Goal: Task Accomplishment & Management: Use online tool/utility

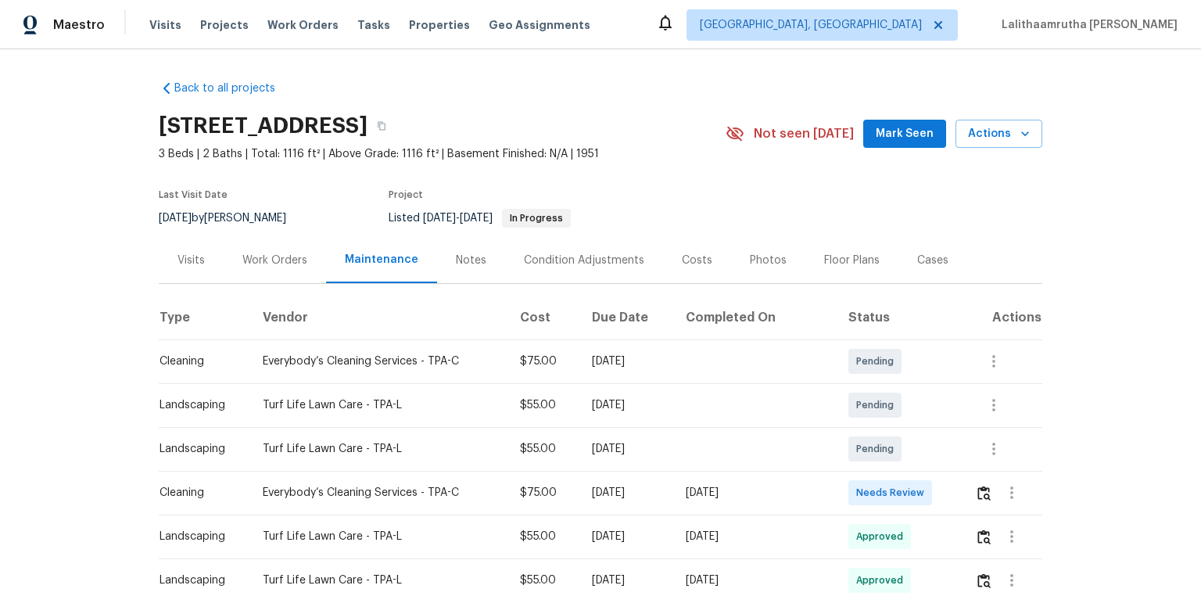
scroll to position [188, 0]
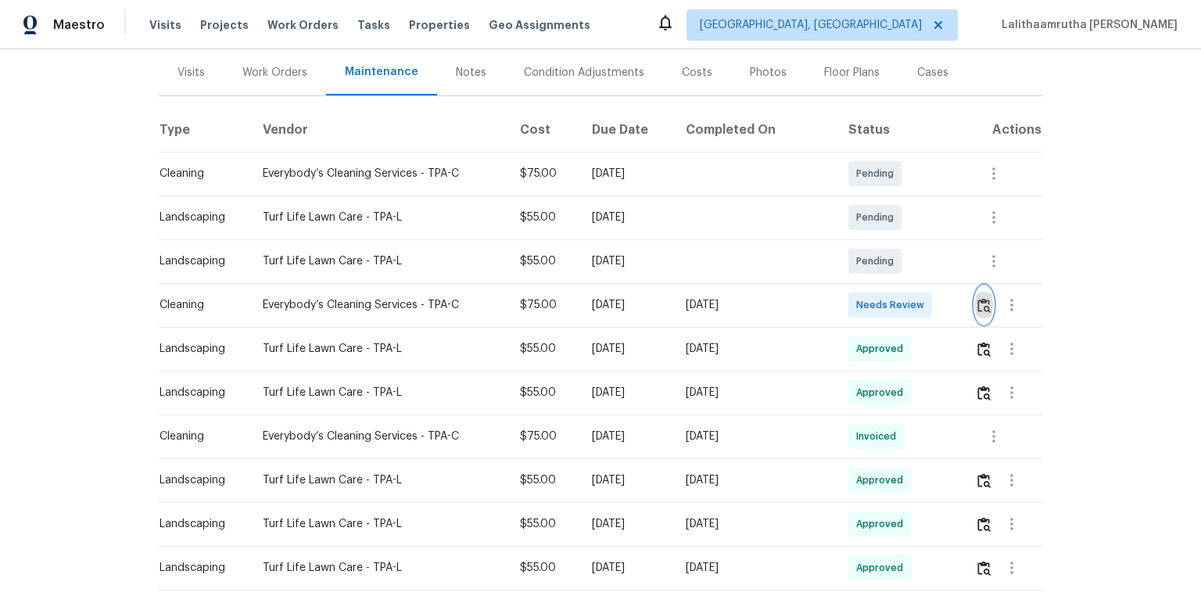
click at [982, 303] on img "button" at bounding box center [984, 305] width 13 height 15
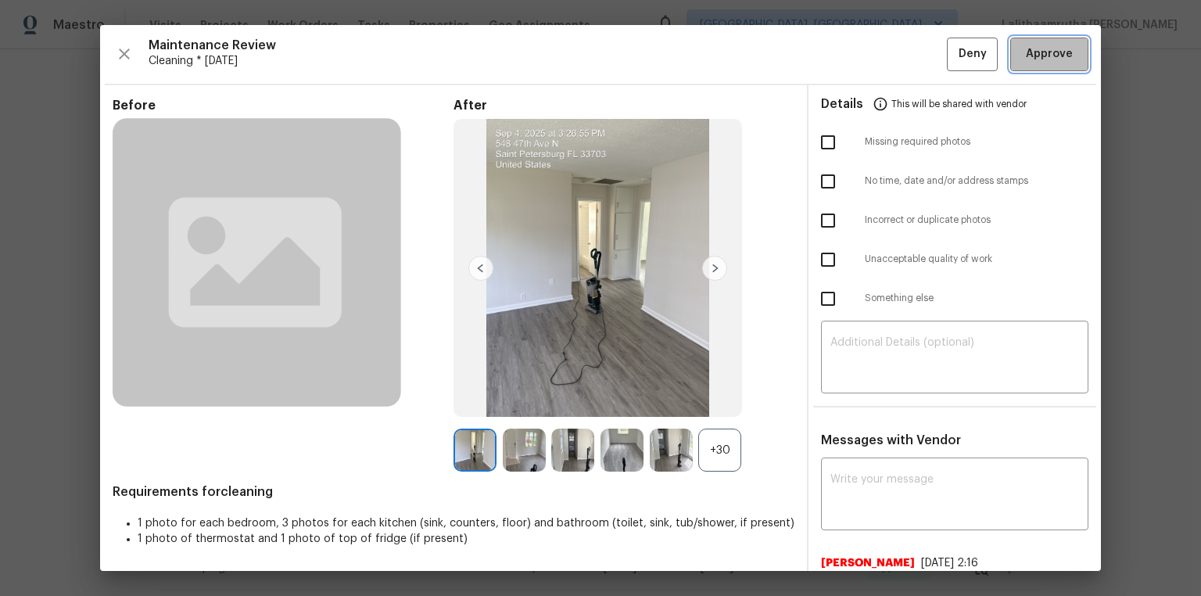
click at [1052, 59] on span "Approve" at bounding box center [1049, 55] width 47 height 20
click at [1047, 59] on span "Approve" at bounding box center [1049, 55] width 47 height 20
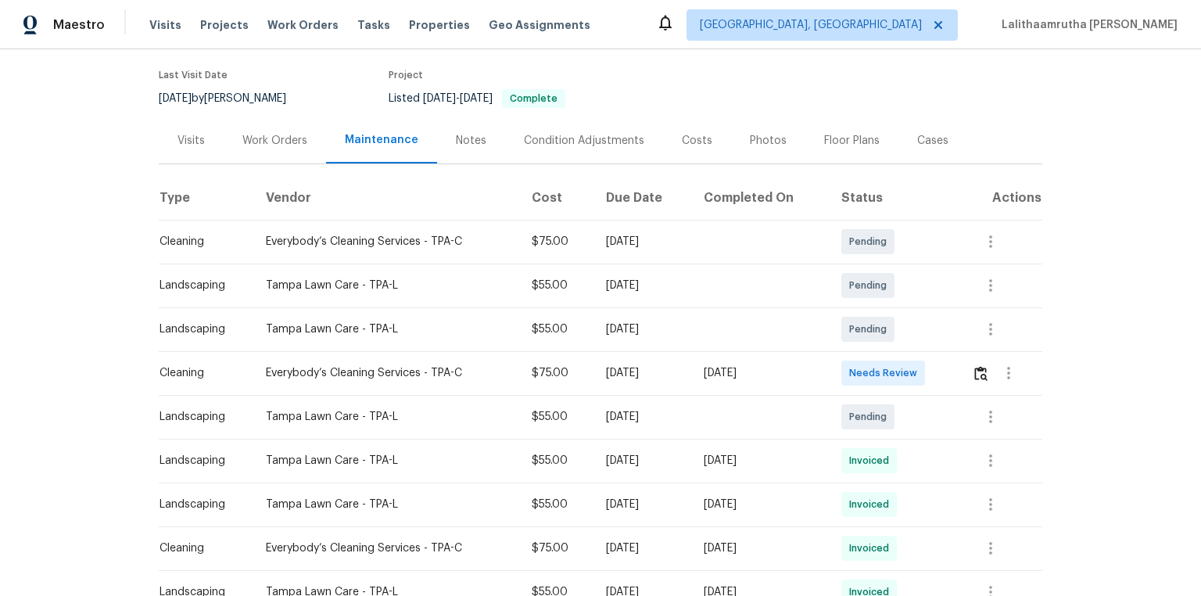
scroll to position [125, 0]
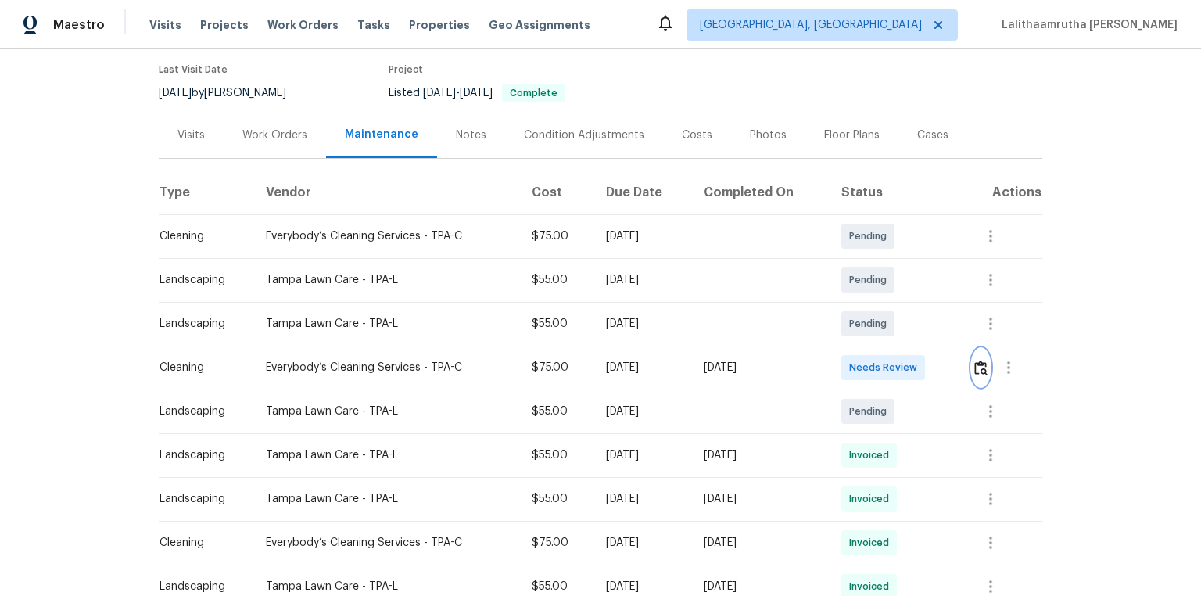
click at [854, 364] on img "button" at bounding box center [981, 368] width 13 height 15
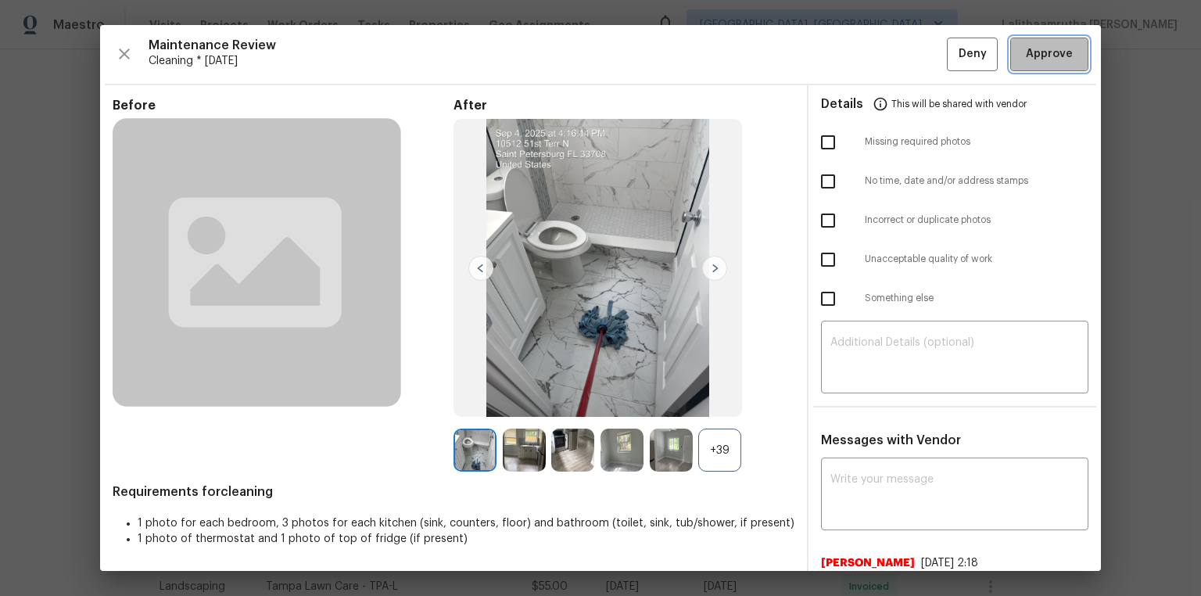
click at [854, 50] on span "Approve" at bounding box center [1049, 55] width 47 height 20
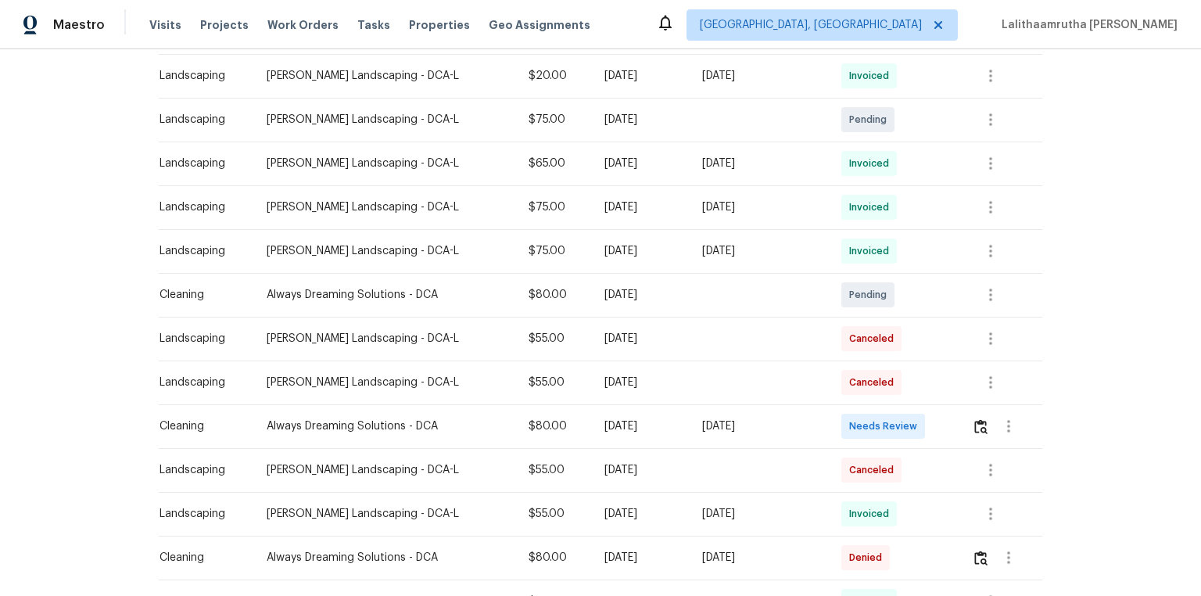
scroll to position [438, 0]
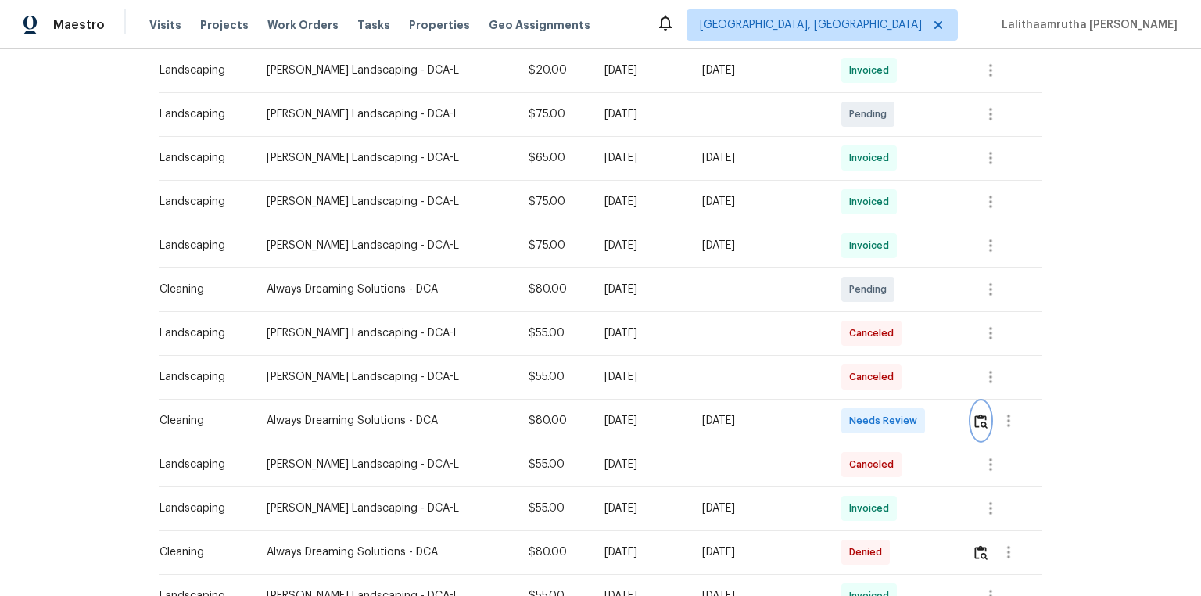
click at [854, 400] on img "button" at bounding box center [981, 421] width 13 height 15
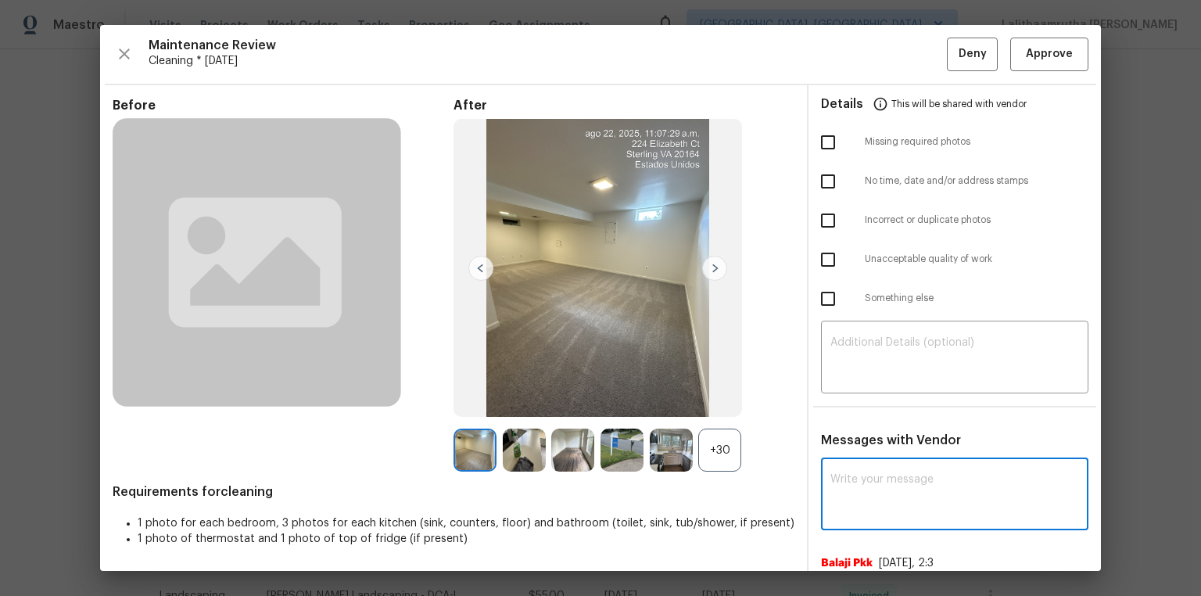
click at [854, 400] on textarea at bounding box center [955, 496] width 249 height 44
paste textarea "Maintenance Audit Team: Hello! Unfortunately, this cleaning visit completed on …"
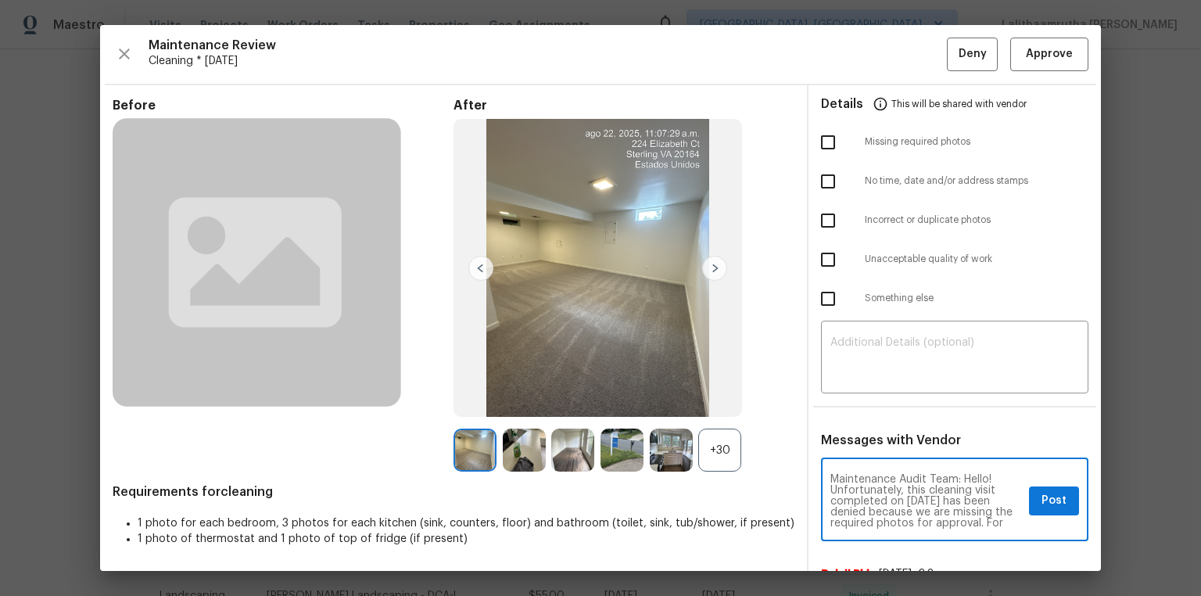
scroll to position [197, 0]
type textarea "Maintenance Audit Team: Hello! Unfortunately, this cleaning visit completed on …"
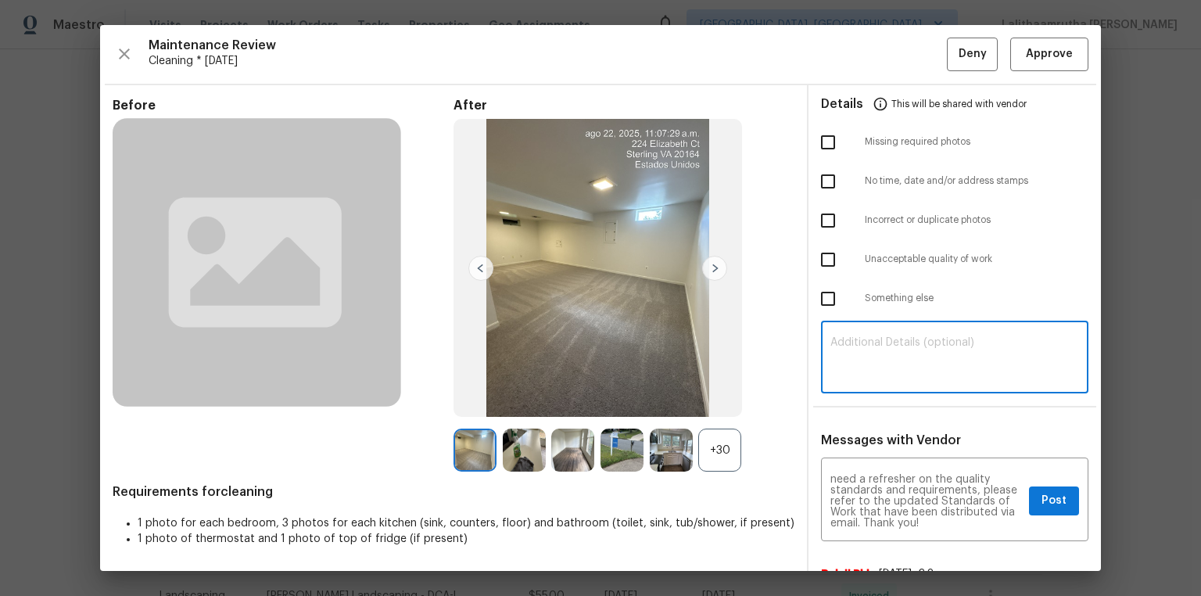
click at [854, 360] on textarea at bounding box center [955, 359] width 249 height 44
paste textarea "Maintenance Audit Team: Hello! Unfortunately, this cleaning visit completed on …"
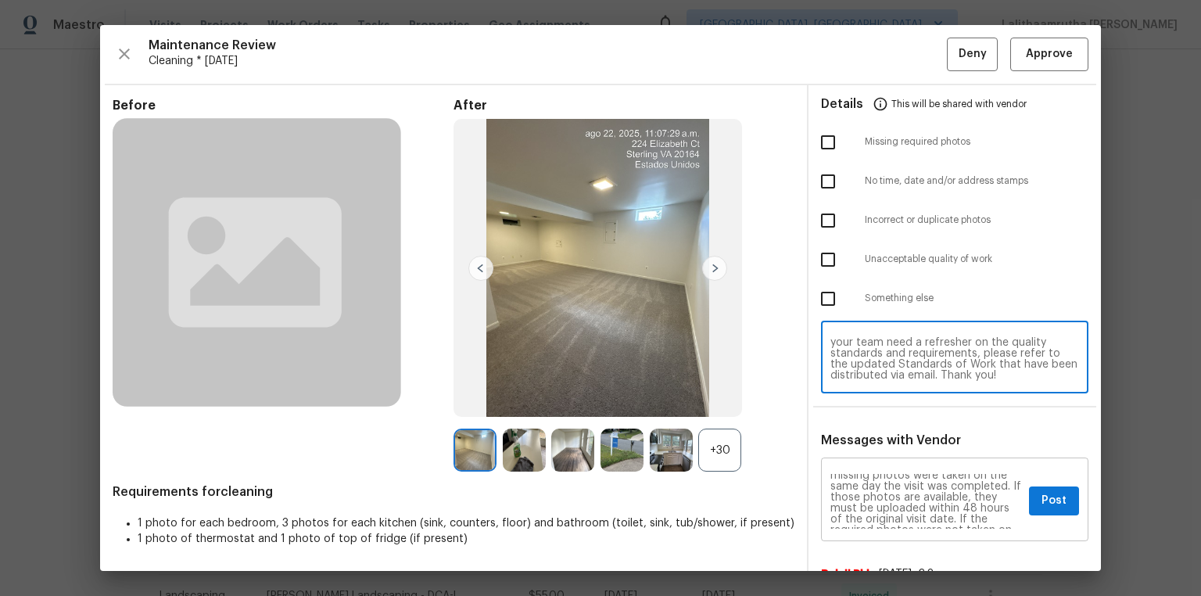
scroll to position [0, 0]
type textarea "Maintenance Audit Team: Hello! Unfortunately, this cleaning visit completed on …"
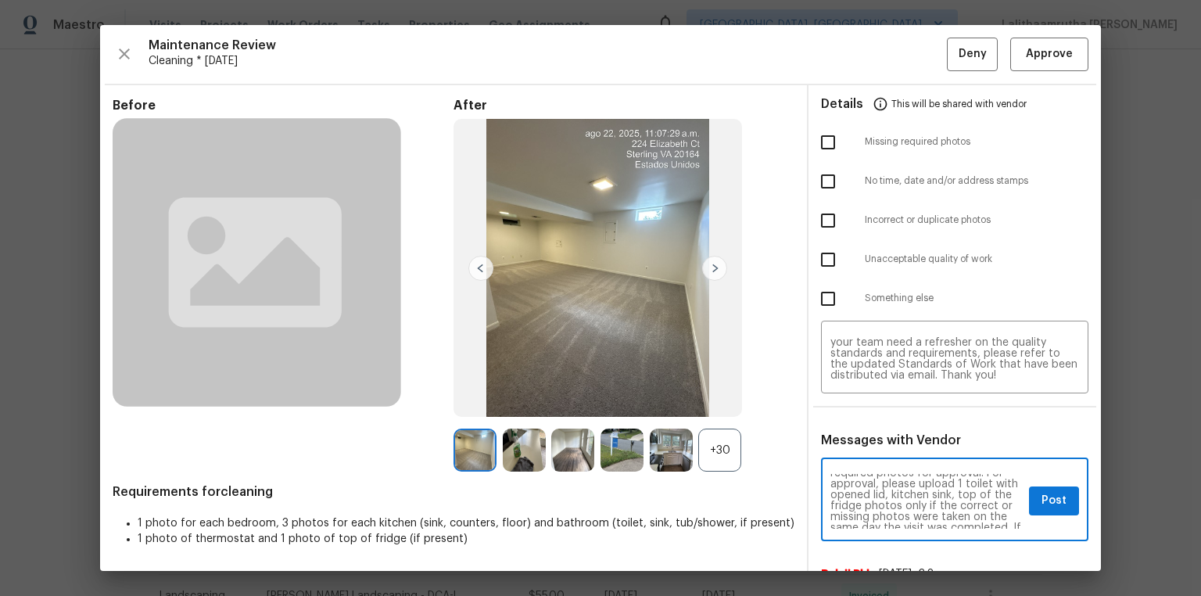
scroll to position [75, 0]
click at [854, 400] on button "Post" at bounding box center [1054, 500] width 50 height 29
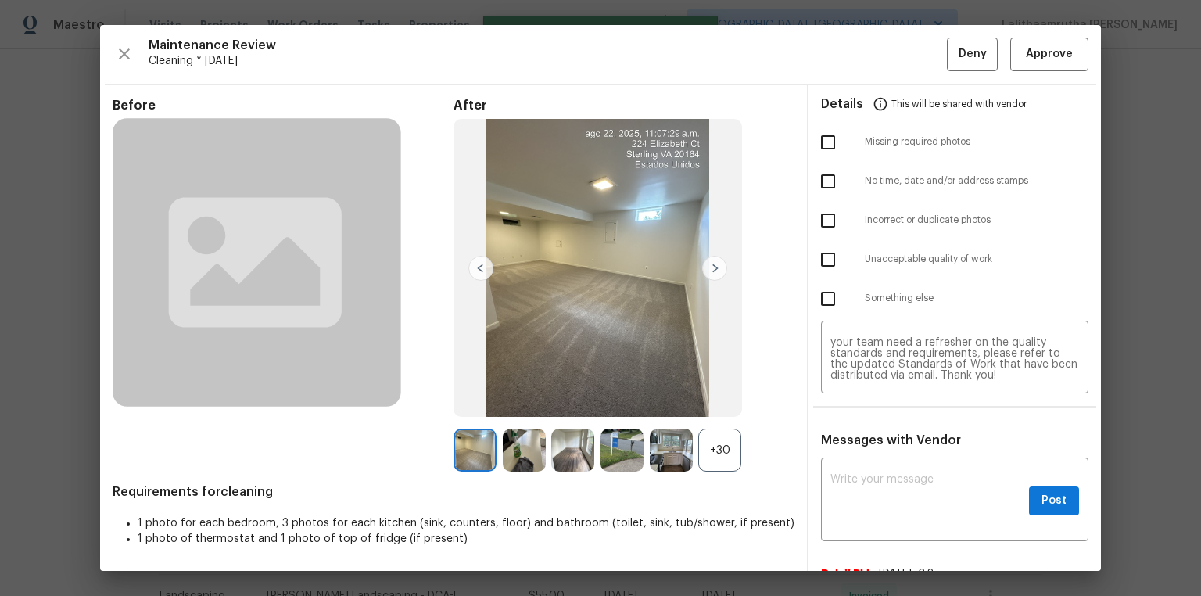
scroll to position [0, 0]
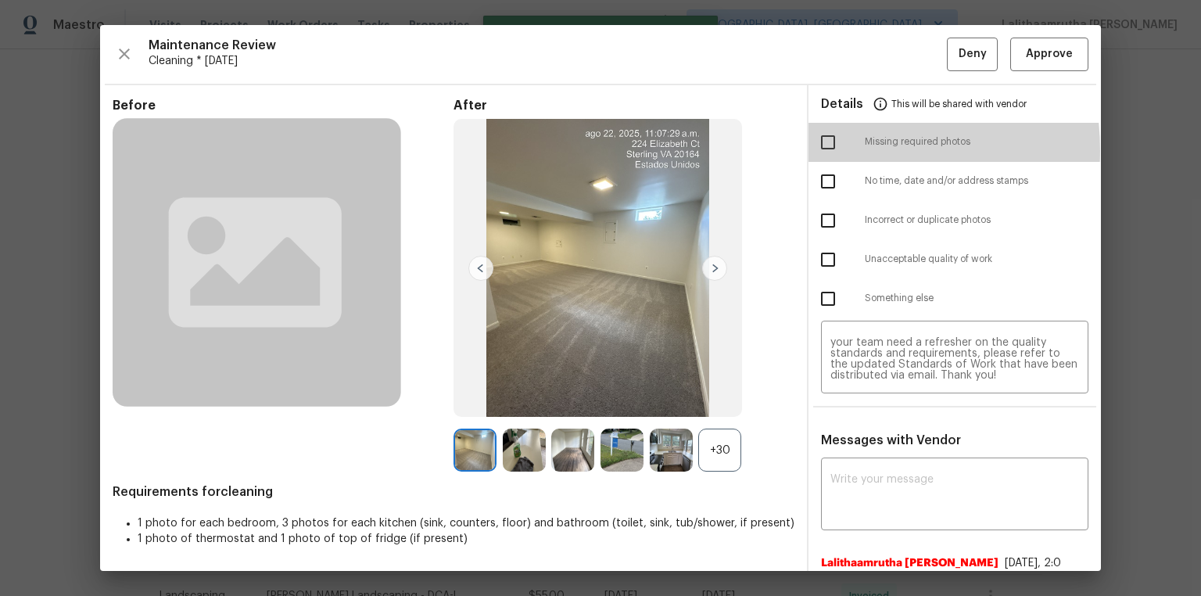
click at [816, 150] on input "checkbox" at bounding box center [828, 142] width 33 height 33
checkbox input "true"
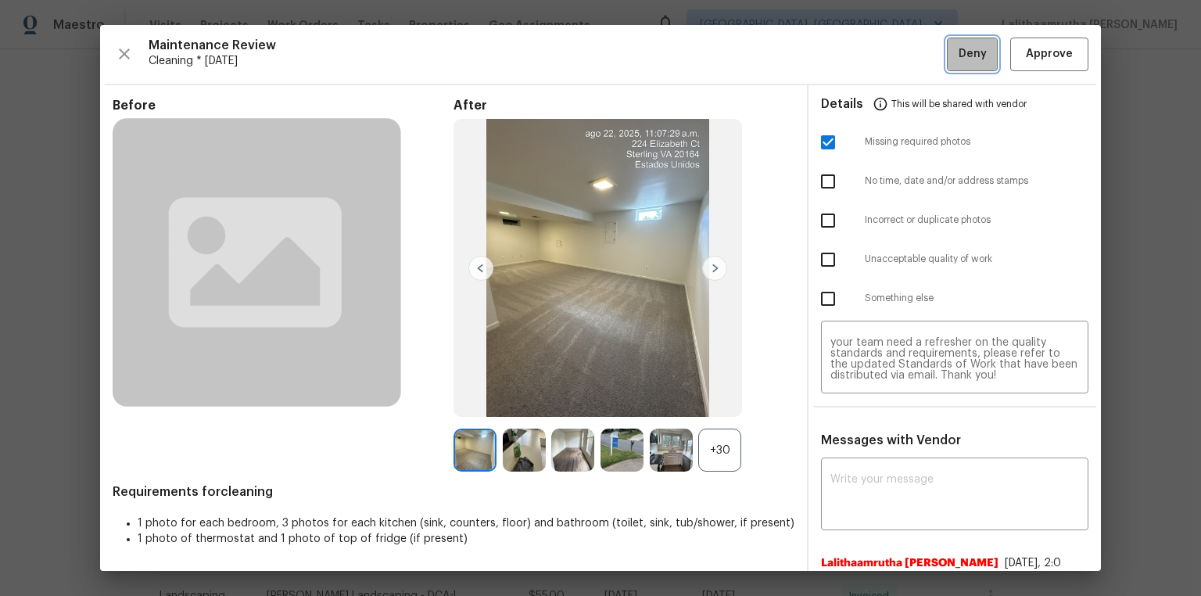
click at [854, 48] on span "Deny" at bounding box center [973, 55] width 28 height 20
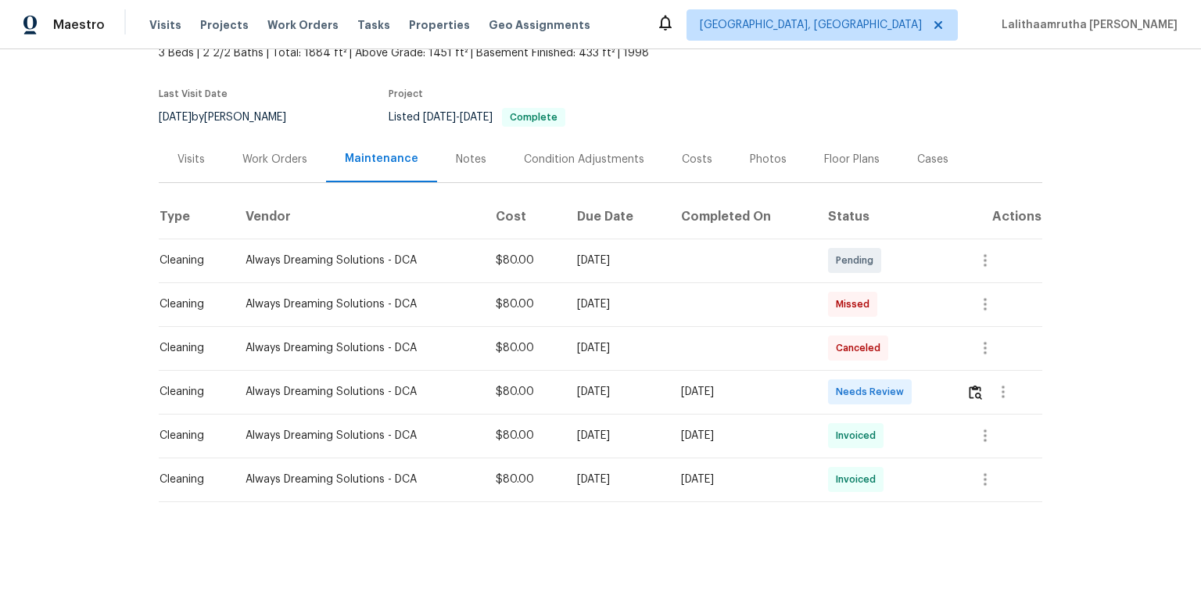
scroll to position [110, 0]
click at [977, 385] on img "button" at bounding box center [975, 392] width 13 height 15
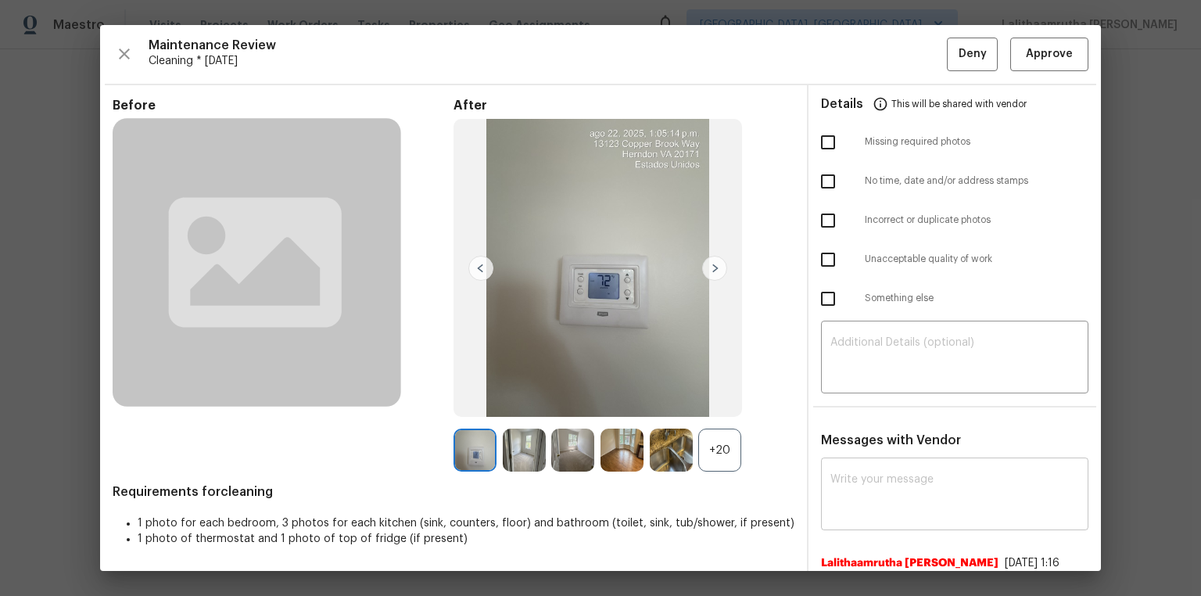
click at [894, 486] on textarea at bounding box center [955, 496] width 249 height 44
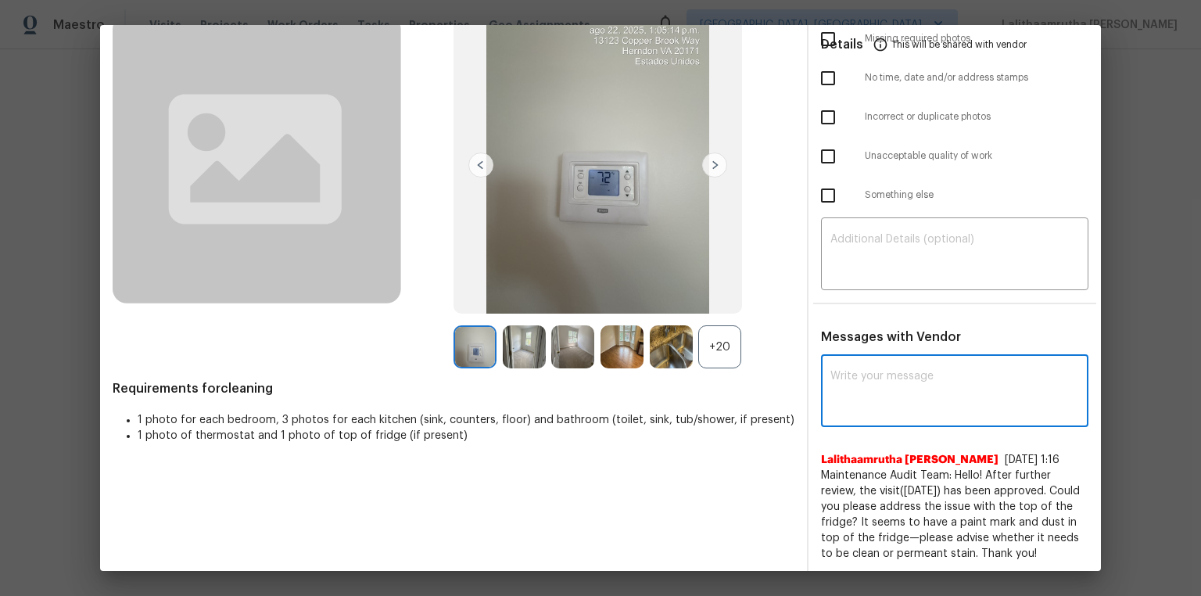
scroll to position [104, 0]
click at [864, 379] on textarea at bounding box center [955, 392] width 249 height 44
paste textarea "Maintenance Audit Team: Hello! Unfortunately, this cleaning visit completed on …"
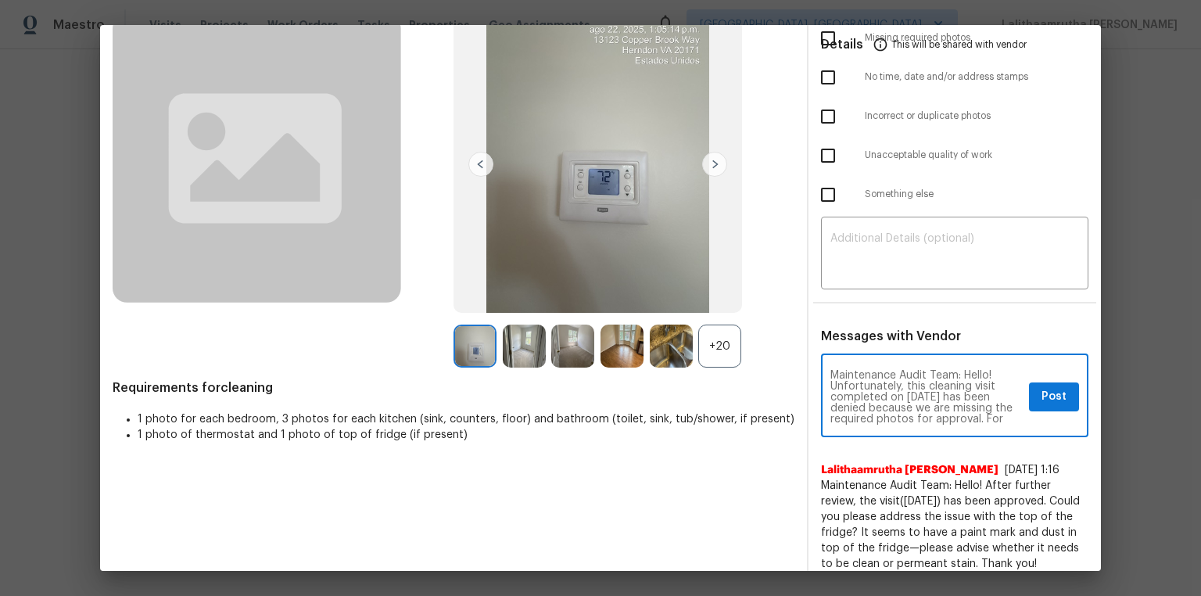
scroll to position [185, 0]
type textarea "Maintenance Audit Team: Hello! Unfortunately, this cleaning visit completed on …"
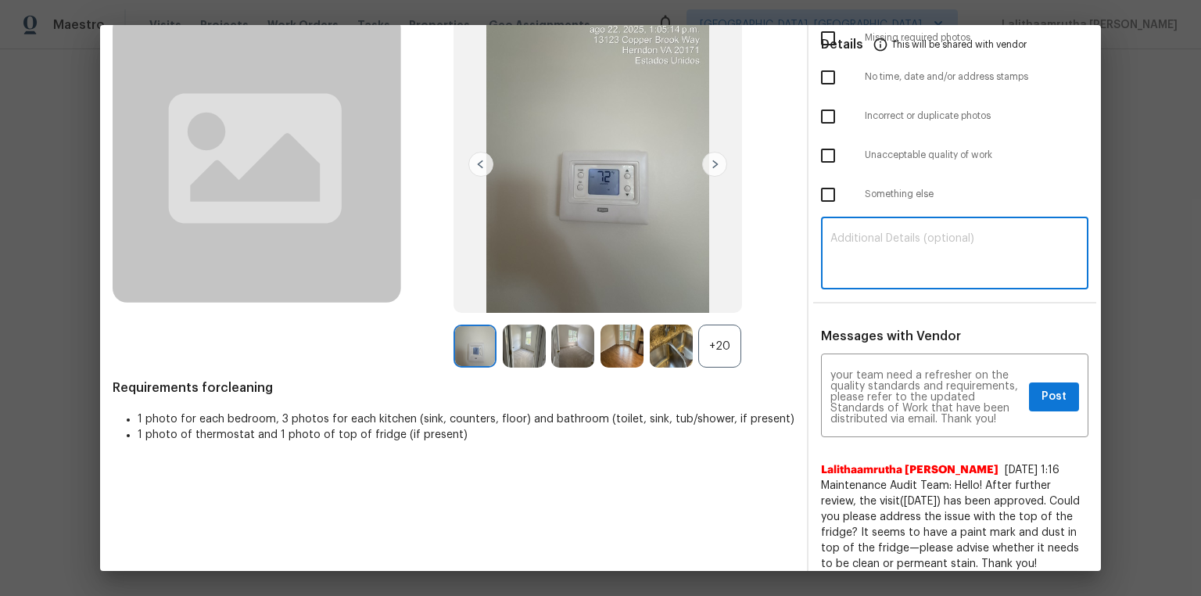
click at [832, 244] on textarea at bounding box center [955, 255] width 249 height 44
paste textarea "Maintenance Audit Team: Hello! Unfortunately, this cleaning visit completed on …"
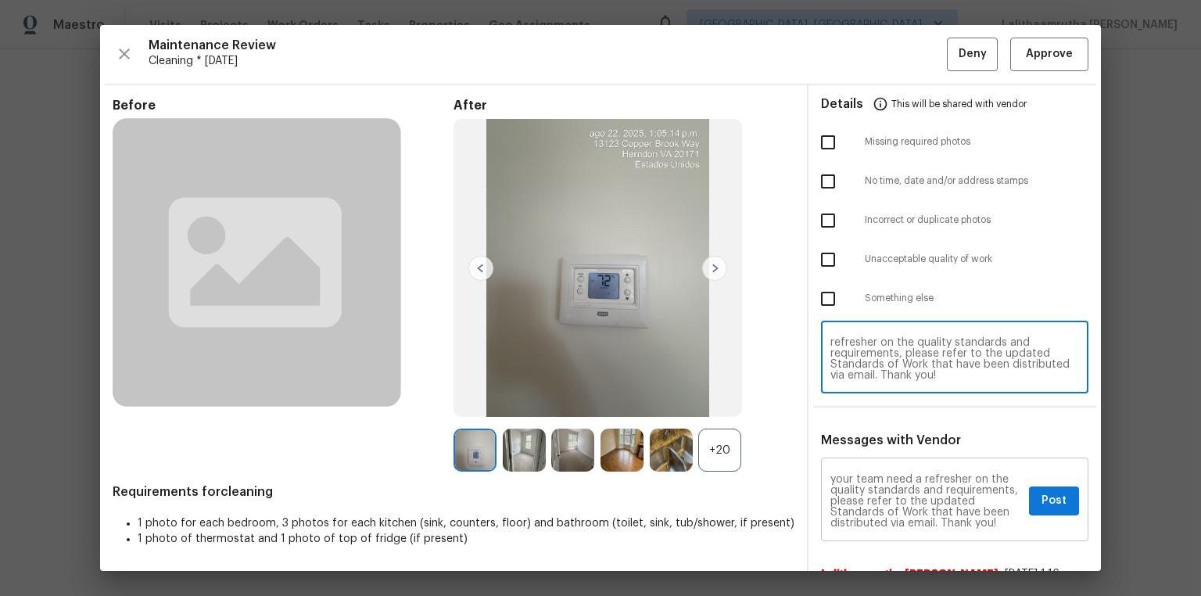
type textarea "Maintenance Audit Team: Hello! Unfortunately, this cleaning visit completed on …"
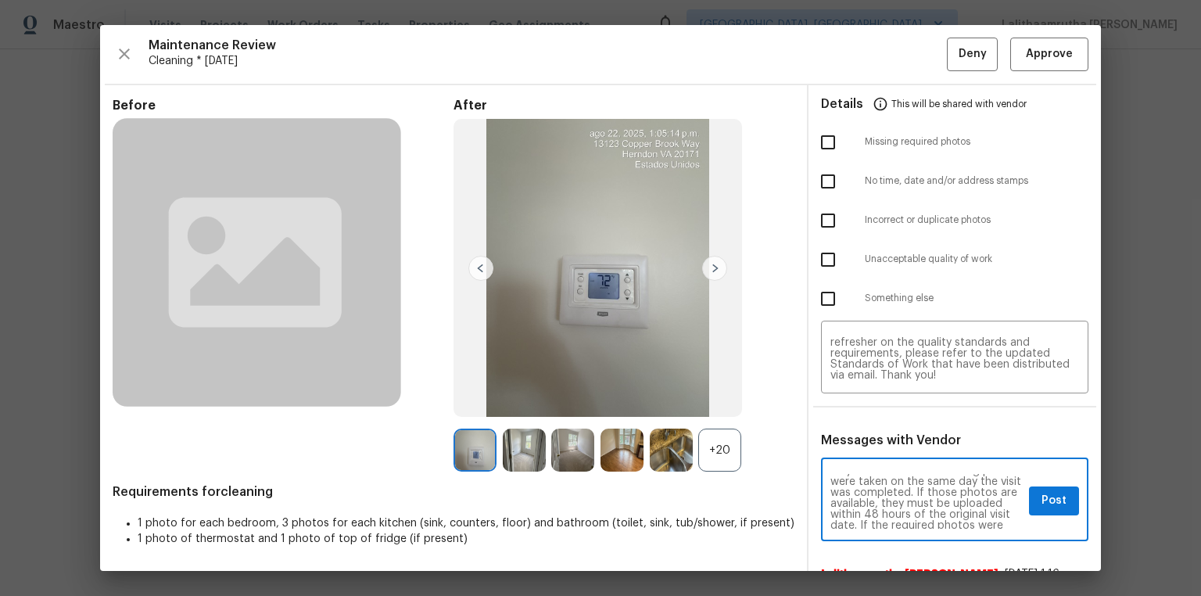
scroll to position [60, 0]
click at [957, 483] on textarea "Maintenance Audit Team: Hello! Unfortunately, this cleaning visit completed on …" at bounding box center [927, 501] width 192 height 55
type textarea "Maintenance Audit Team: Hello! Unfortunately, this cleaning visit completed on …"
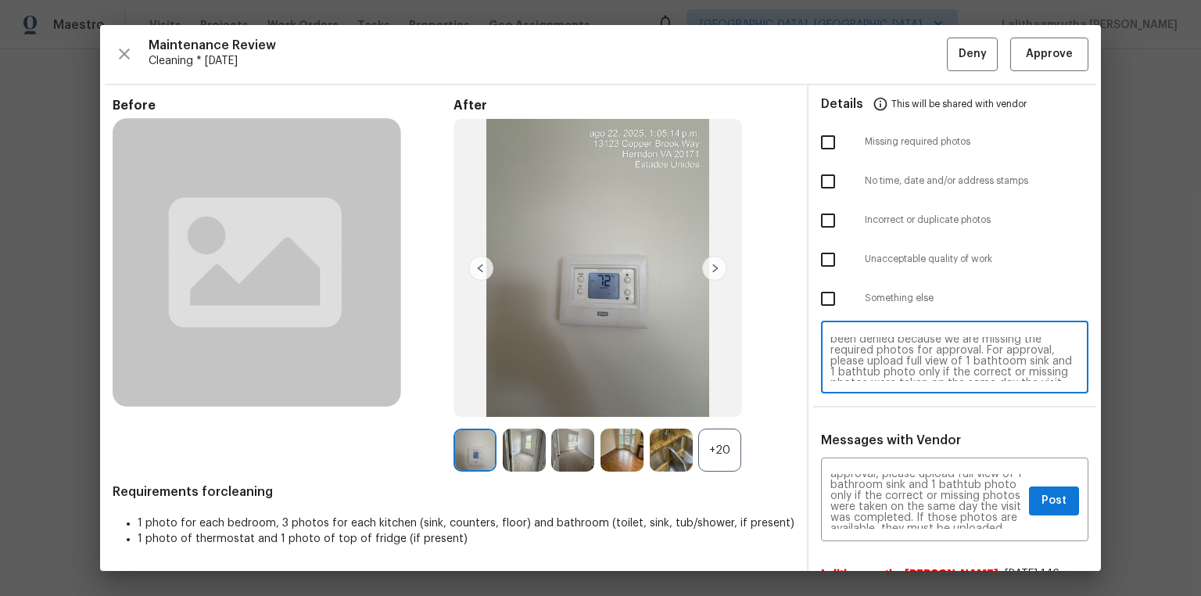
scroll to position [50, 0]
click at [853, 346] on textarea "Maintenance Audit Team: Hello! Unfortunately, this cleaning visit completed on …" at bounding box center [955, 359] width 249 height 44
type textarea "Maintenance Audit Team: Hello! Unfortunately, this cleaning visit completed on …"
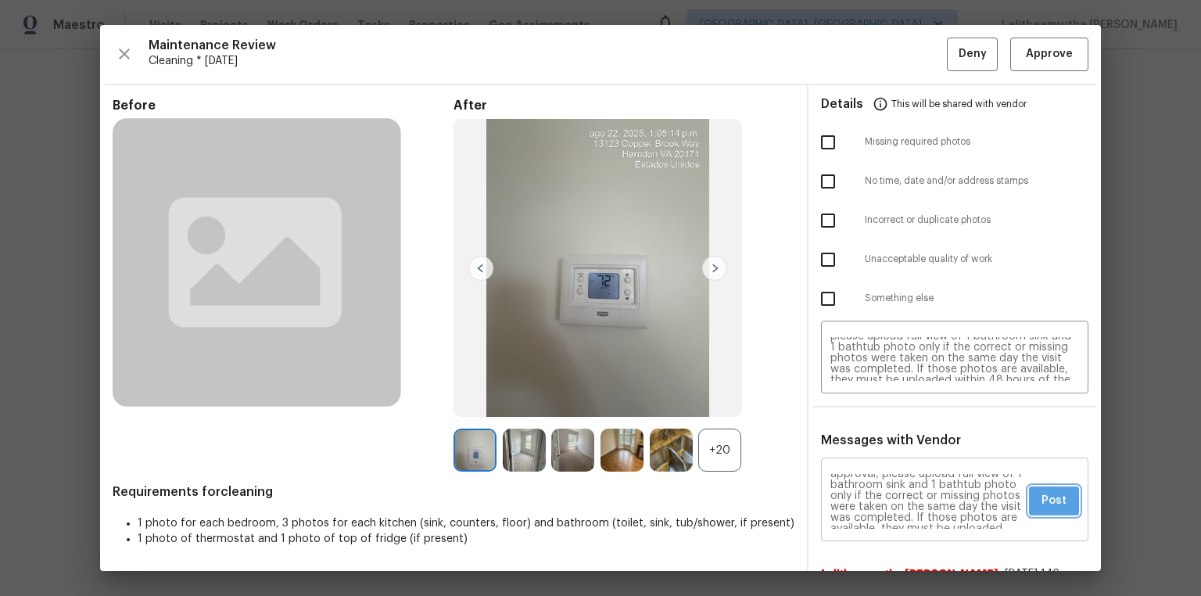
click at [1042, 495] on span "Post" at bounding box center [1054, 501] width 25 height 20
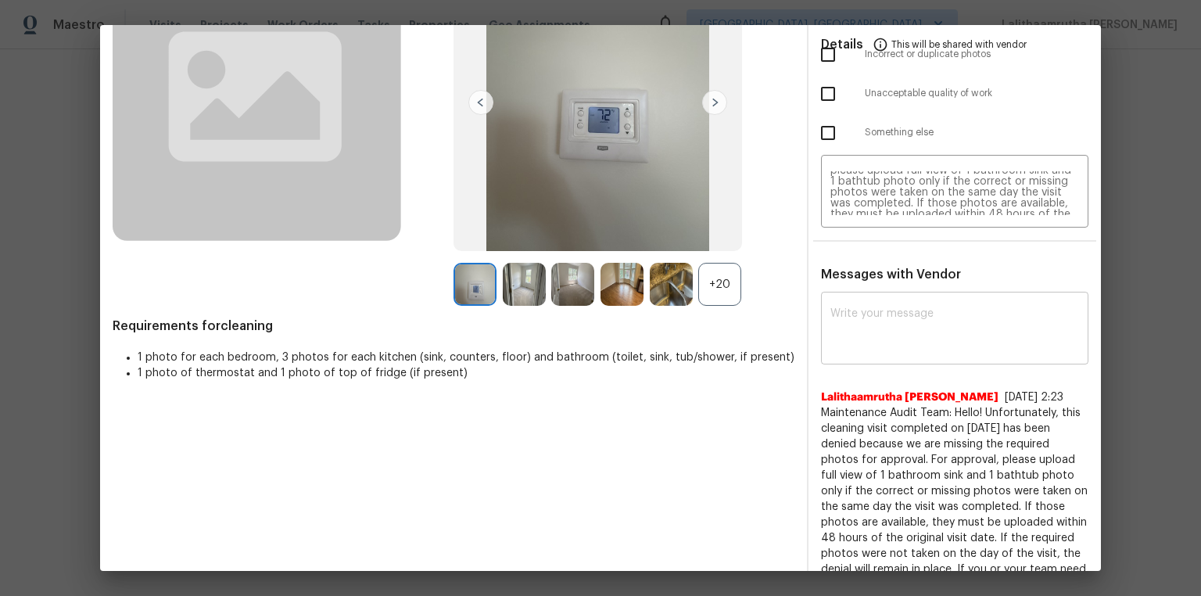
scroll to position [0, 0]
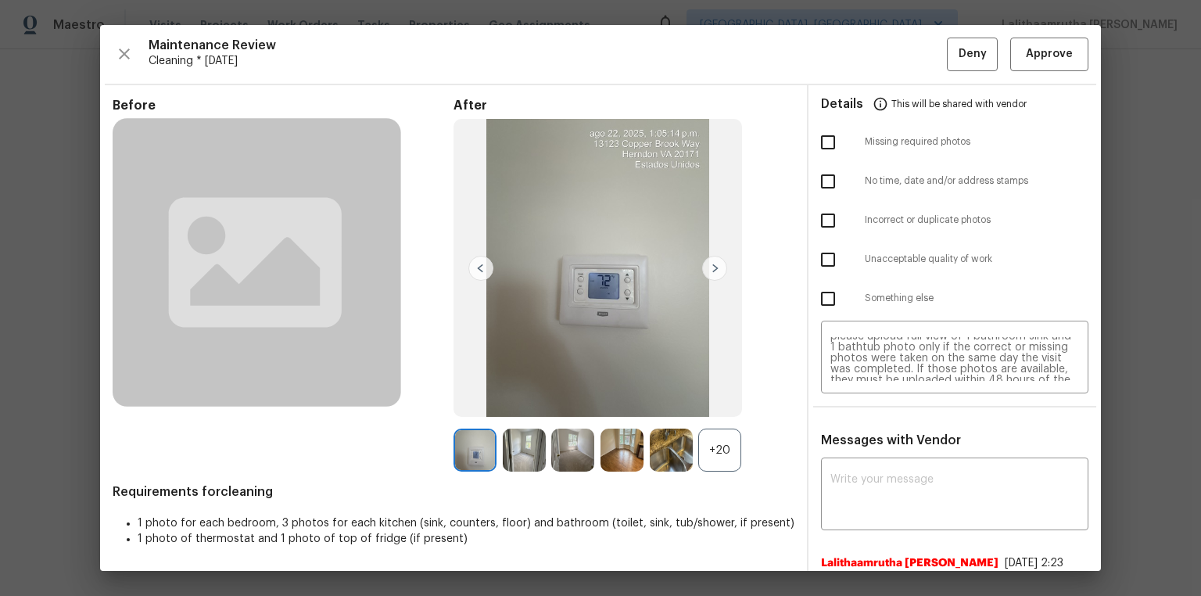
click at [813, 137] on input "checkbox" at bounding box center [828, 142] width 33 height 33
checkbox input "true"
click at [965, 56] on span "Deny" at bounding box center [973, 55] width 28 height 20
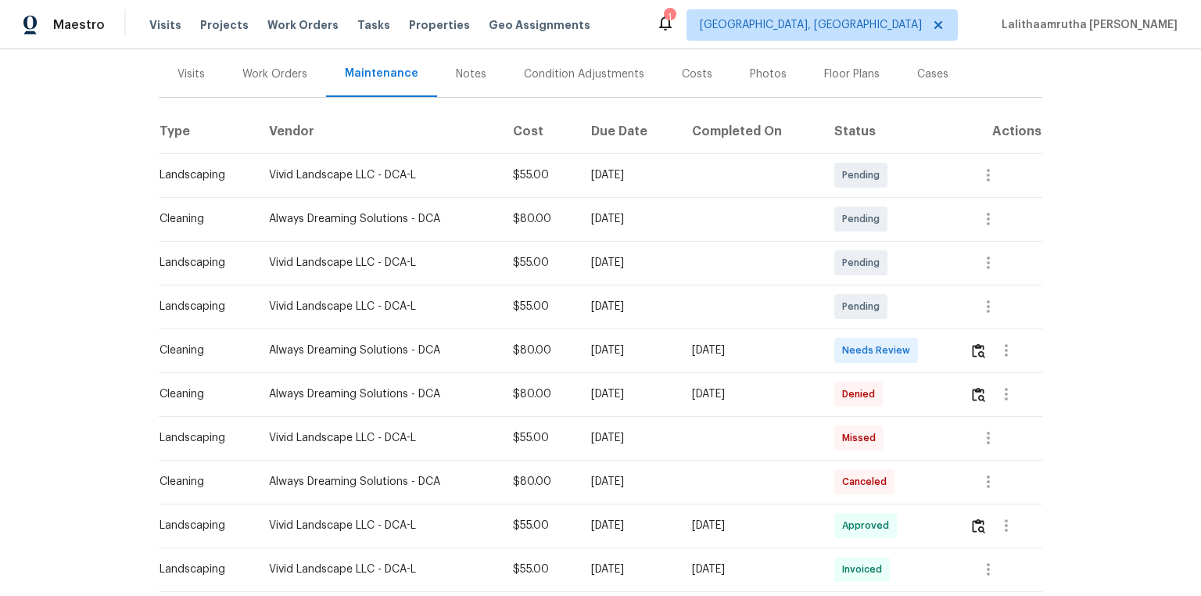
scroll to position [188, 0]
click at [982, 345] on img "button" at bounding box center [978, 349] width 13 height 15
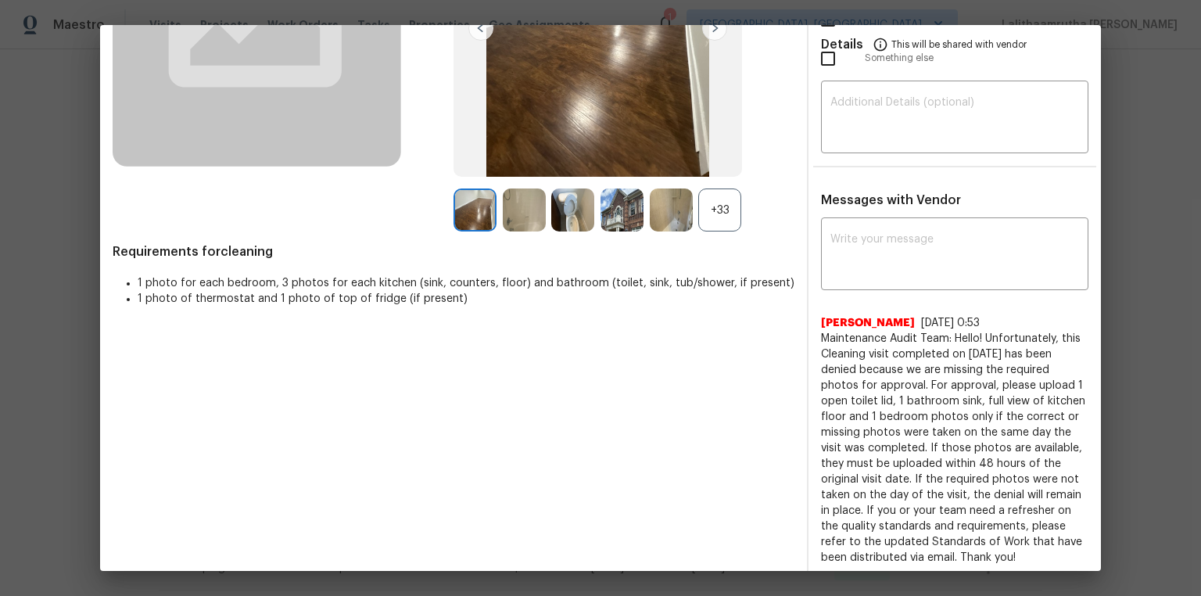
scroll to position [245, 0]
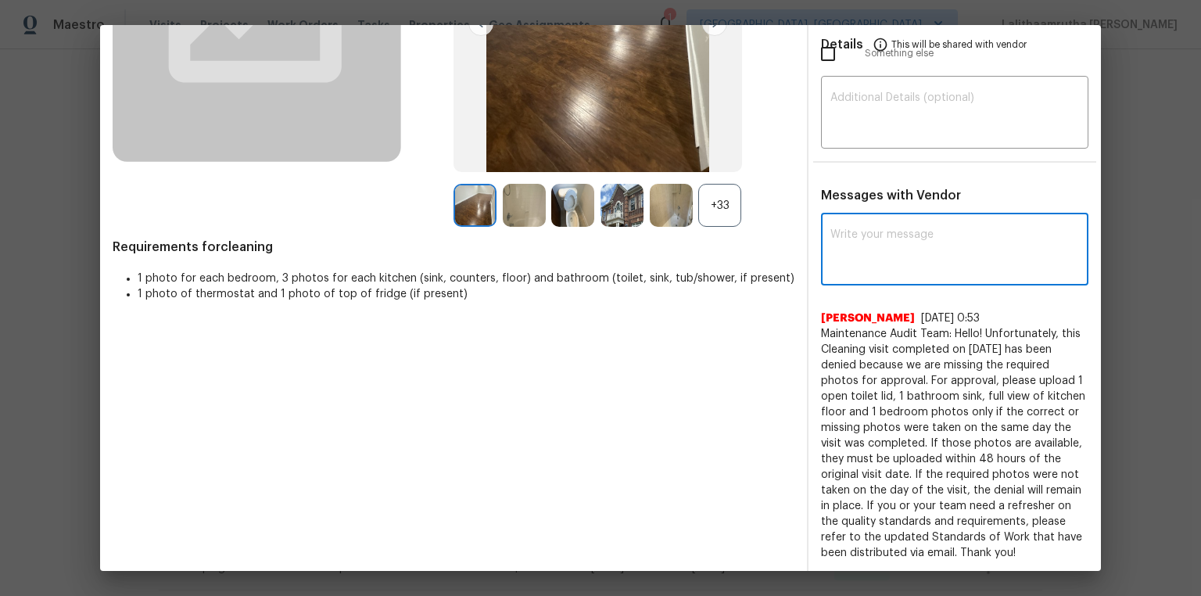
click at [926, 257] on textarea at bounding box center [955, 251] width 249 height 44
click at [899, 247] on textarea at bounding box center [955, 251] width 249 height 44
paste textarea "Maintenance Audit Team: Hello! Unfortunately, this cleaning visit completed on …"
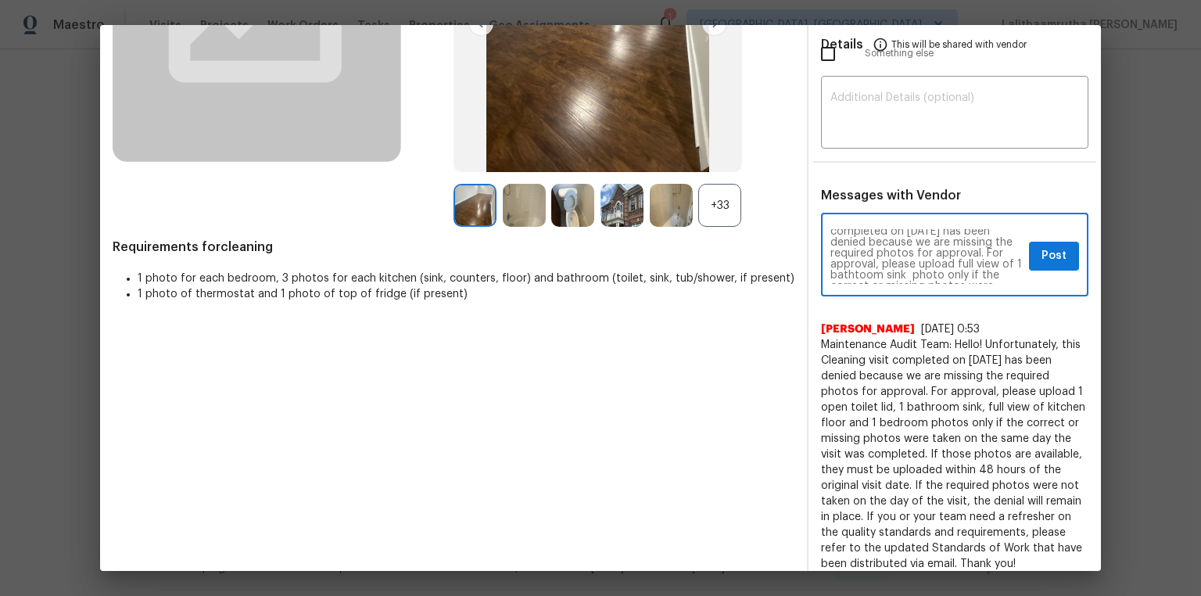
scroll to position [50, 0]
click at [953, 250] on textarea "Maintenance Audit Team: Hello! Unfortunately, this cleaning visit completed on …" at bounding box center [927, 256] width 192 height 55
click at [957, 250] on textarea "Maintenance Audit Team: Hello! Unfortunately, this cleaning visit completed on …" at bounding box center [927, 256] width 192 height 55
type textarea "Maintenance Audit Team: Hello! Unfortunately, this cleaning visit completed on …"
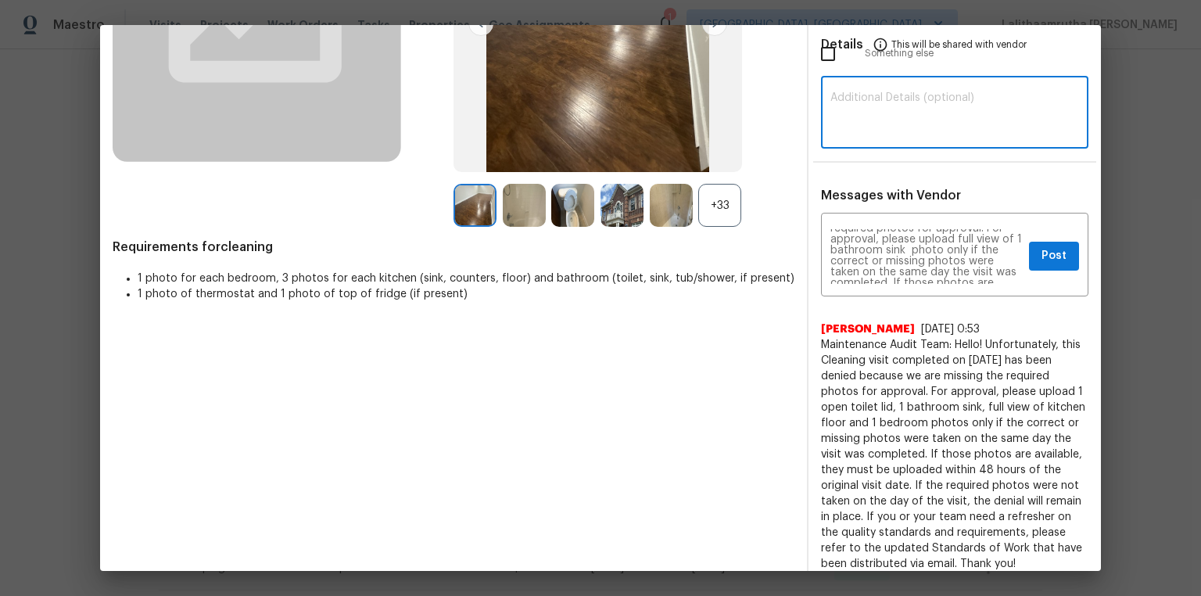
click at [917, 119] on textarea at bounding box center [955, 114] width 249 height 44
paste textarea "Maintenance Audit Team: Hello! Unfortunately, this cleaning visit completed on …"
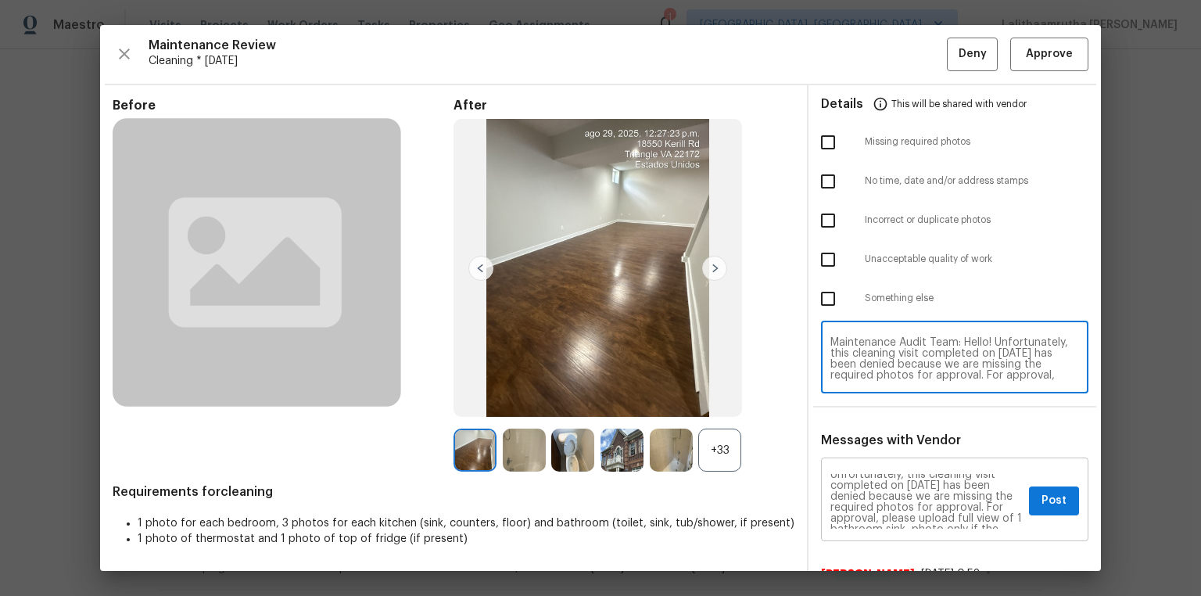
scroll to position [0, 0]
type textarea "Maintenance Audit Team: Hello! Unfortunately, this cleaning visit completed on …"
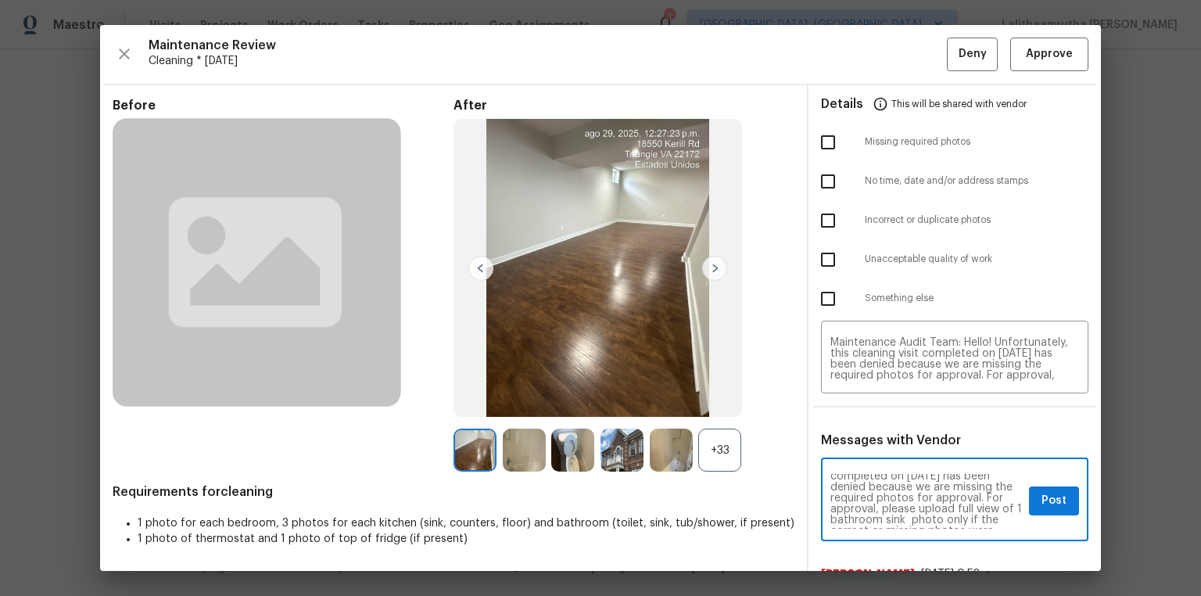
scroll to position [50, 0]
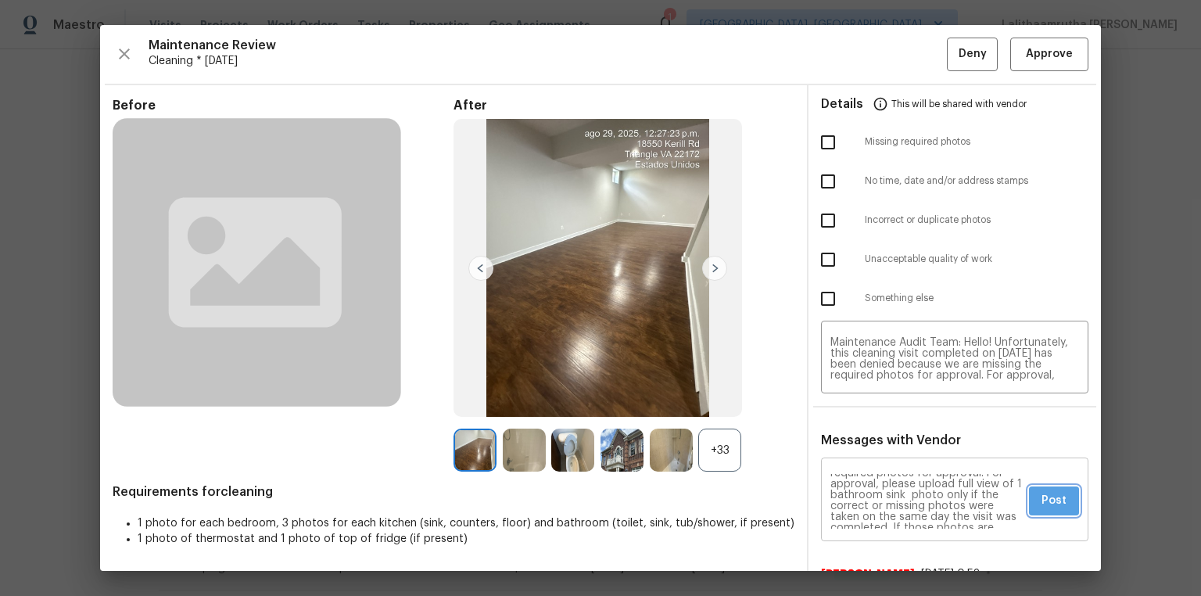
click at [1048, 500] on span "Post" at bounding box center [1054, 501] width 25 height 20
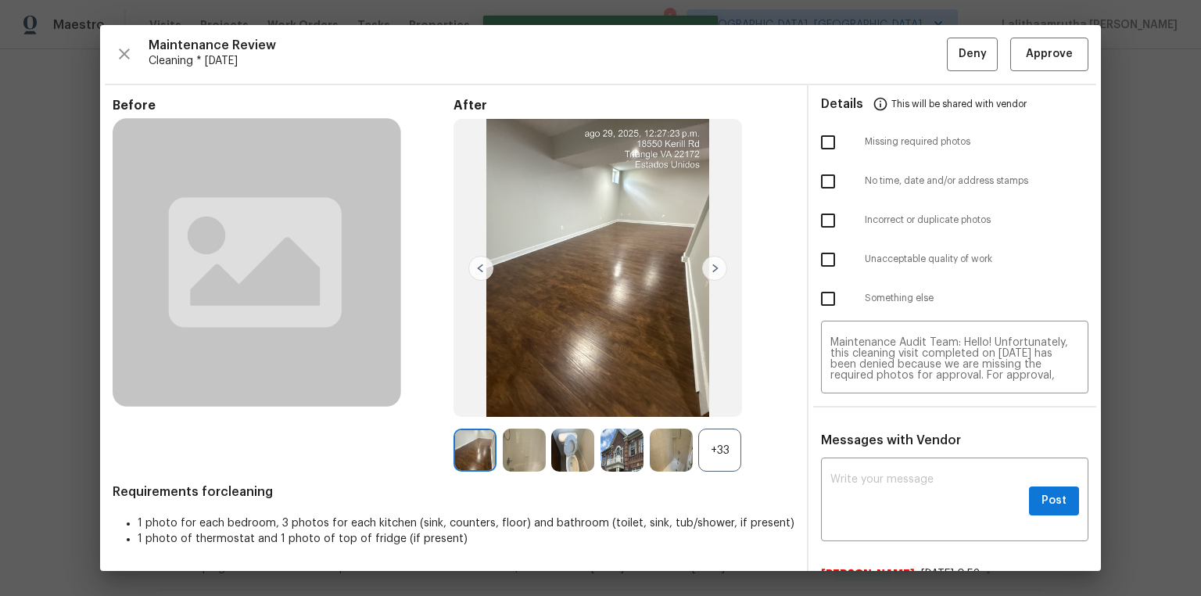
scroll to position [0, 0]
click at [814, 141] on input "checkbox" at bounding box center [828, 142] width 33 height 33
checkbox input "true"
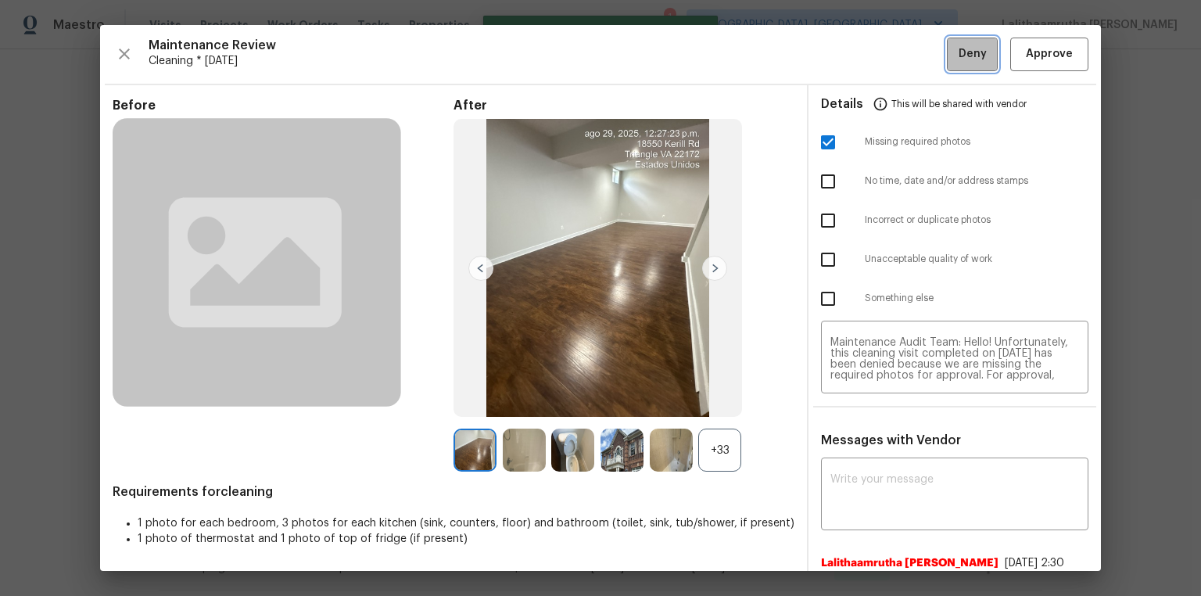
click at [959, 56] on span "Deny" at bounding box center [973, 55] width 28 height 20
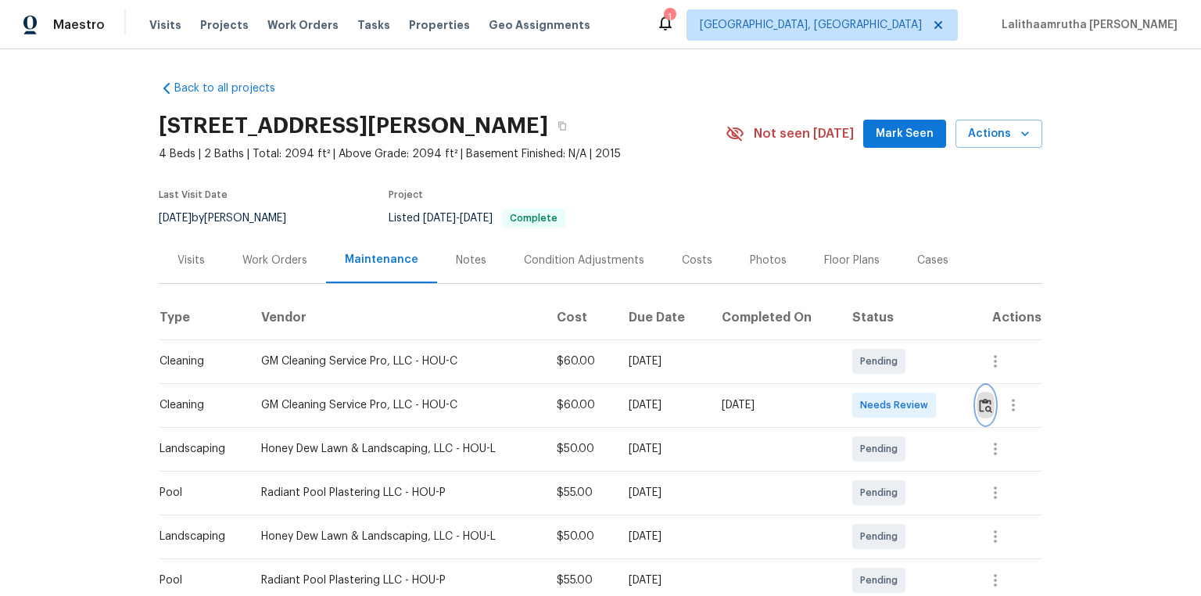
click at [854, 393] on button "button" at bounding box center [986, 405] width 18 height 38
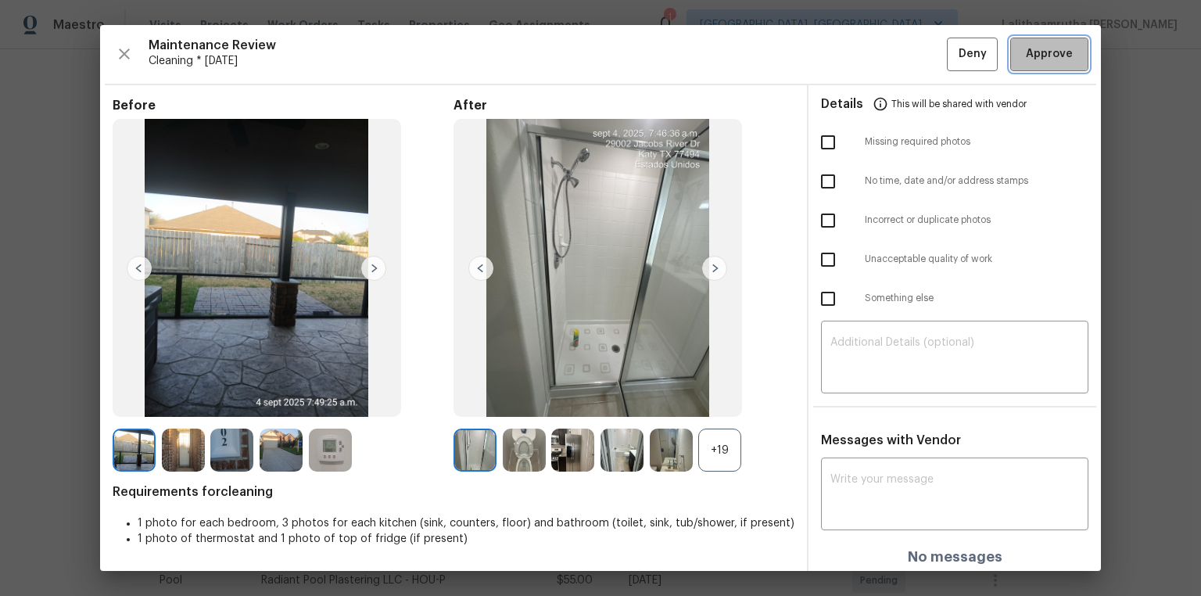
click at [854, 47] on span "Approve" at bounding box center [1049, 55] width 47 height 20
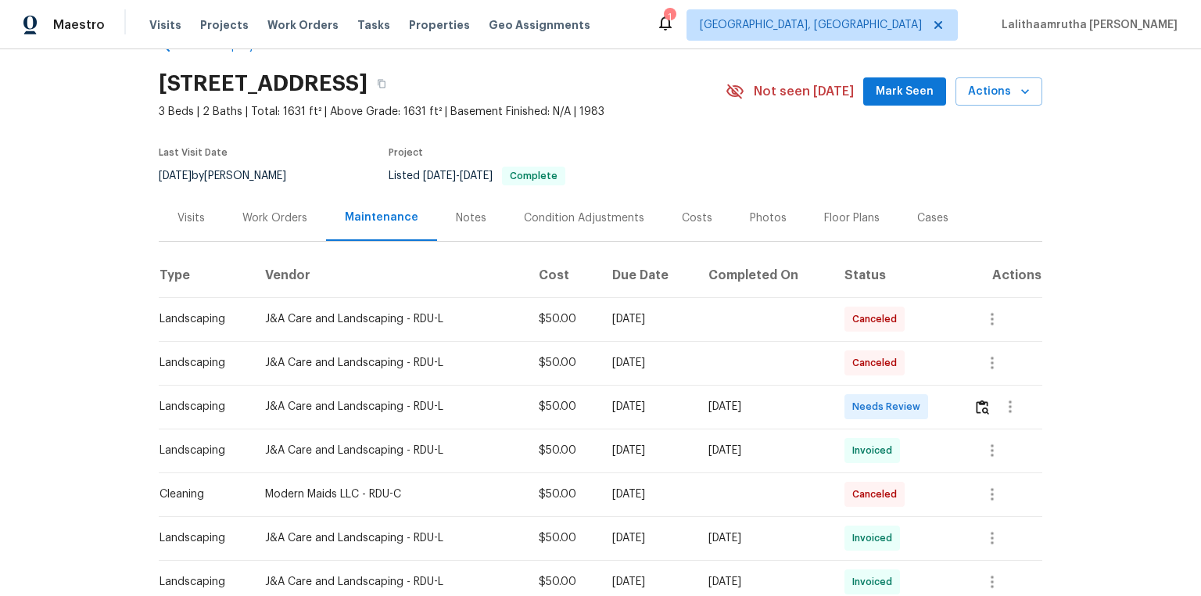
scroll to position [63, 0]
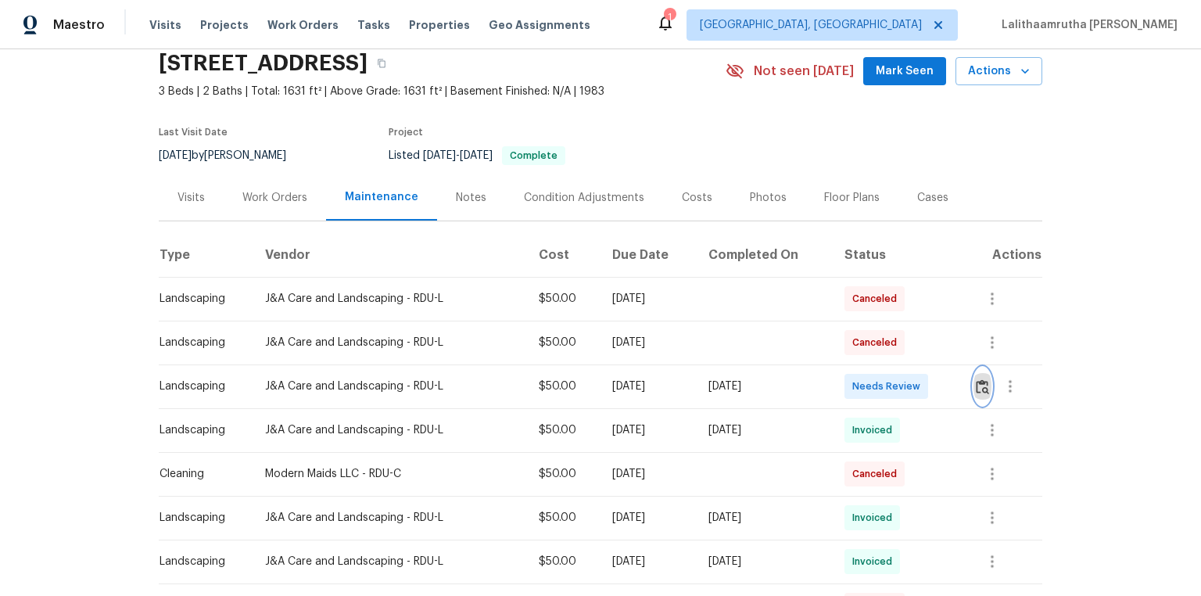
click at [831, 383] on img "button" at bounding box center [982, 386] width 13 height 15
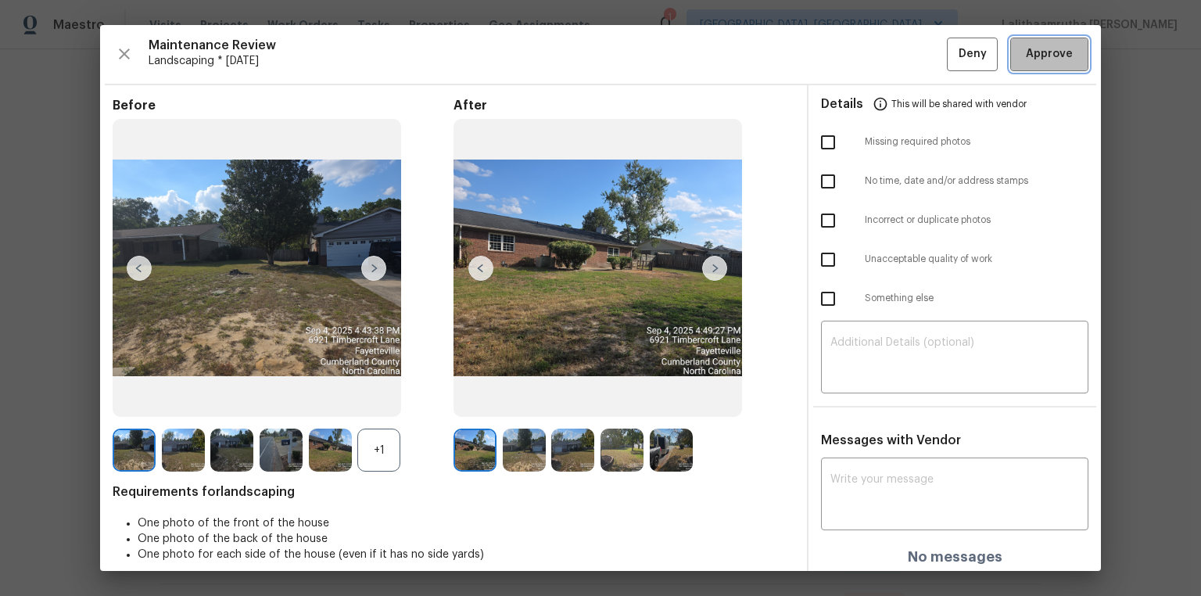
click at [831, 52] on span "Approve" at bounding box center [1049, 55] width 47 height 20
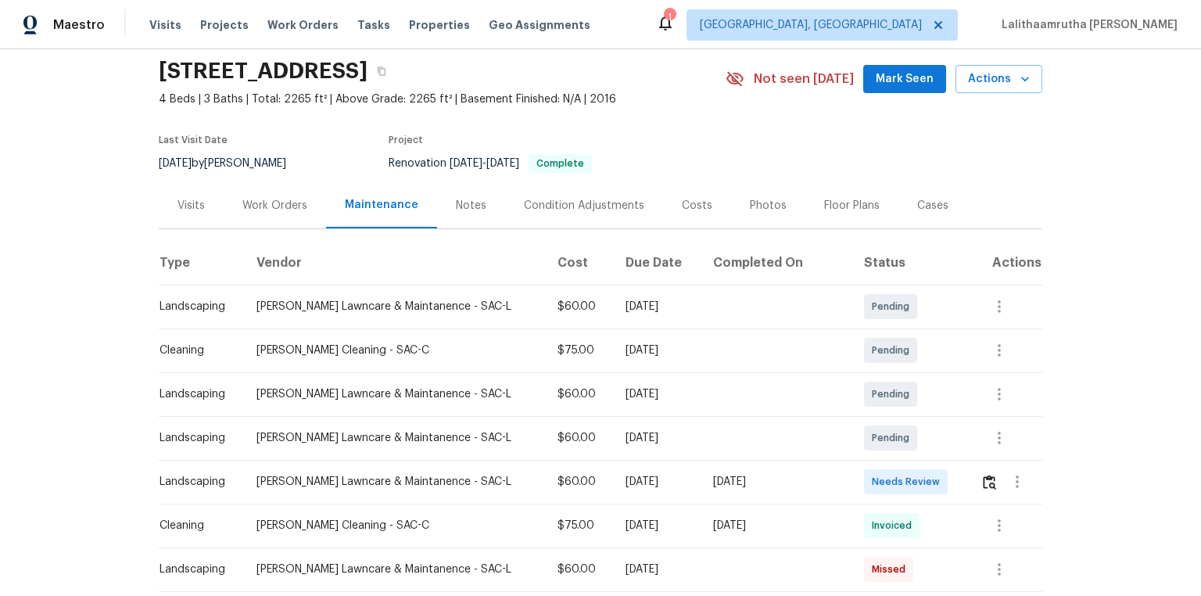
scroll to position [125, 0]
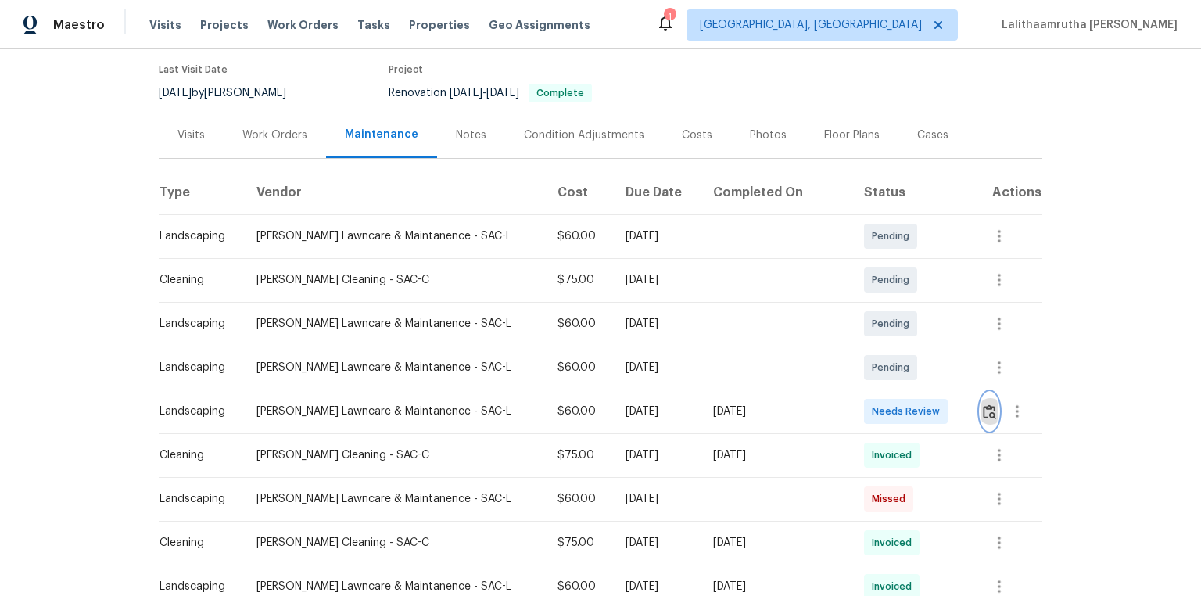
click at [854, 400] on button "button" at bounding box center [990, 412] width 18 height 38
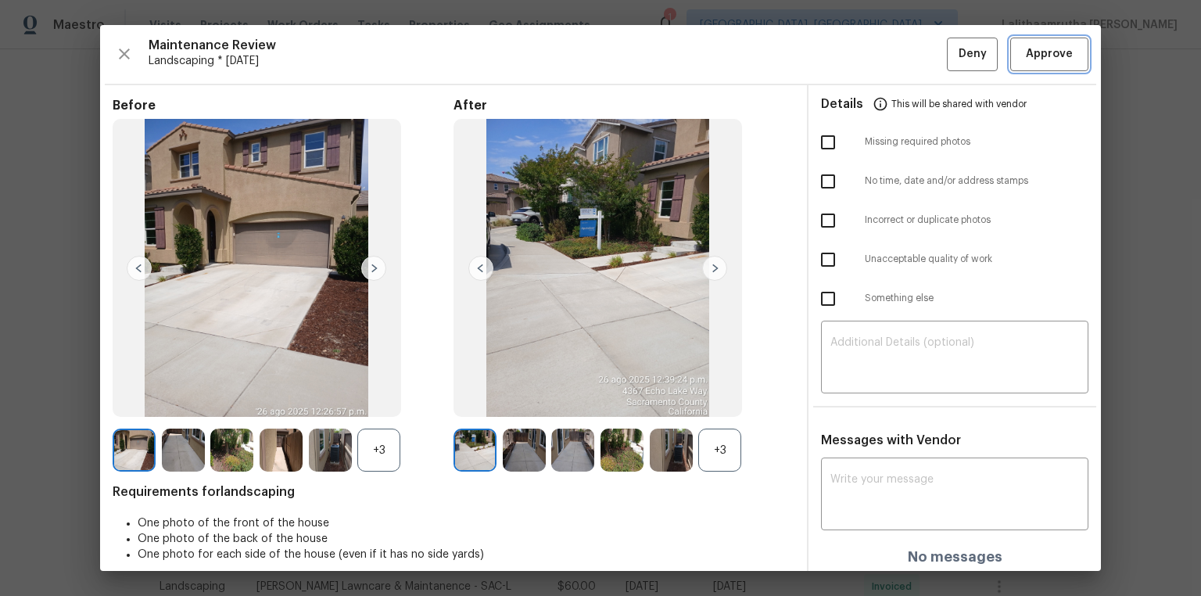
click at [854, 45] on span "Approve" at bounding box center [1049, 55] width 47 height 20
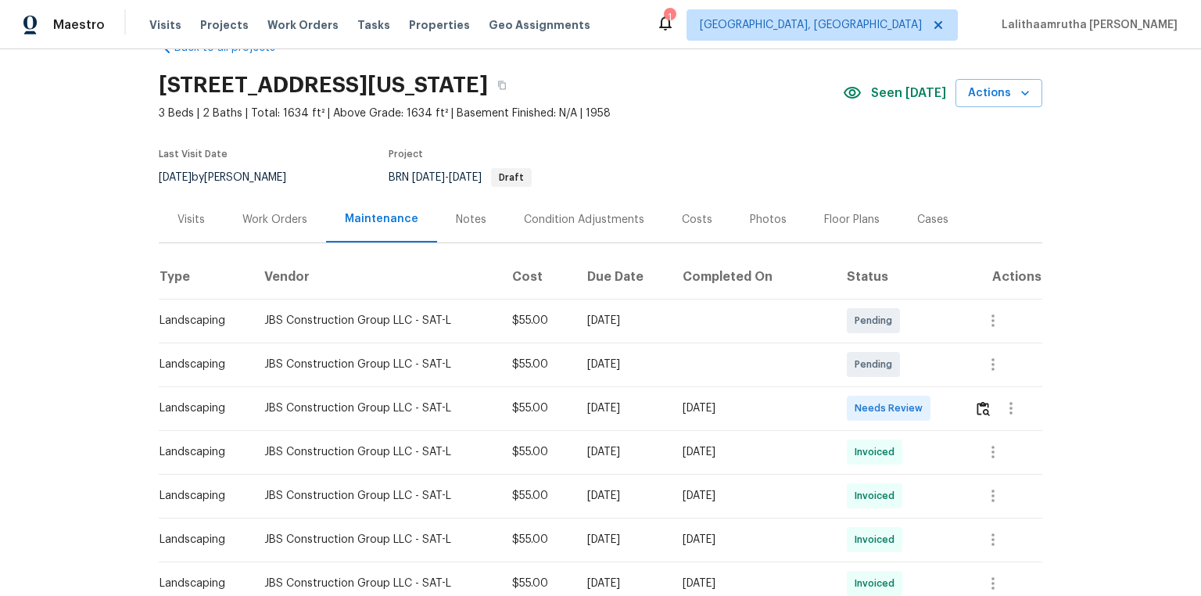
scroll to position [63, 0]
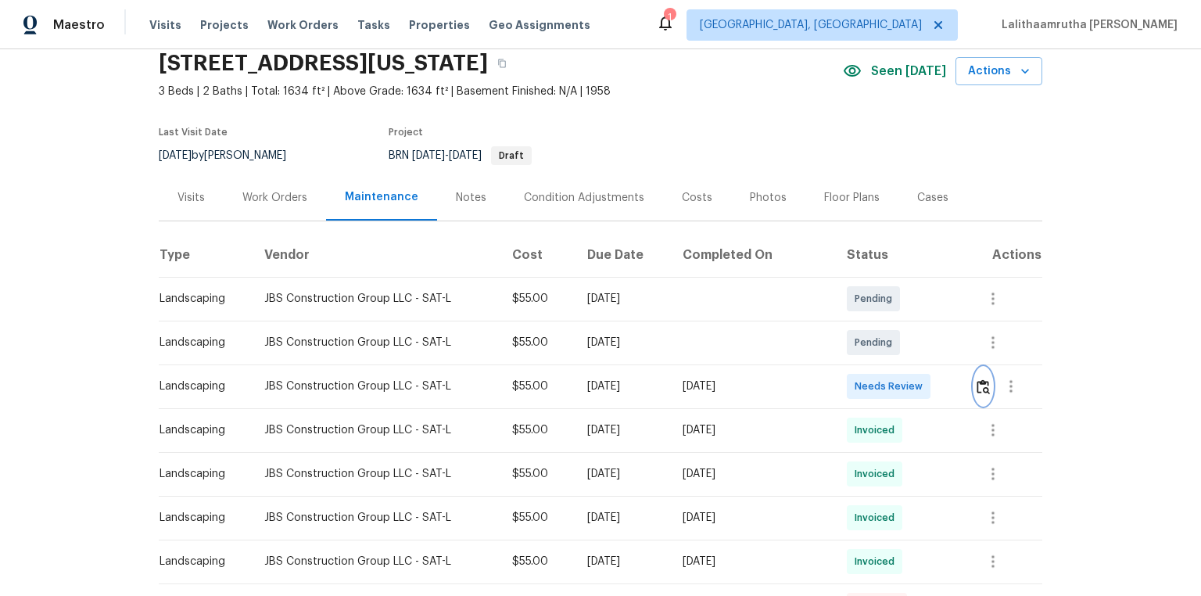
click at [854, 385] on img "button" at bounding box center [983, 386] width 13 height 15
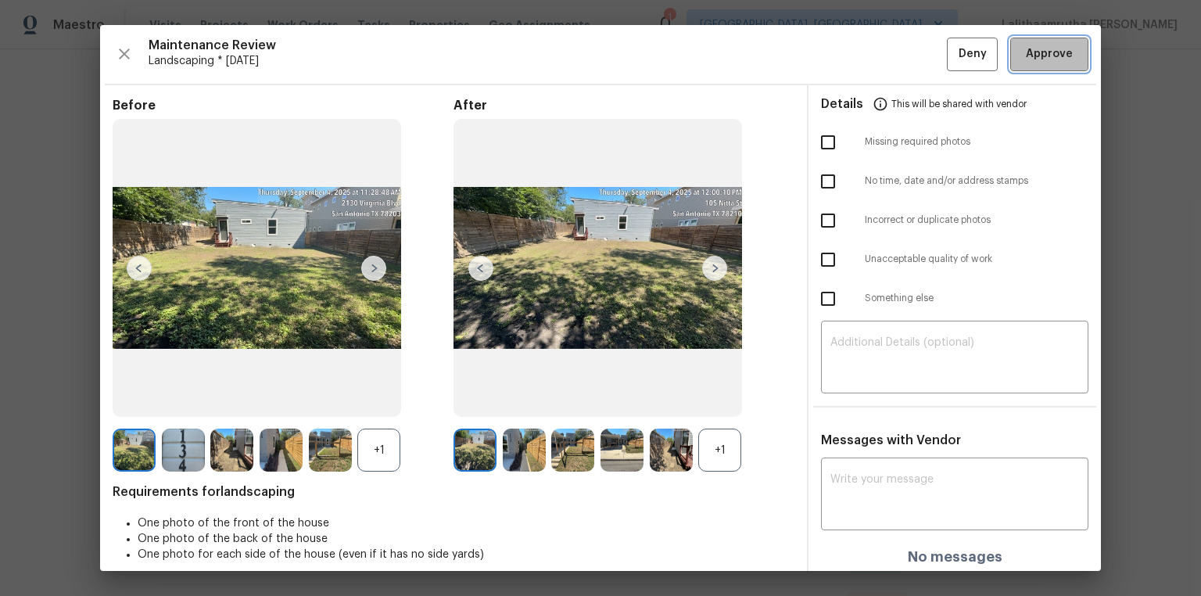
click at [854, 62] on span "Approve" at bounding box center [1049, 55] width 47 height 20
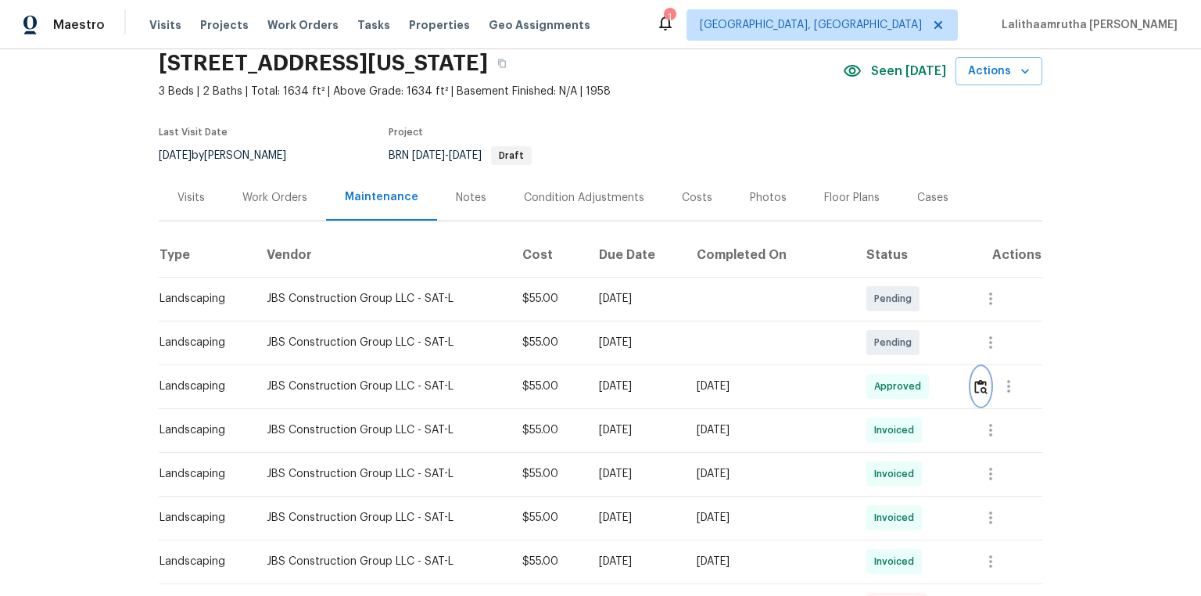
click at [854, 381] on img "button" at bounding box center [981, 386] width 13 height 15
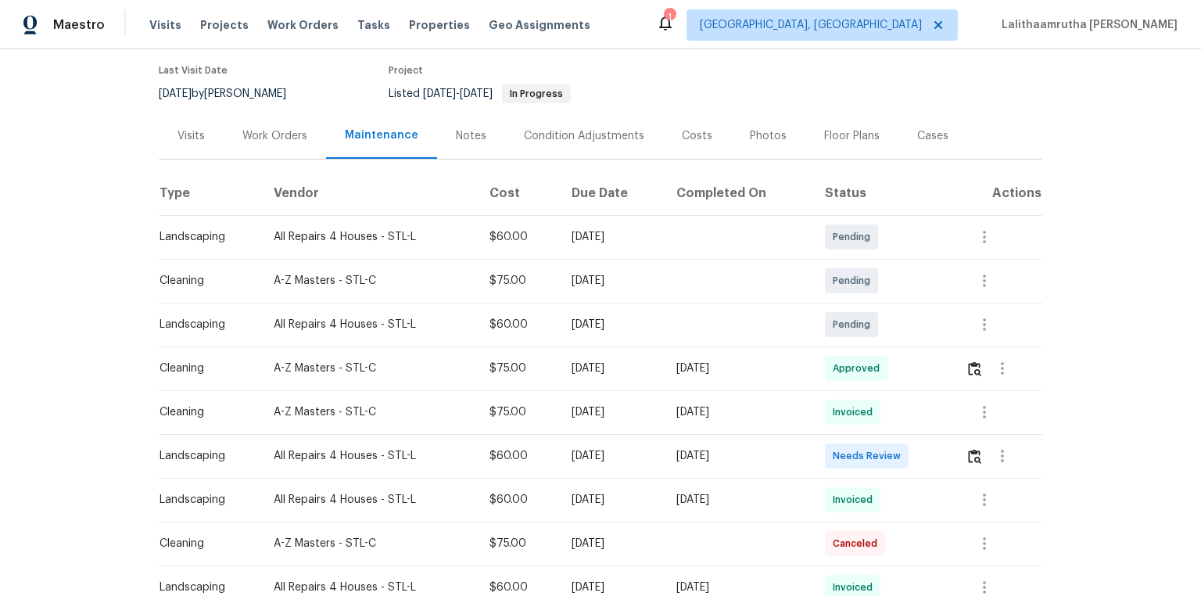
scroll to position [125, 0]
click at [854, 400] on img "button" at bounding box center [974, 455] width 13 height 15
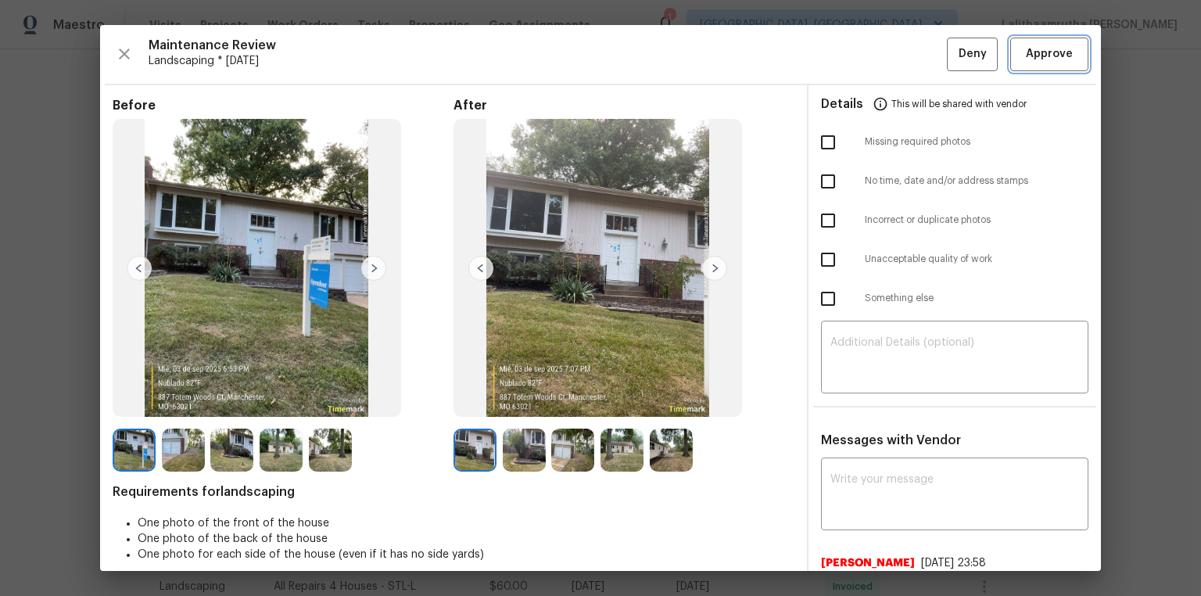
click at [854, 61] on span "Approve" at bounding box center [1049, 55] width 47 height 20
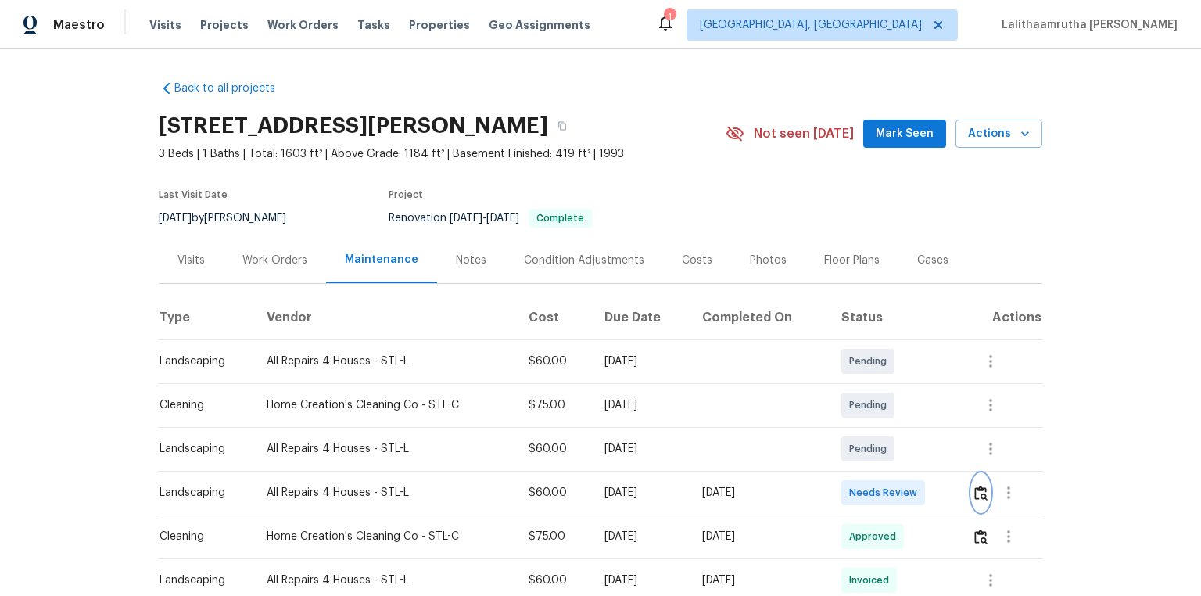
click at [854, 400] on img "button" at bounding box center [981, 493] width 13 height 15
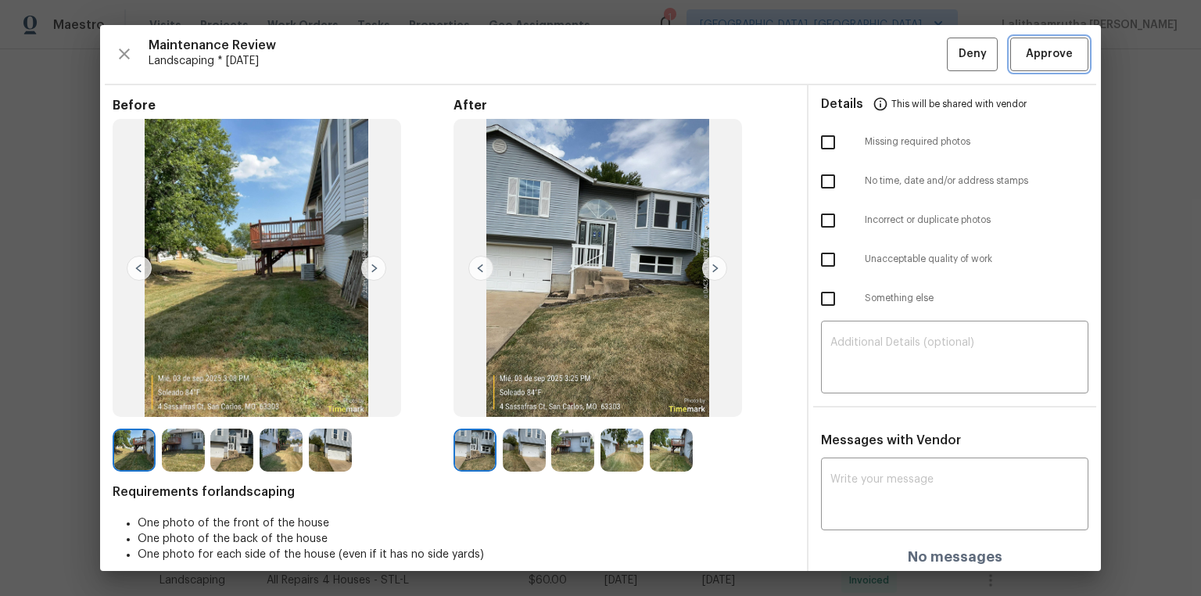
click at [854, 50] on span "Approve" at bounding box center [1049, 55] width 47 height 20
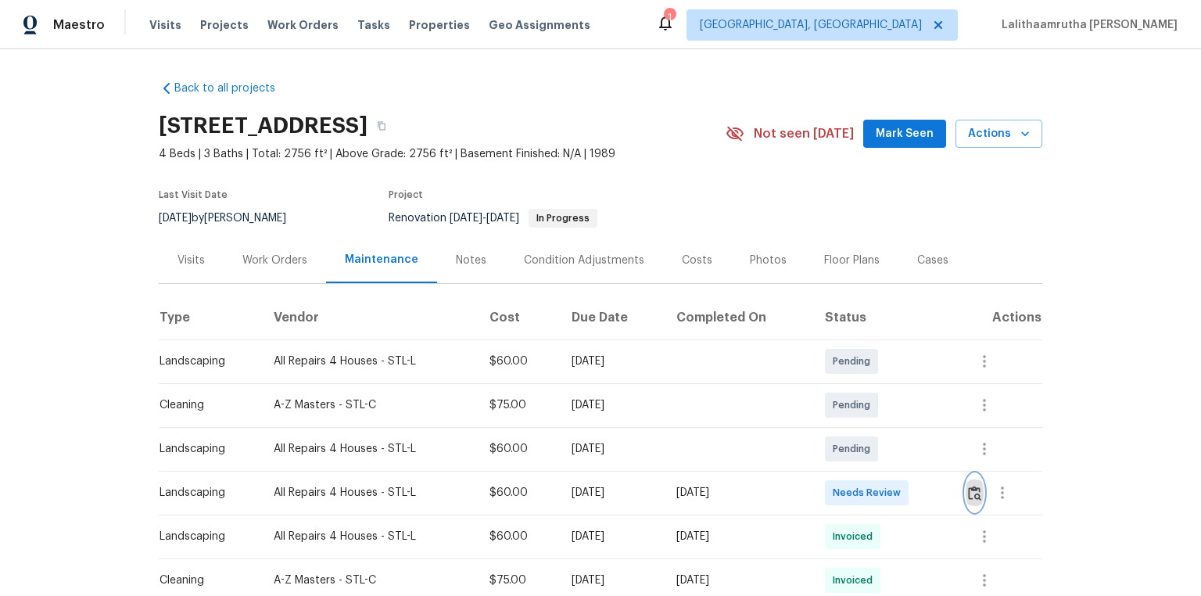
click at [854, 400] on button "button" at bounding box center [975, 493] width 18 height 38
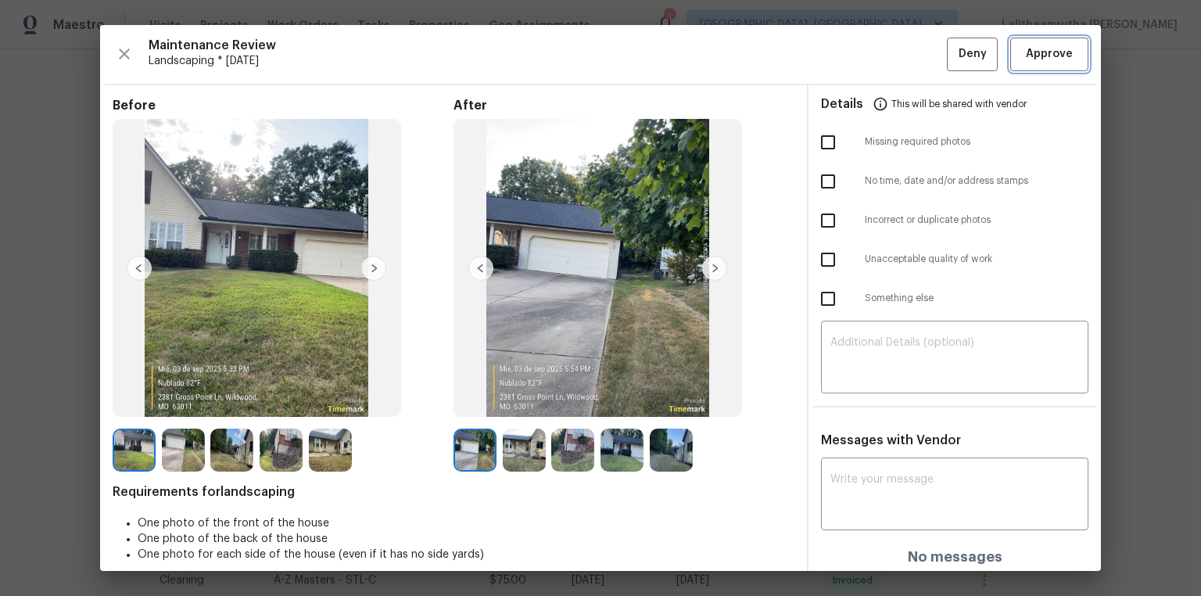
click at [854, 56] on span "Approve" at bounding box center [1049, 55] width 47 height 20
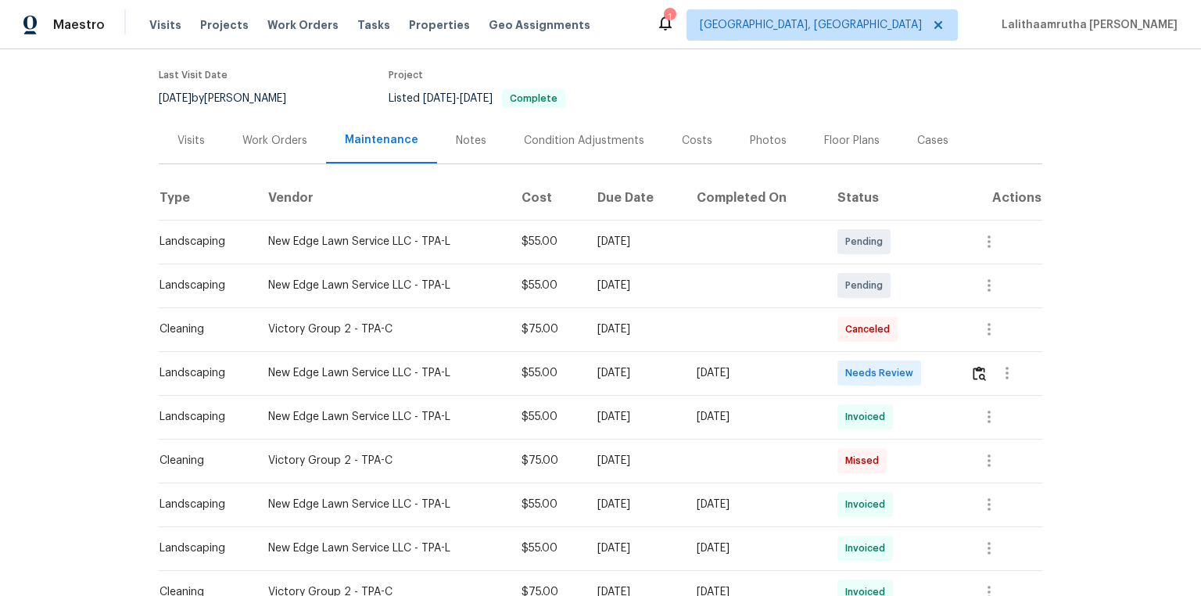
scroll to position [125, 0]
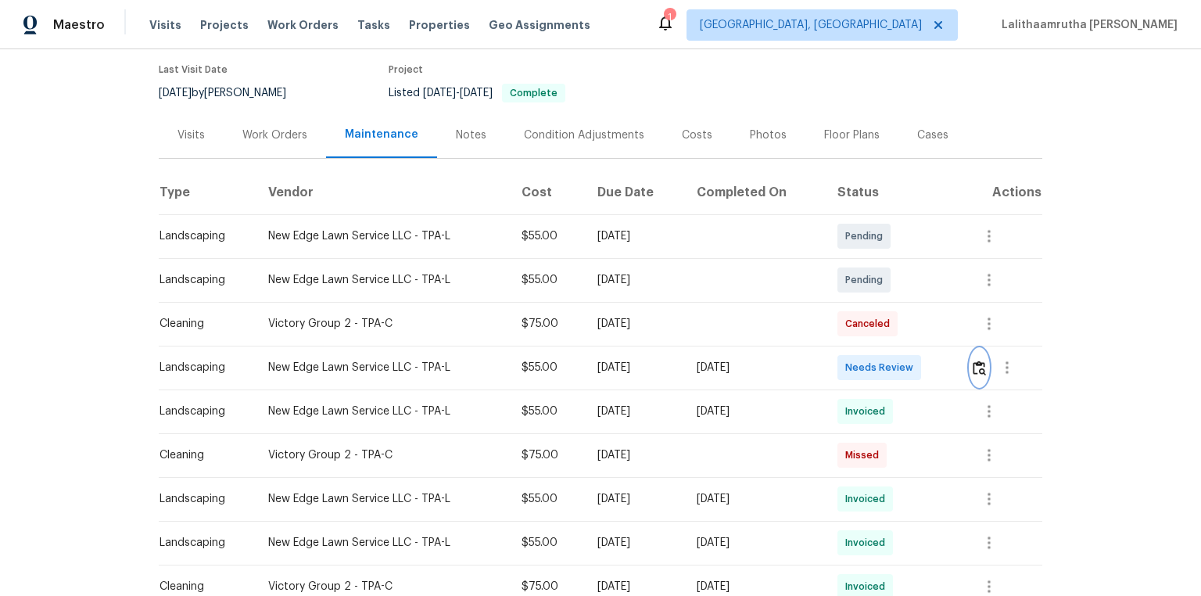
click at [982, 365] on img "button" at bounding box center [979, 368] width 13 height 15
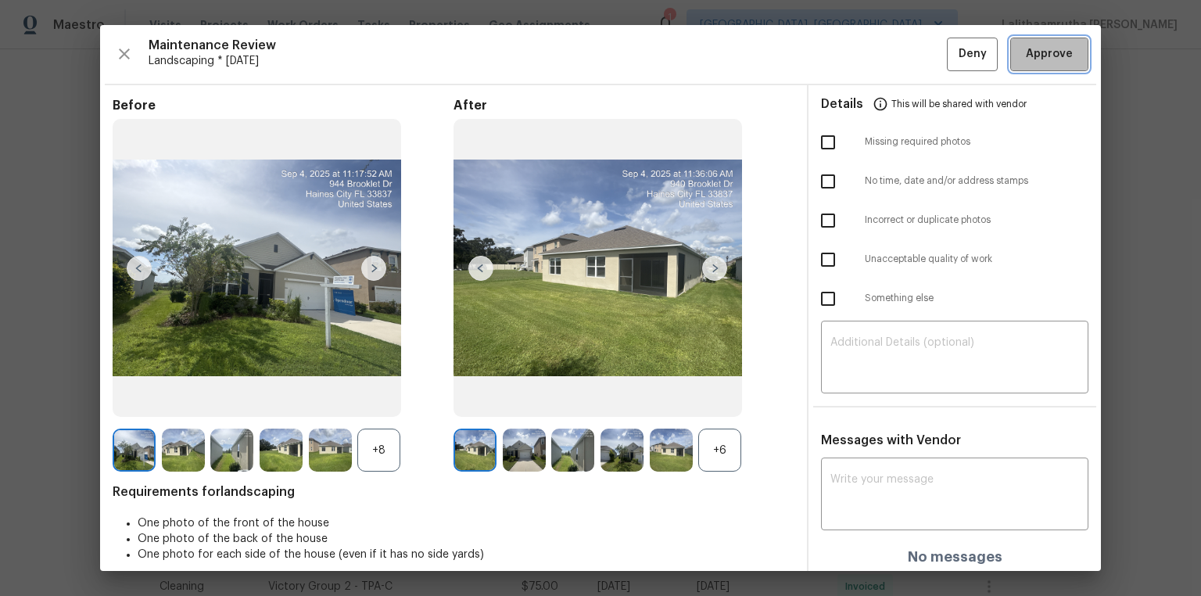
click at [1036, 40] on button "Approve" at bounding box center [1050, 55] width 78 height 34
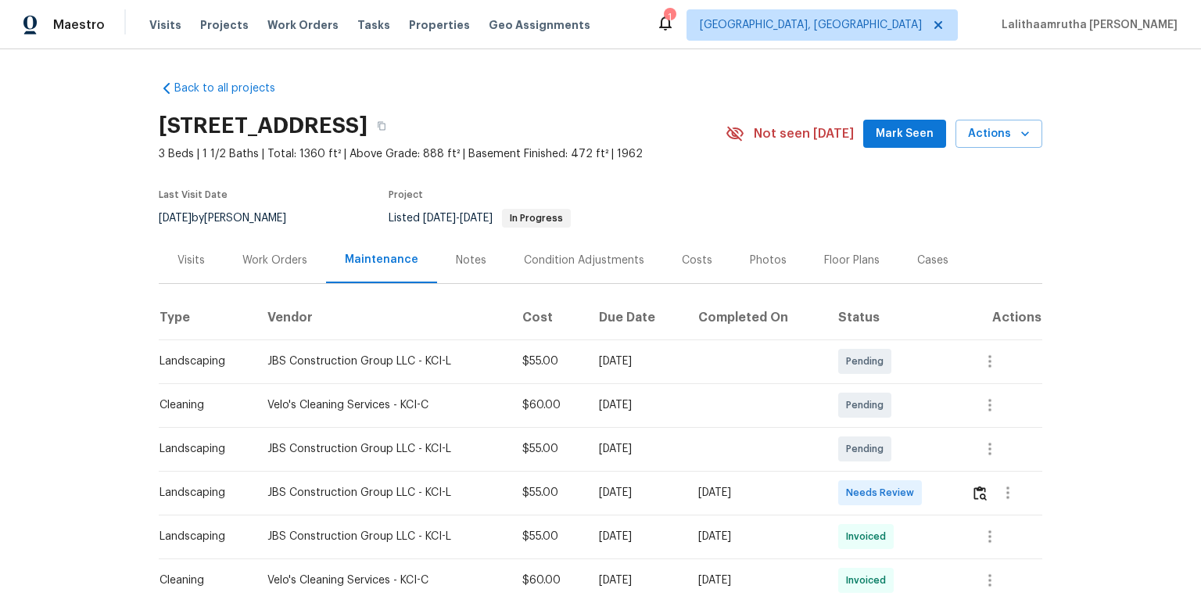
scroll to position [125, 0]
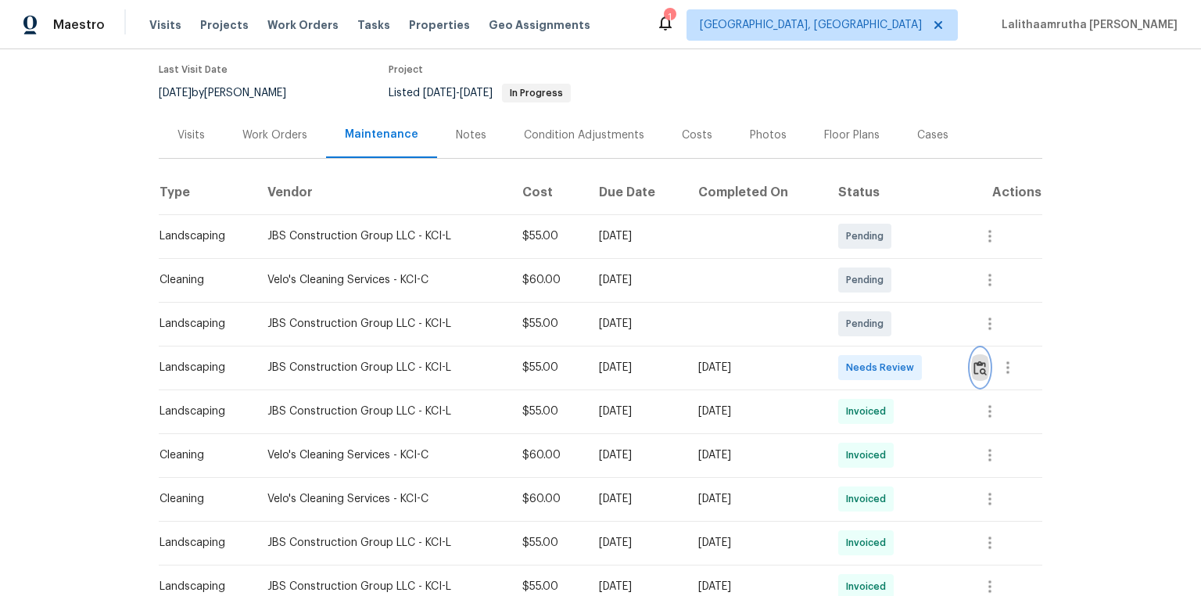
click at [831, 362] on img "button" at bounding box center [980, 368] width 13 height 15
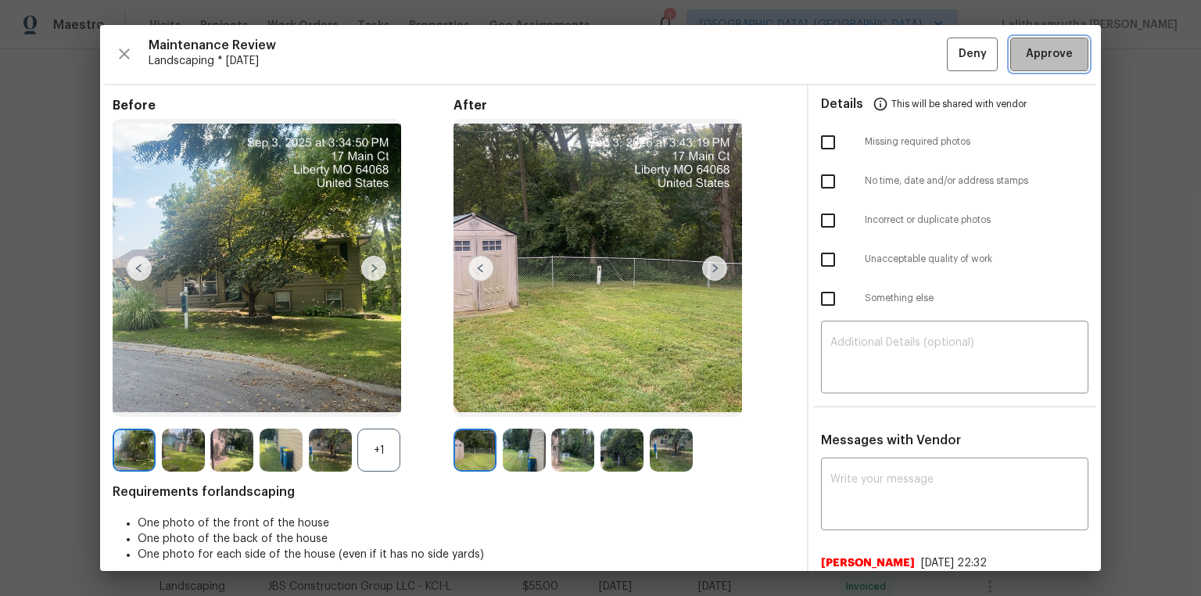
click at [831, 47] on span "Approve" at bounding box center [1049, 55] width 47 height 20
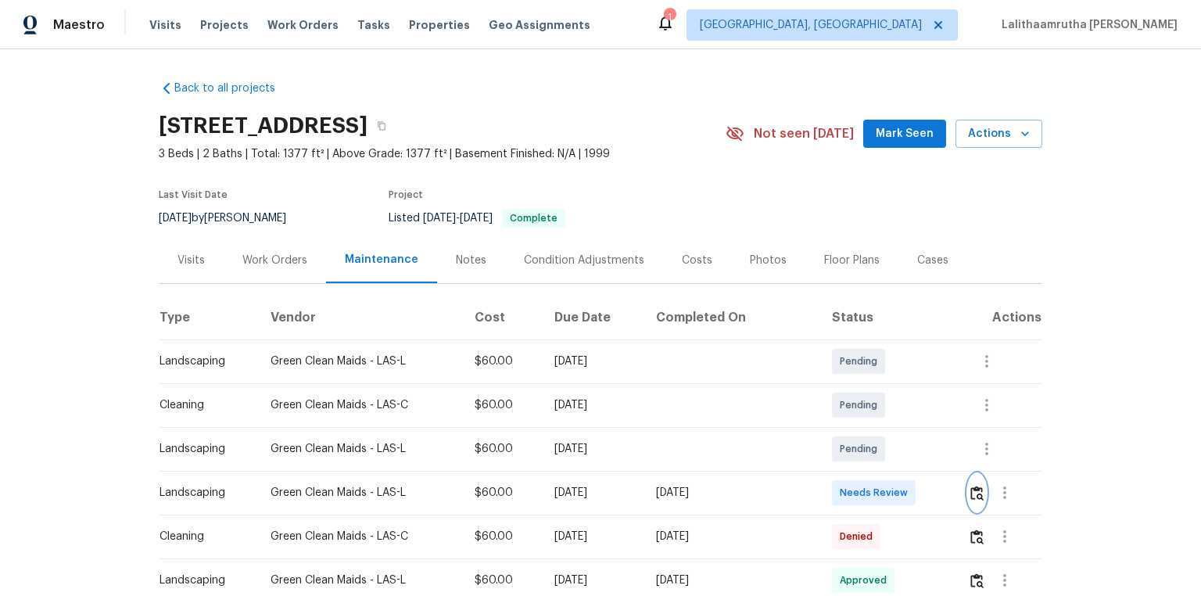
click at [854, 400] on img "button" at bounding box center [977, 493] width 13 height 15
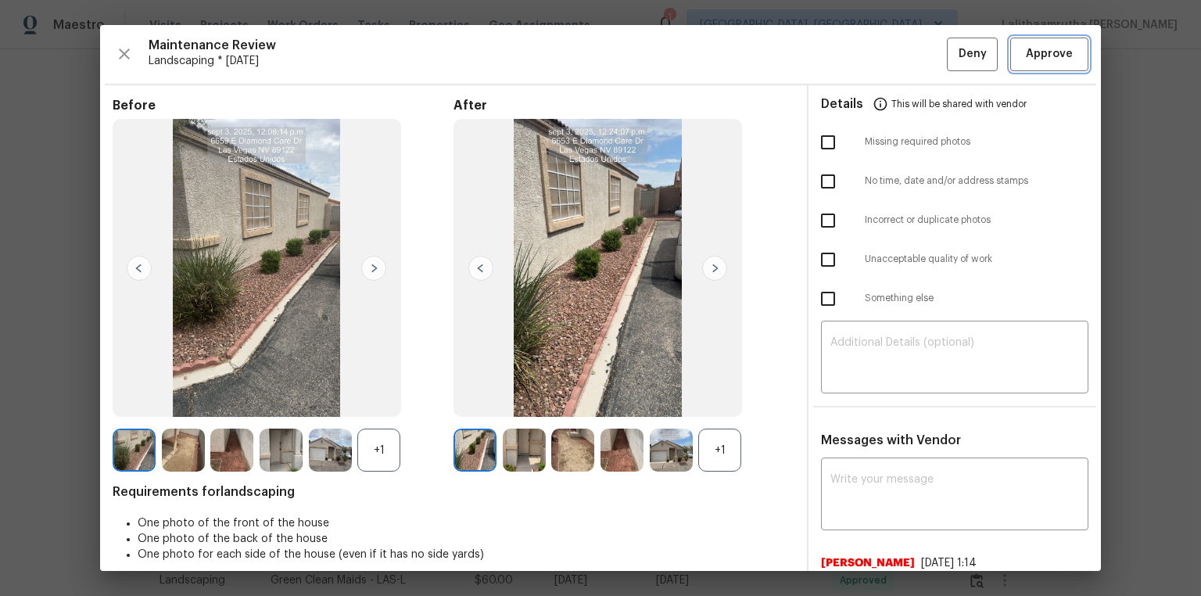
click at [854, 61] on span "Approve" at bounding box center [1049, 55] width 47 height 20
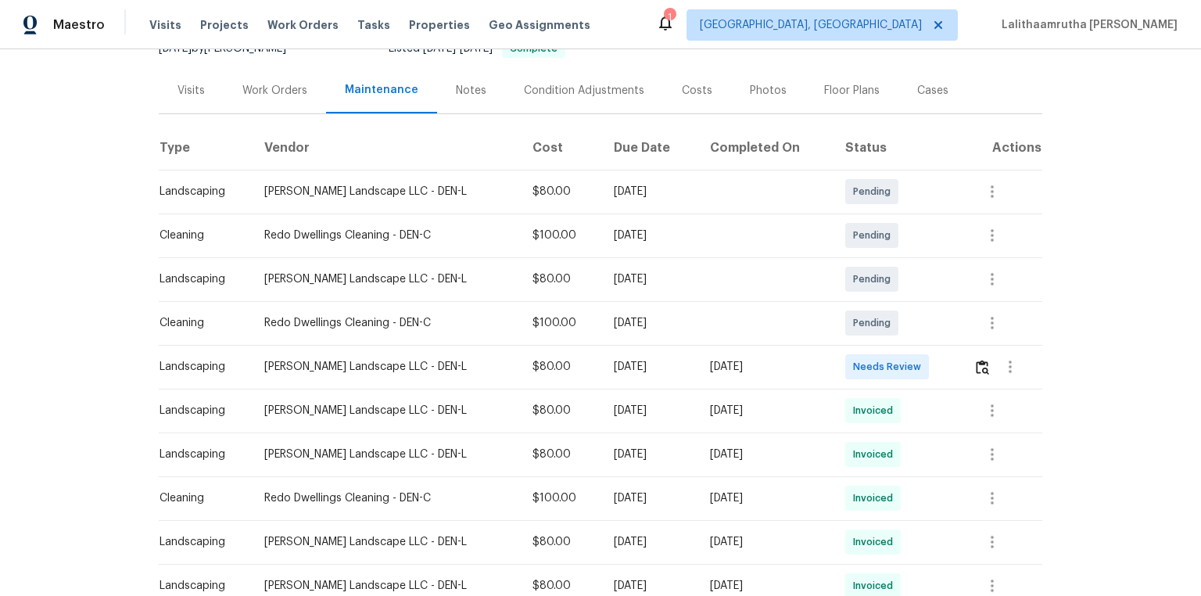
scroll to position [188, 0]
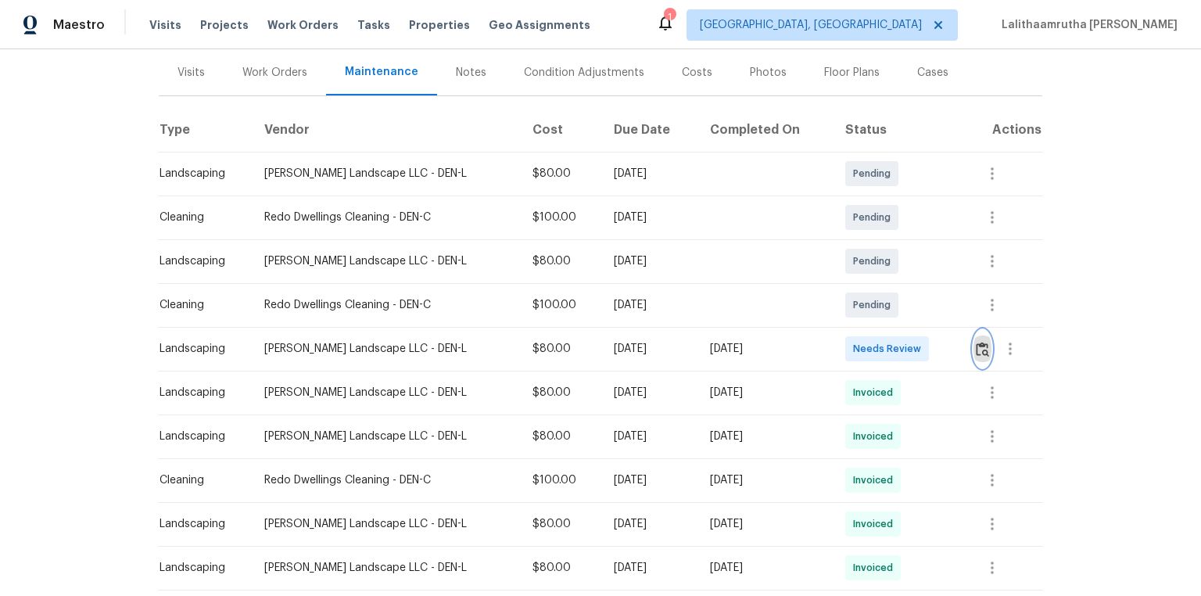
click at [854, 354] on img "button" at bounding box center [982, 349] width 13 height 15
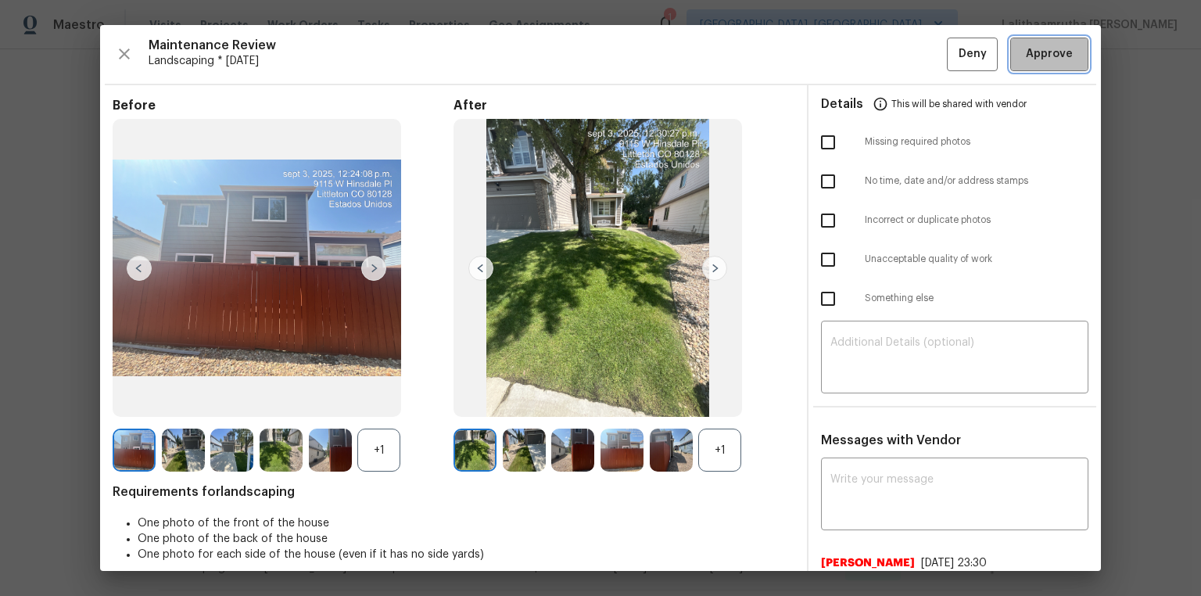
click at [854, 67] on button "Approve" at bounding box center [1050, 55] width 78 height 34
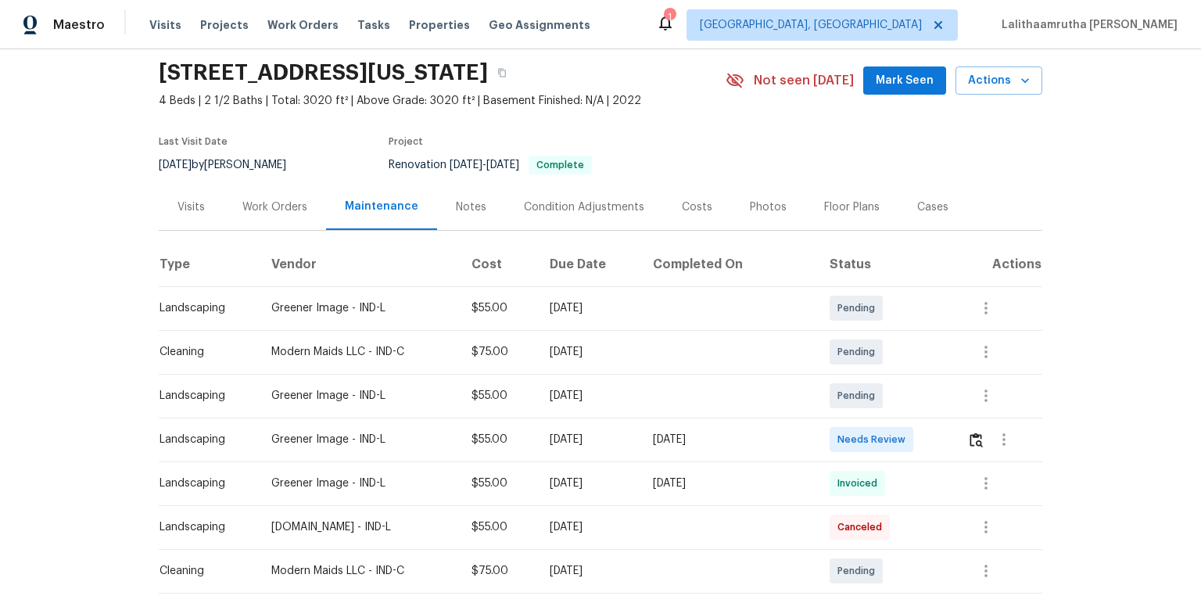
scroll to position [125, 0]
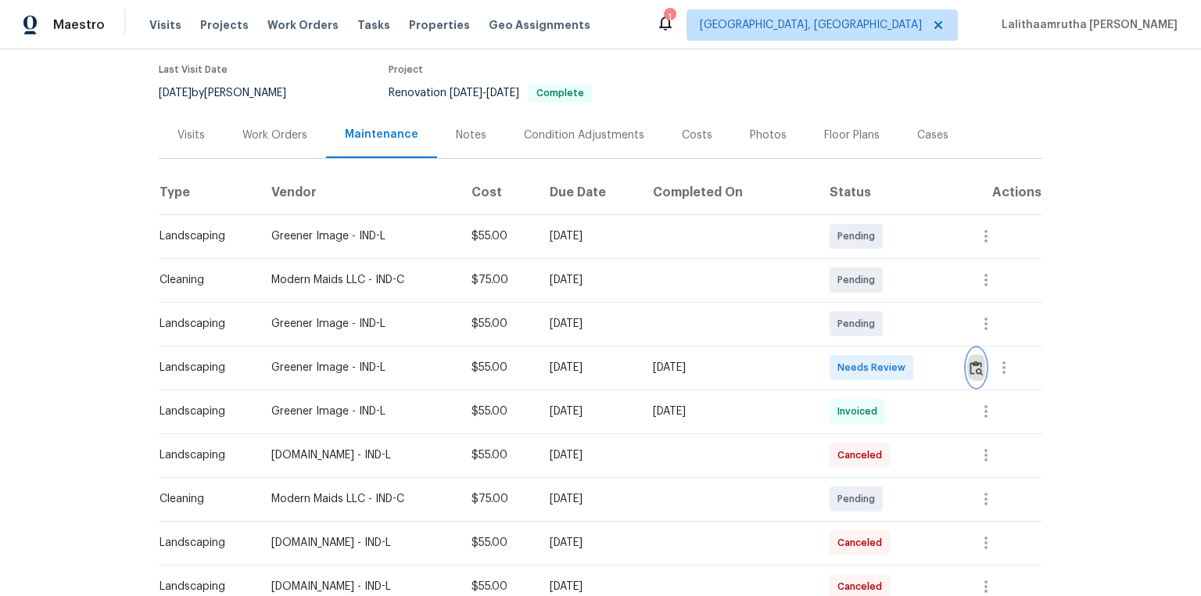
click at [854, 375] on button "button" at bounding box center [977, 368] width 18 height 38
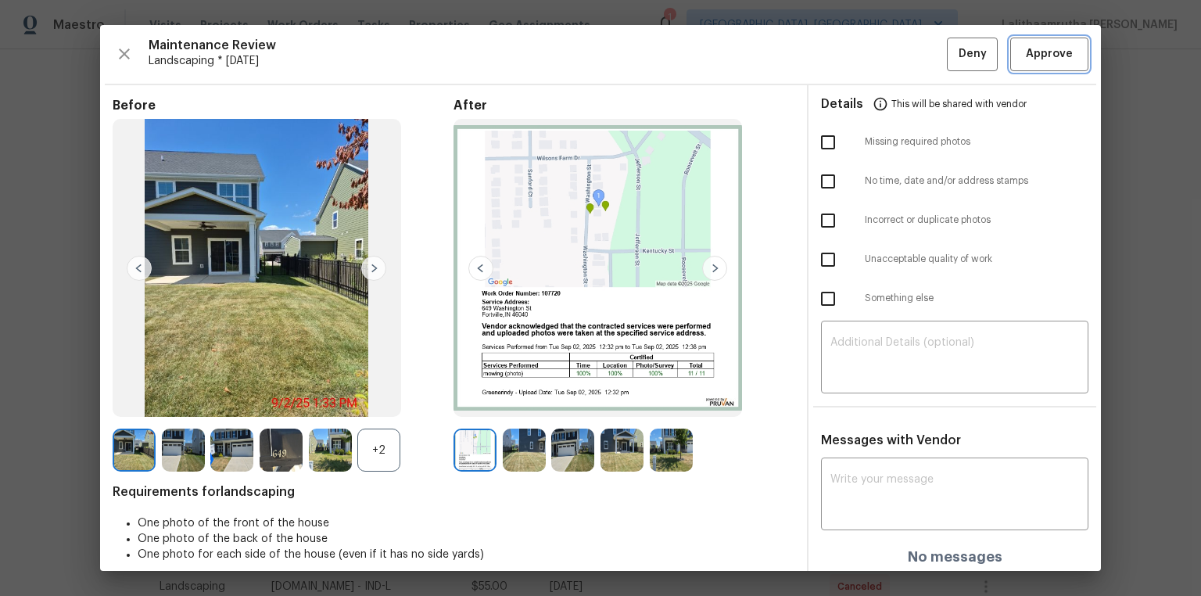
click at [854, 45] on span "Approve" at bounding box center [1049, 55] width 47 height 20
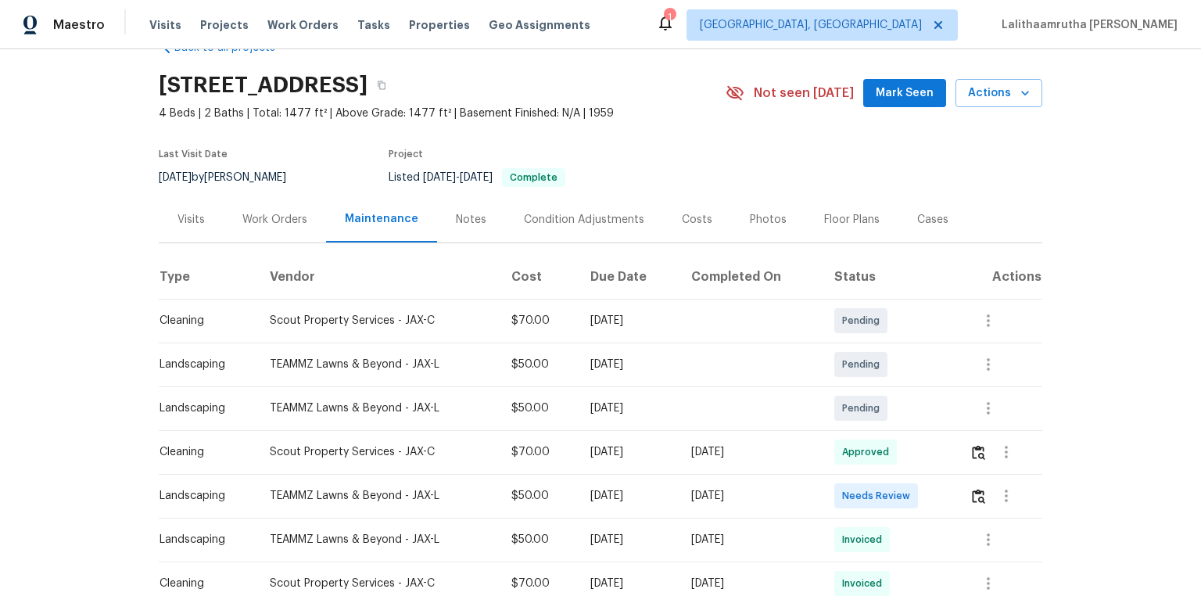
scroll to position [63, 0]
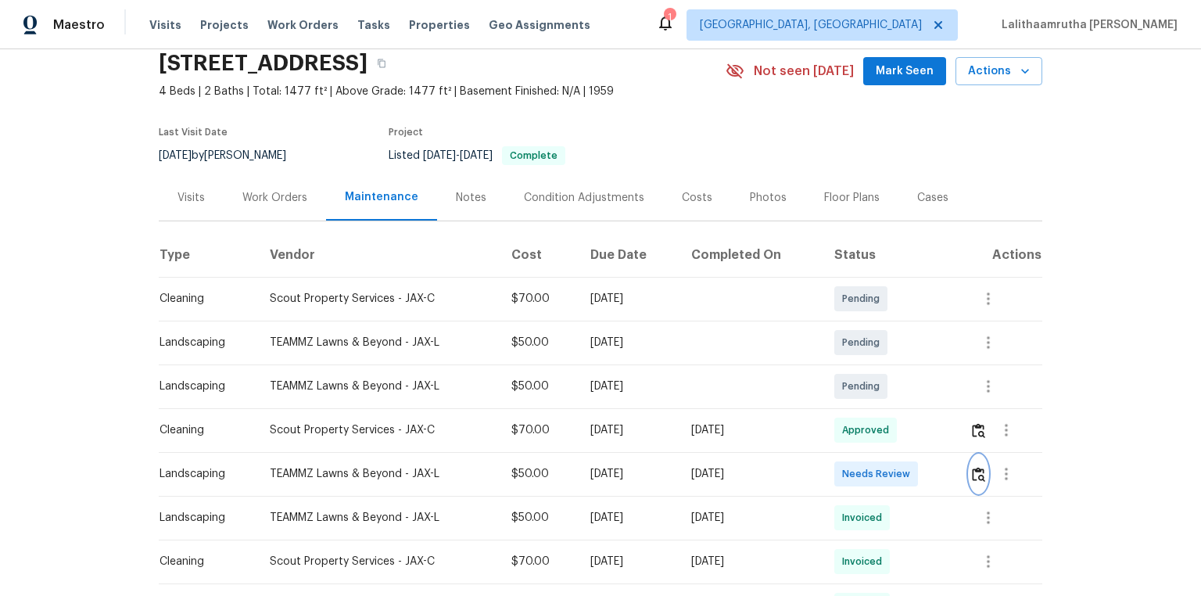
click at [854, 400] on button "button" at bounding box center [979, 474] width 18 height 38
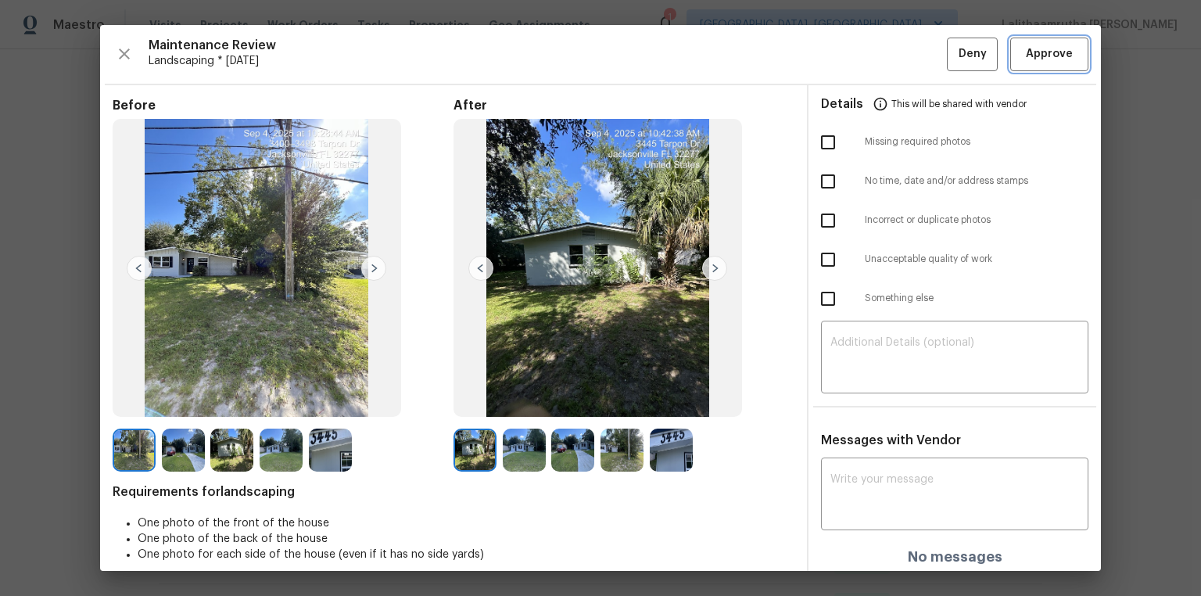
click at [854, 59] on span "Approve" at bounding box center [1049, 55] width 47 height 20
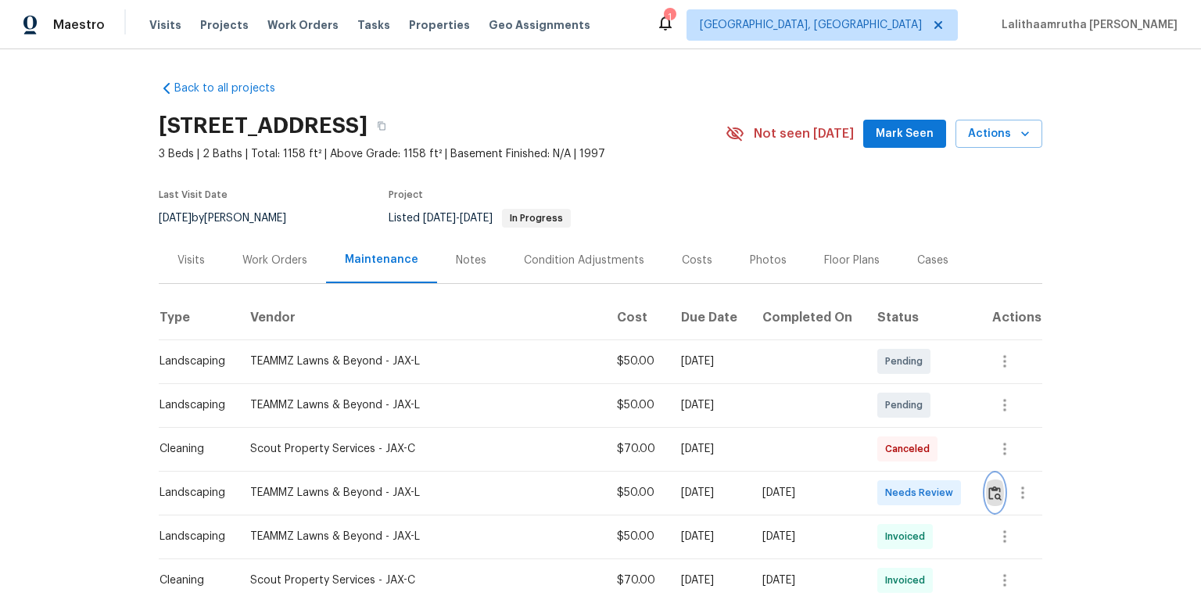
click at [854, 400] on button "button" at bounding box center [995, 493] width 18 height 38
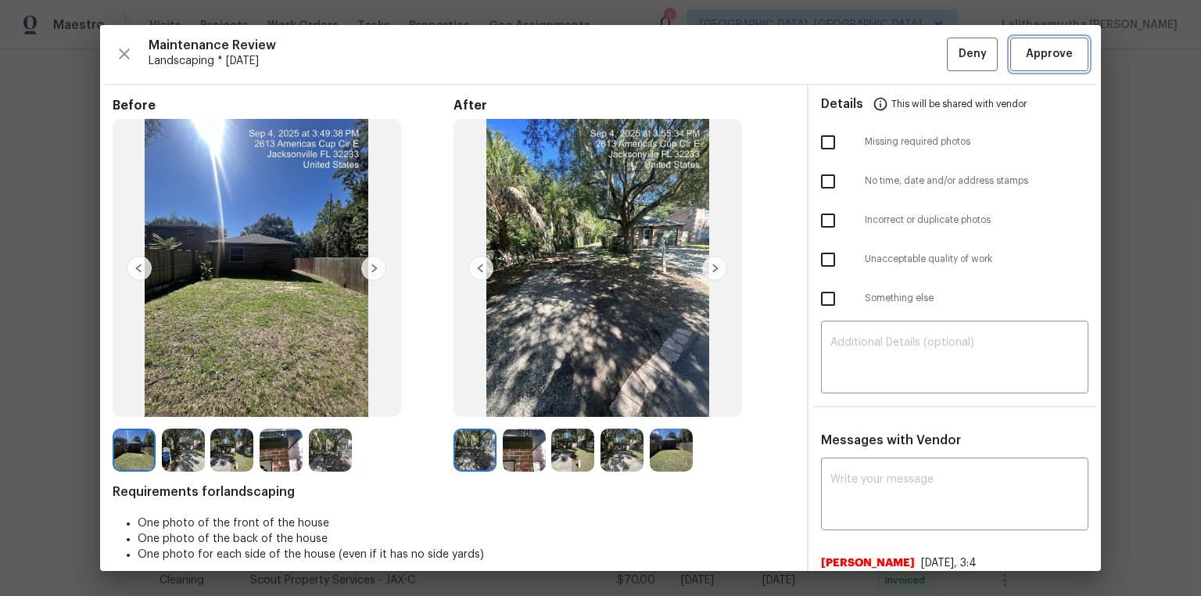
click at [854, 49] on span "Approve" at bounding box center [1049, 55] width 47 height 20
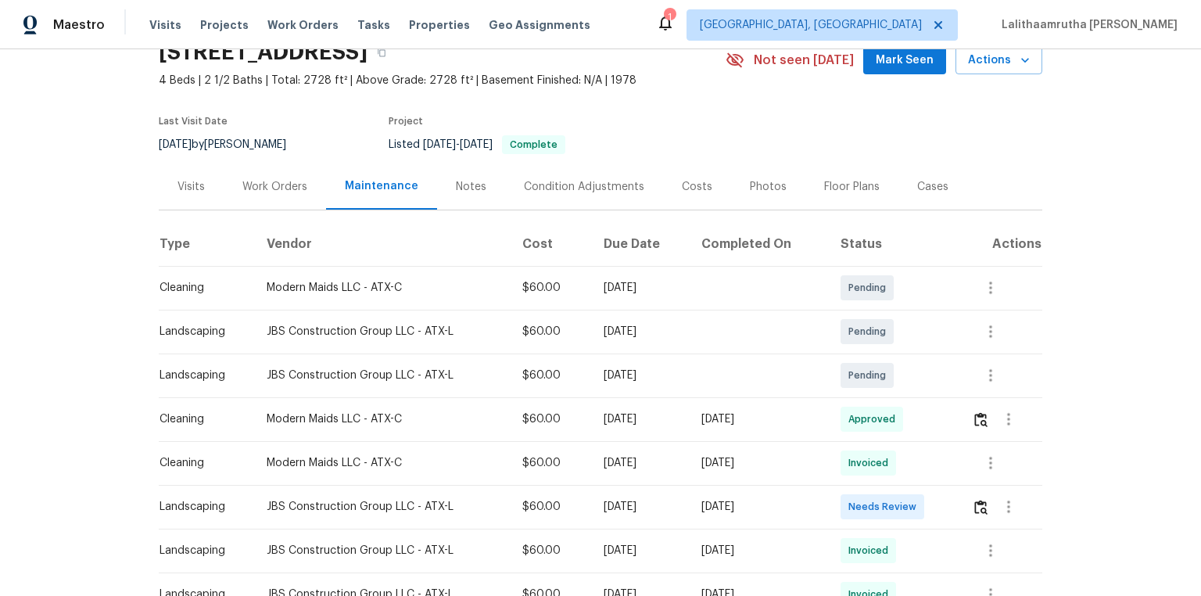
scroll to position [188, 0]
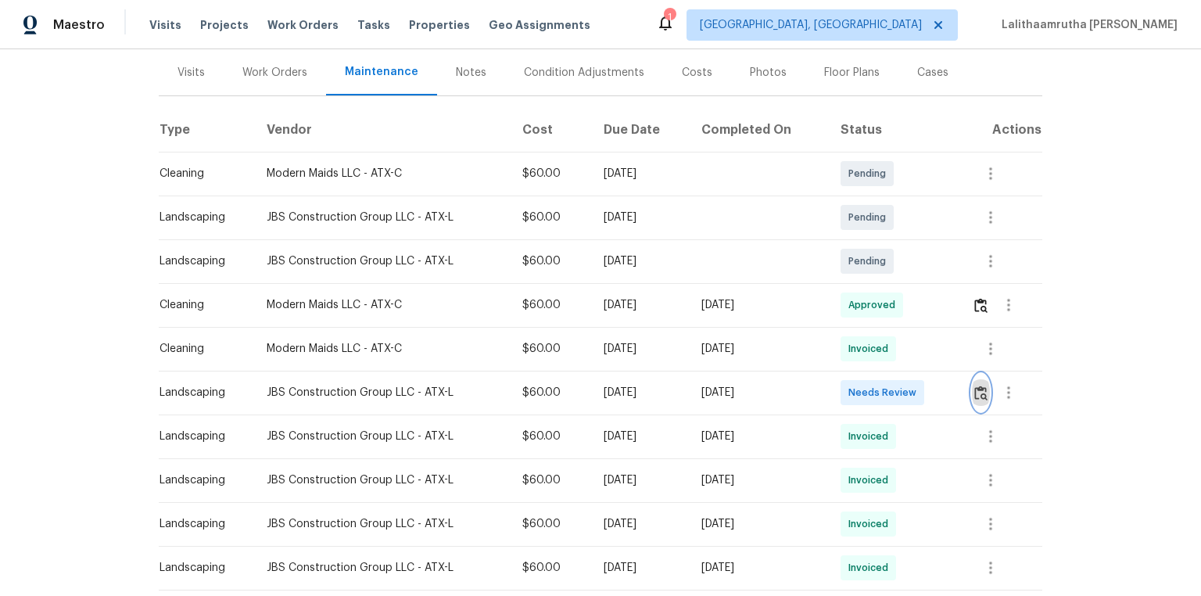
click at [854, 394] on img "button" at bounding box center [981, 393] width 13 height 15
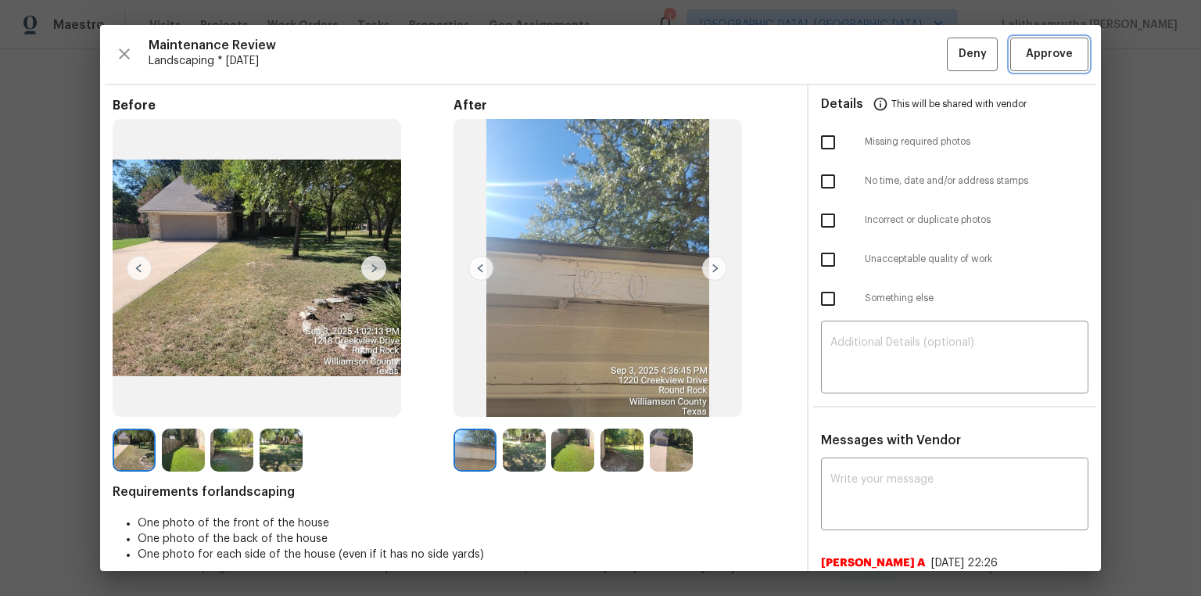
click at [854, 43] on button "Approve" at bounding box center [1050, 55] width 78 height 34
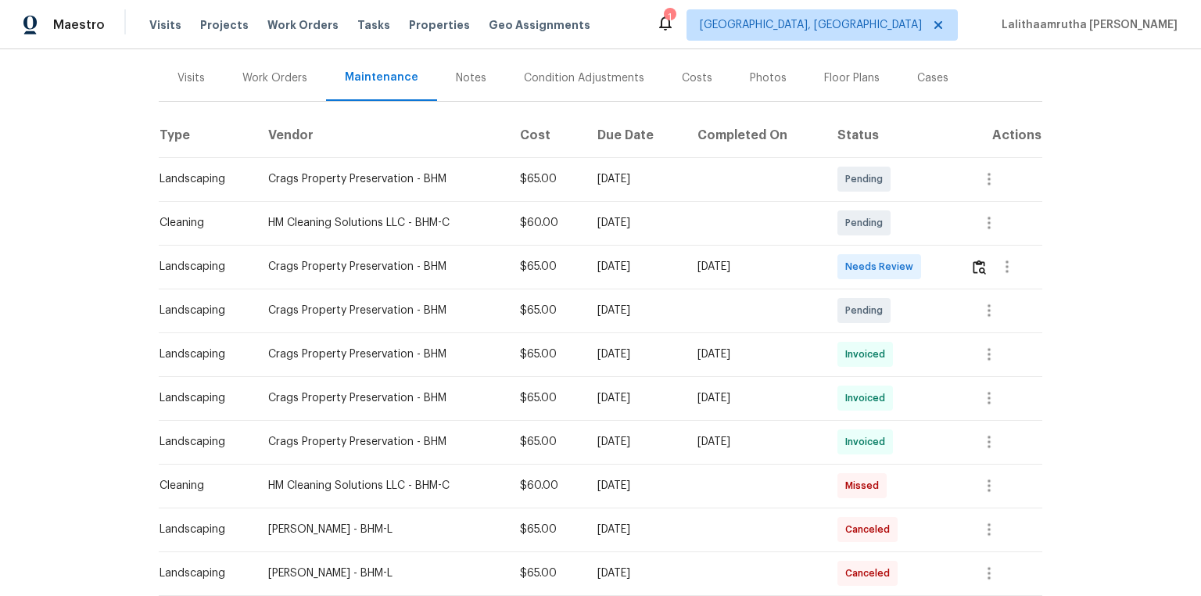
scroll to position [188, 0]
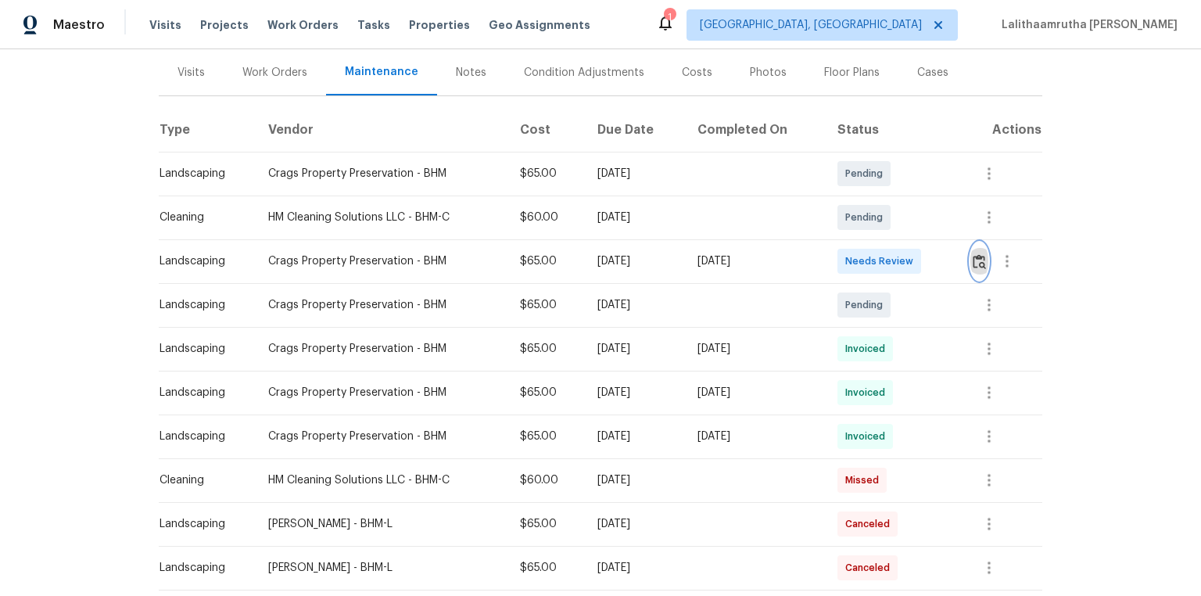
click at [854, 264] on img "button" at bounding box center [979, 261] width 13 height 15
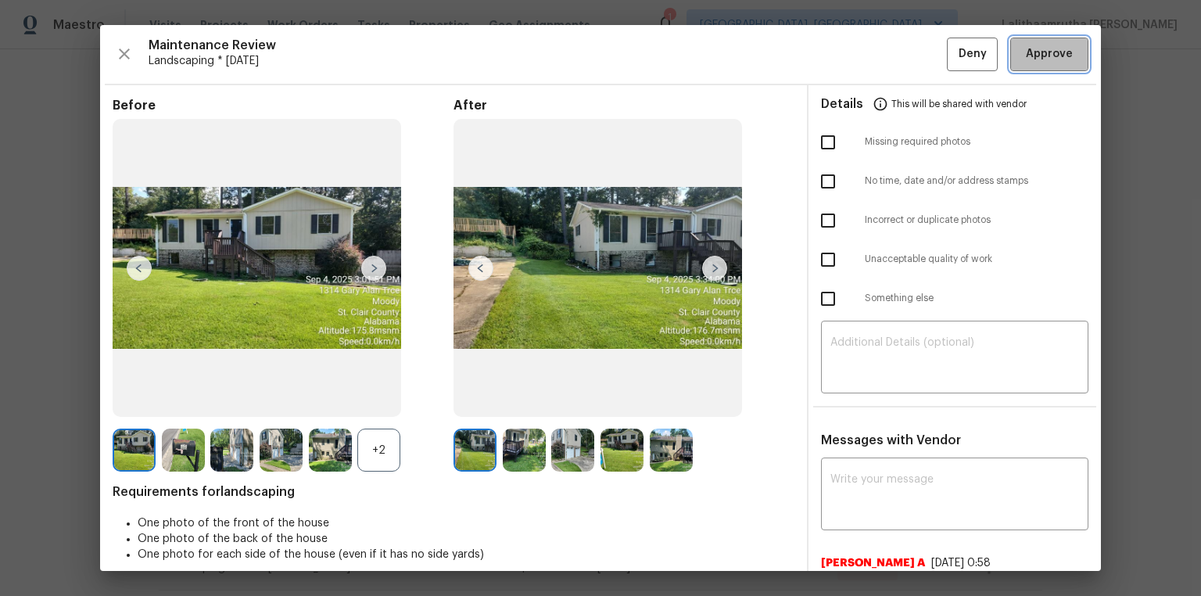
click at [854, 47] on span "Approve" at bounding box center [1049, 55] width 47 height 20
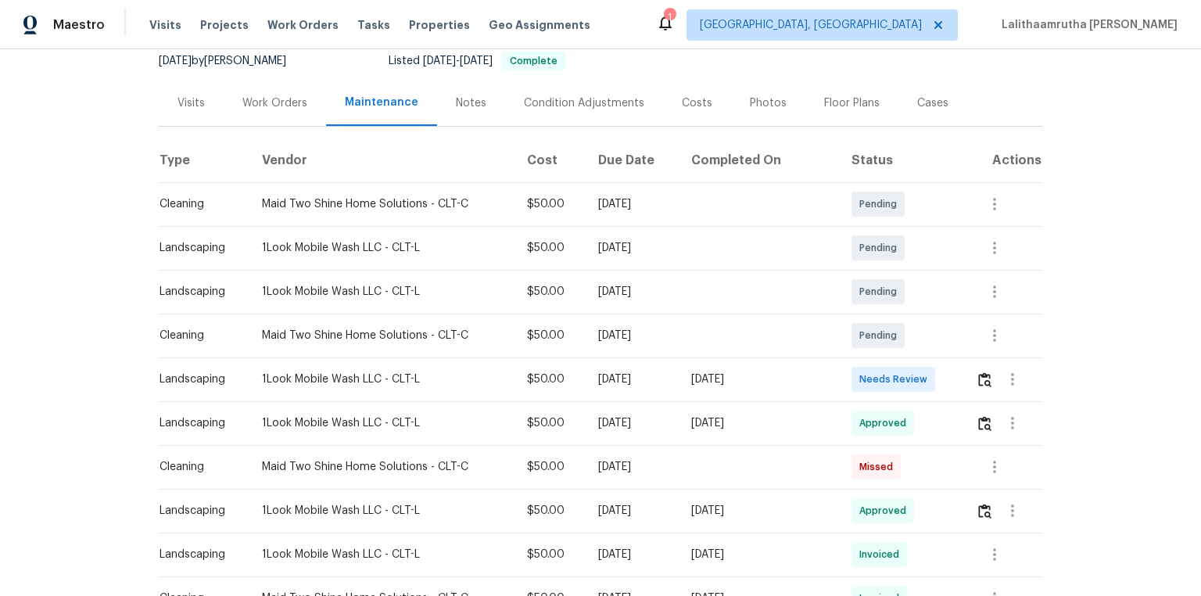
scroll to position [250, 0]
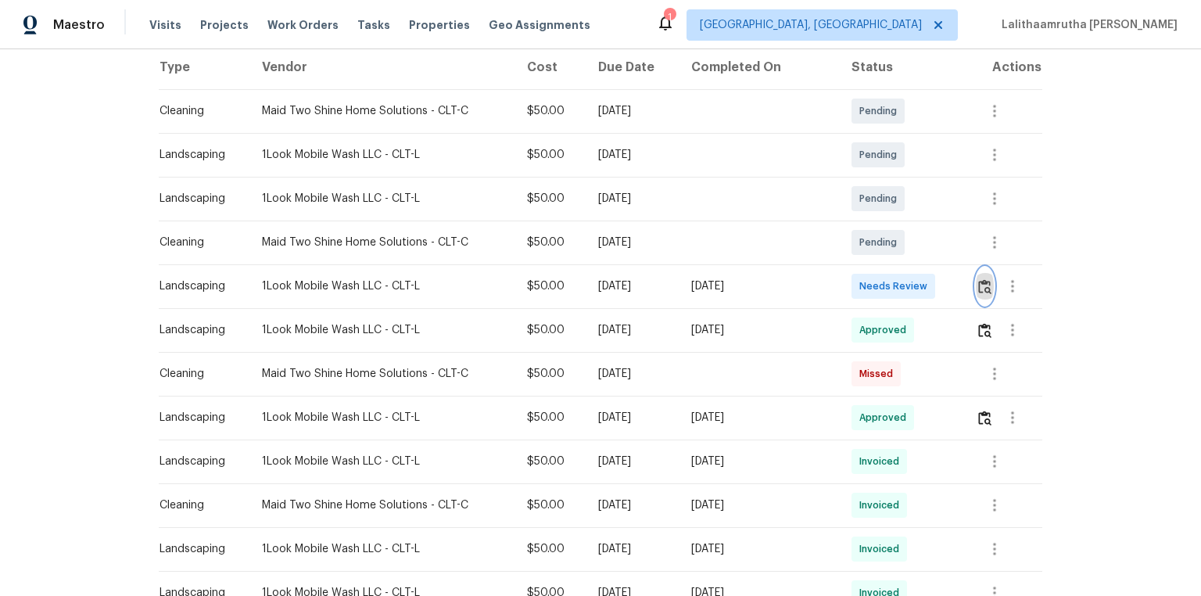
click at [854, 297] on button "button" at bounding box center [985, 286] width 18 height 38
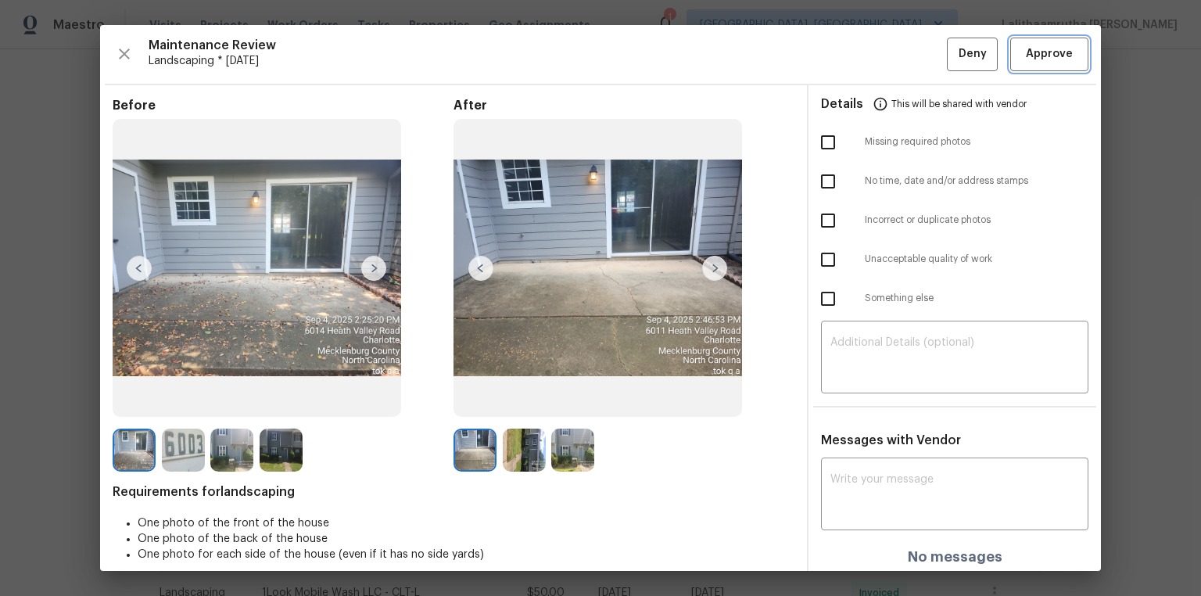
click at [854, 53] on span "Approve" at bounding box center [1049, 55] width 47 height 20
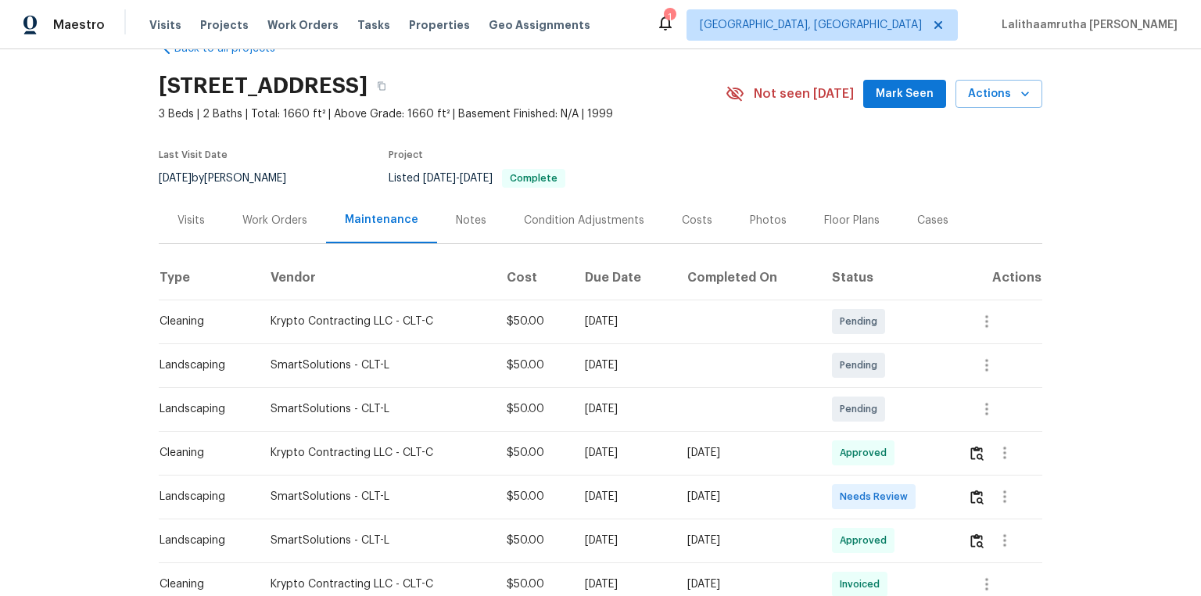
scroll to position [63, 0]
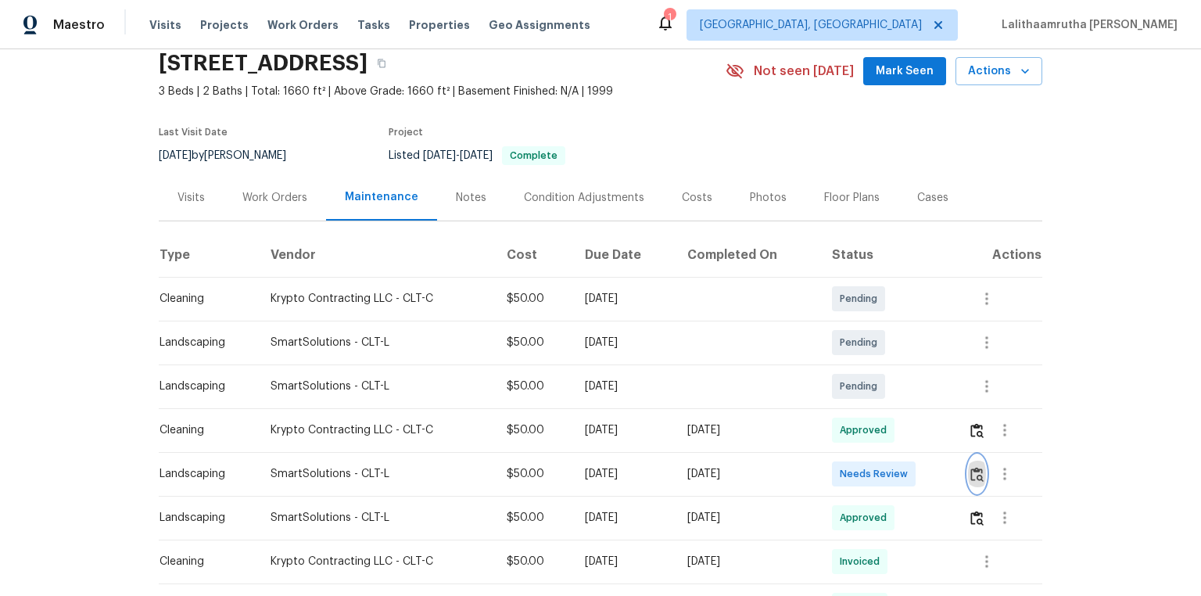
click at [854, 400] on button "button" at bounding box center [977, 474] width 18 height 38
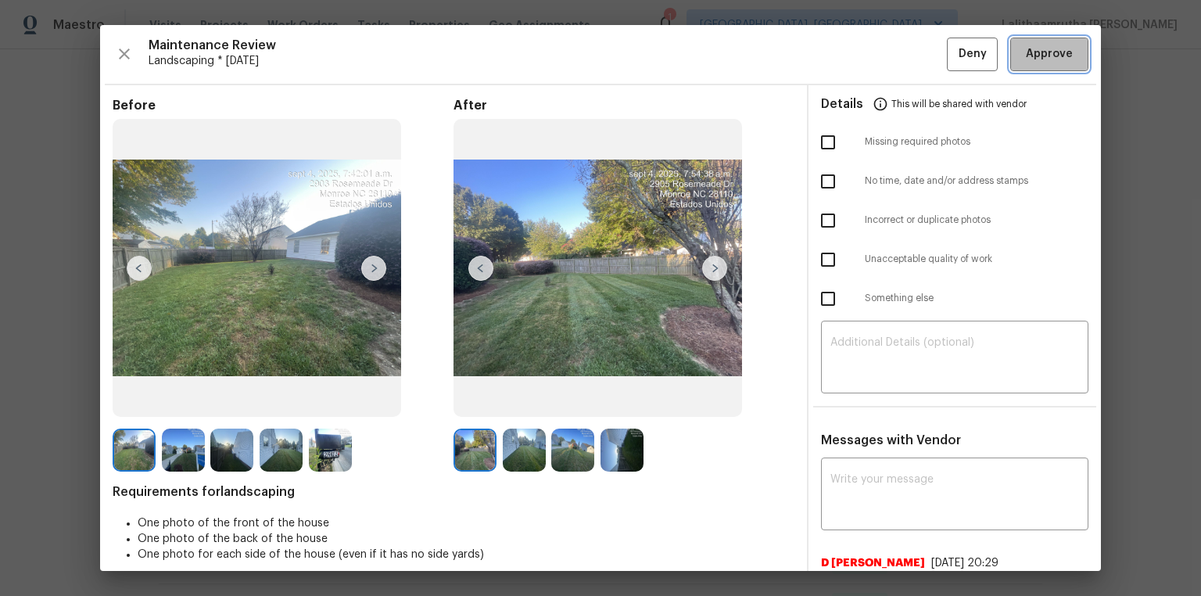
click at [854, 48] on span "Approve" at bounding box center [1049, 55] width 47 height 20
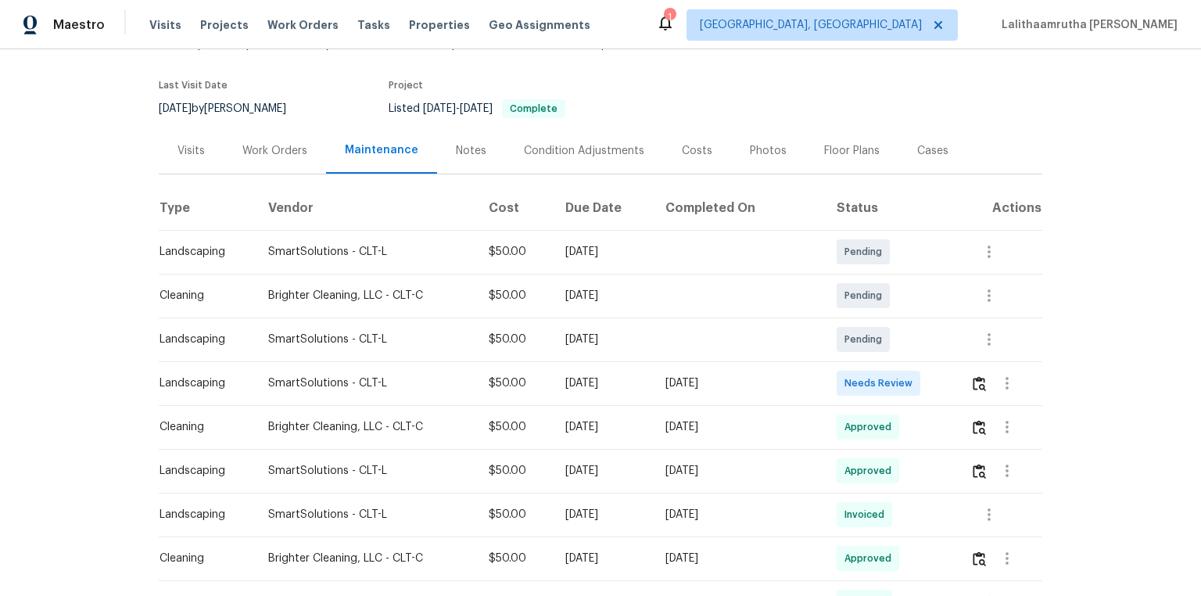
scroll to position [125, 0]
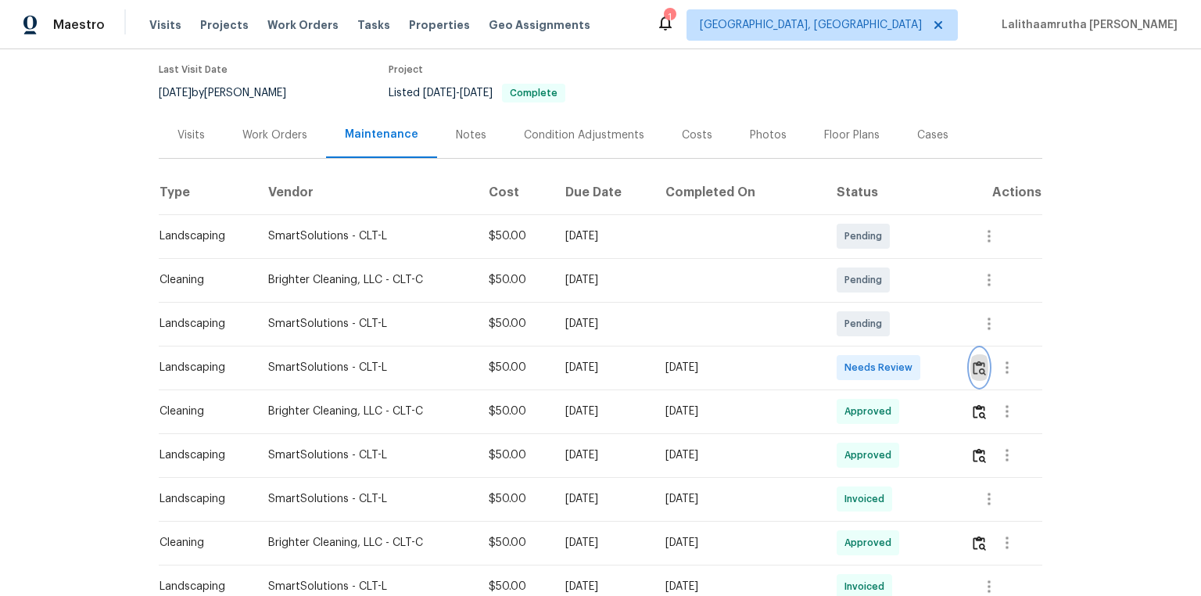
click at [854, 364] on img "button" at bounding box center [979, 368] width 13 height 15
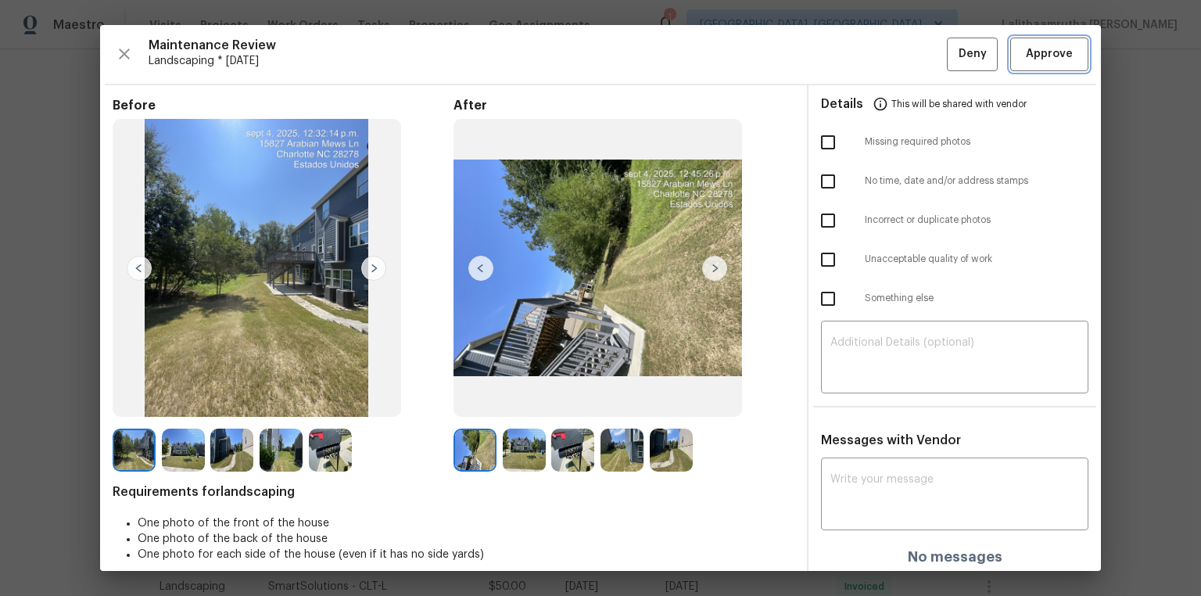
click at [854, 54] on span "Approve" at bounding box center [1049, 55] width 47 height 20
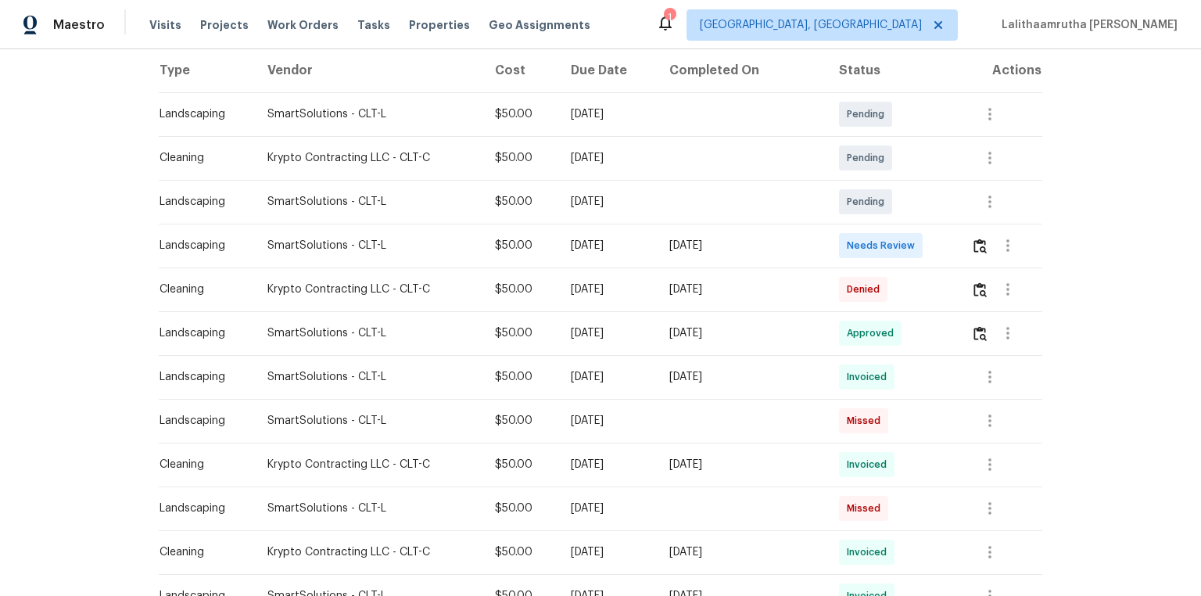
scroll to position [250, 0]
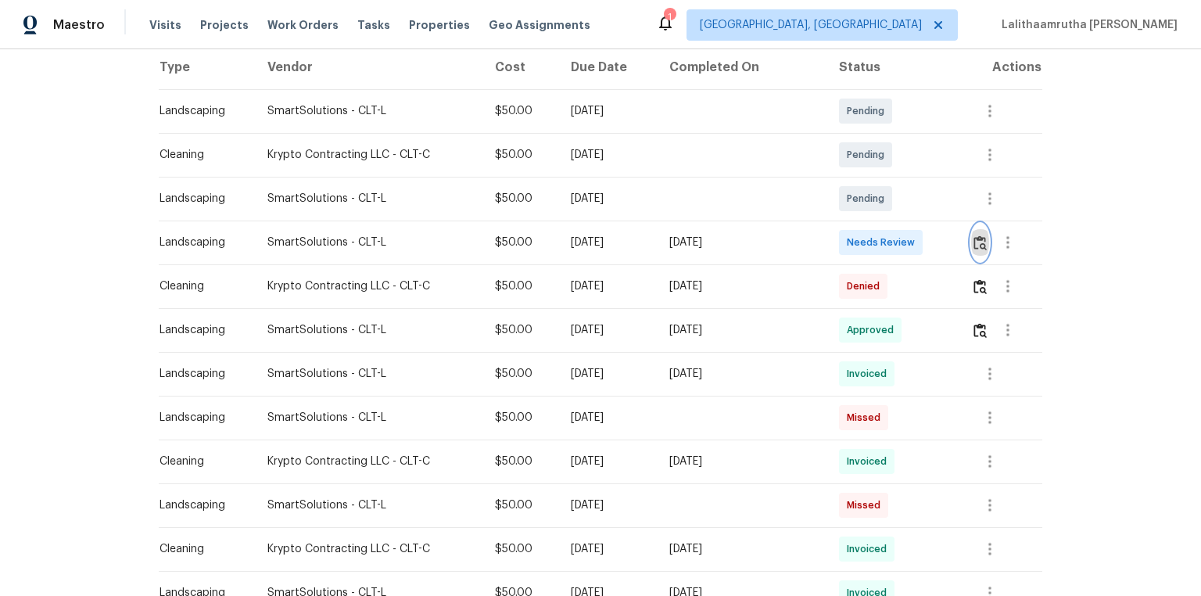
click at [854, 240] on img "button" at bounding box center [980, 242] width 13 height 15
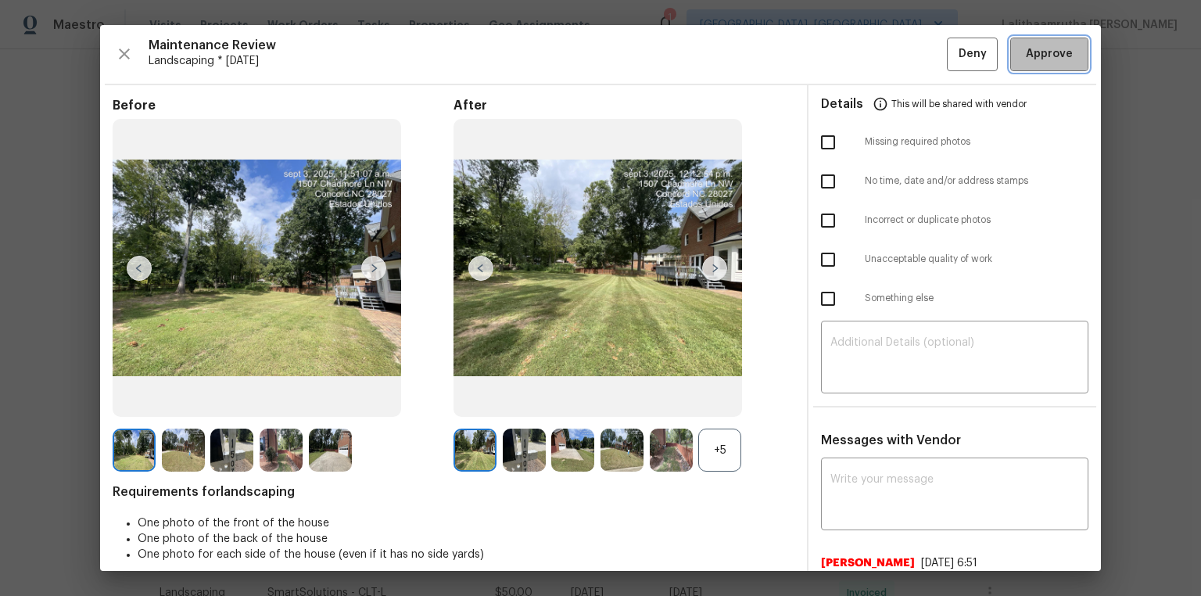
click at [854, 47] on span "Approve" at bounding box center [1049, 55] width 47 height 20
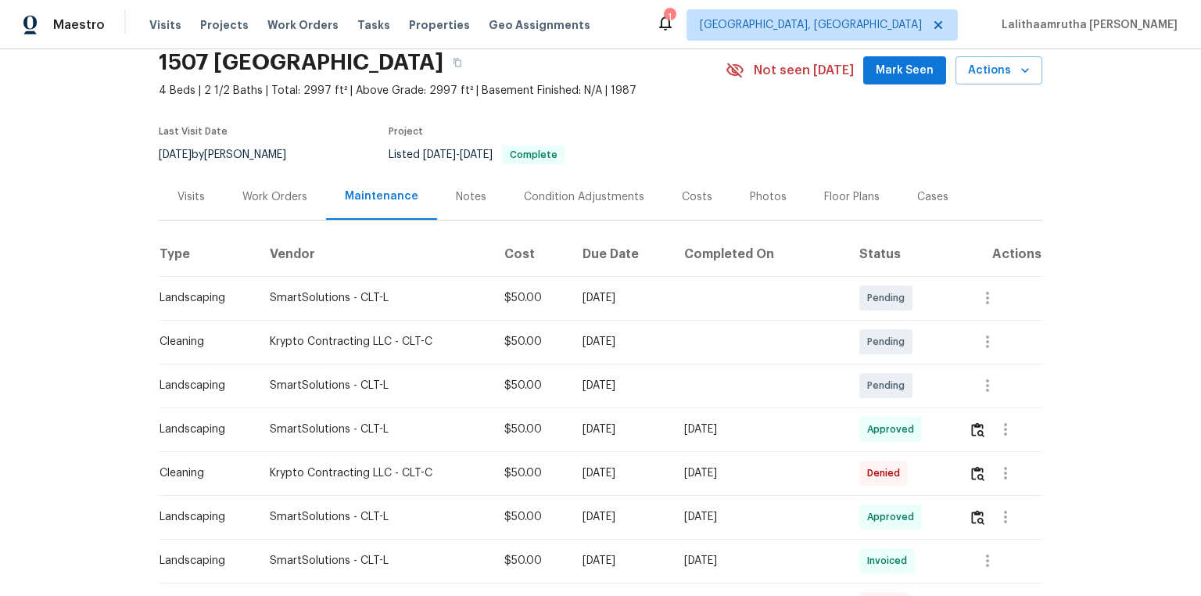
scroll to position [63, 0]
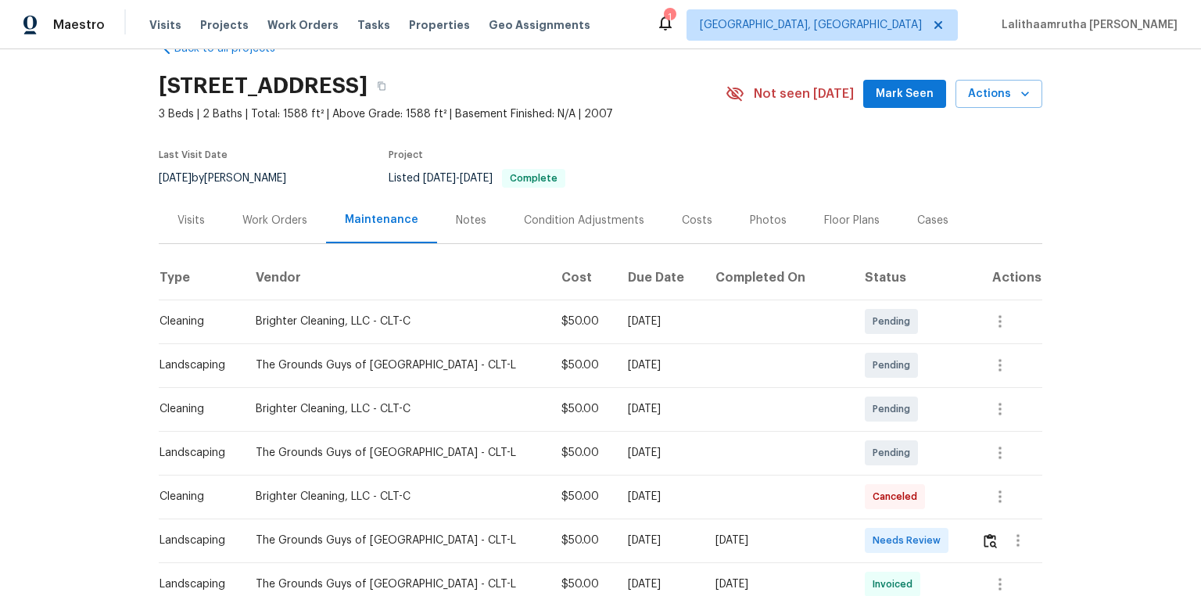
scroll to position [63, 0]
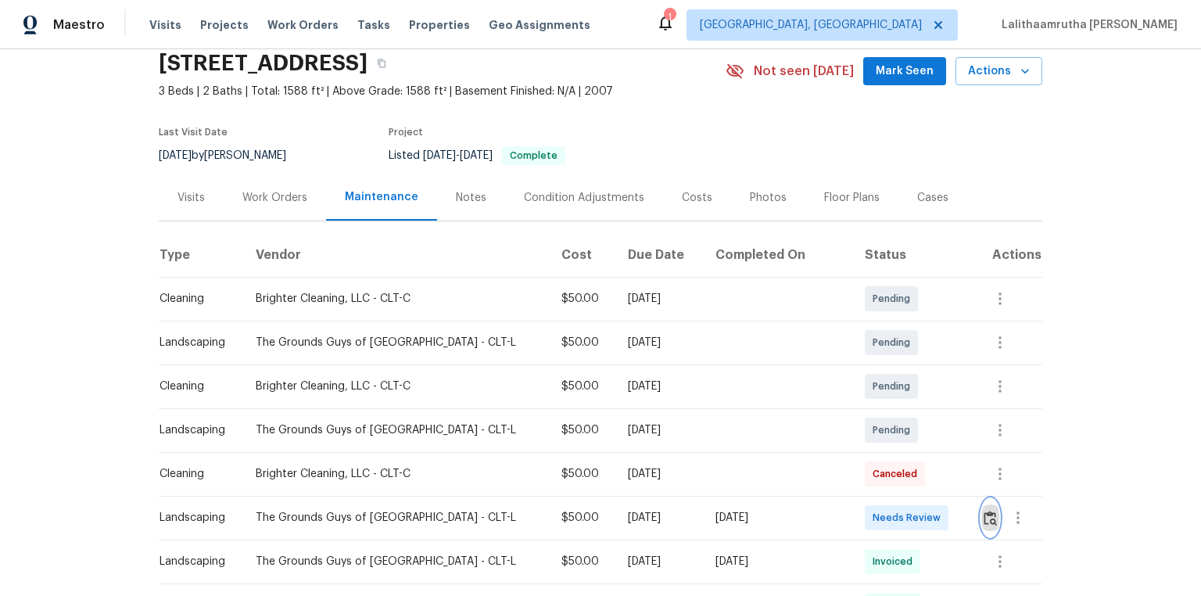
click at [854, 400] on img "button" at bounding box center [990, 518] width 13 height 15
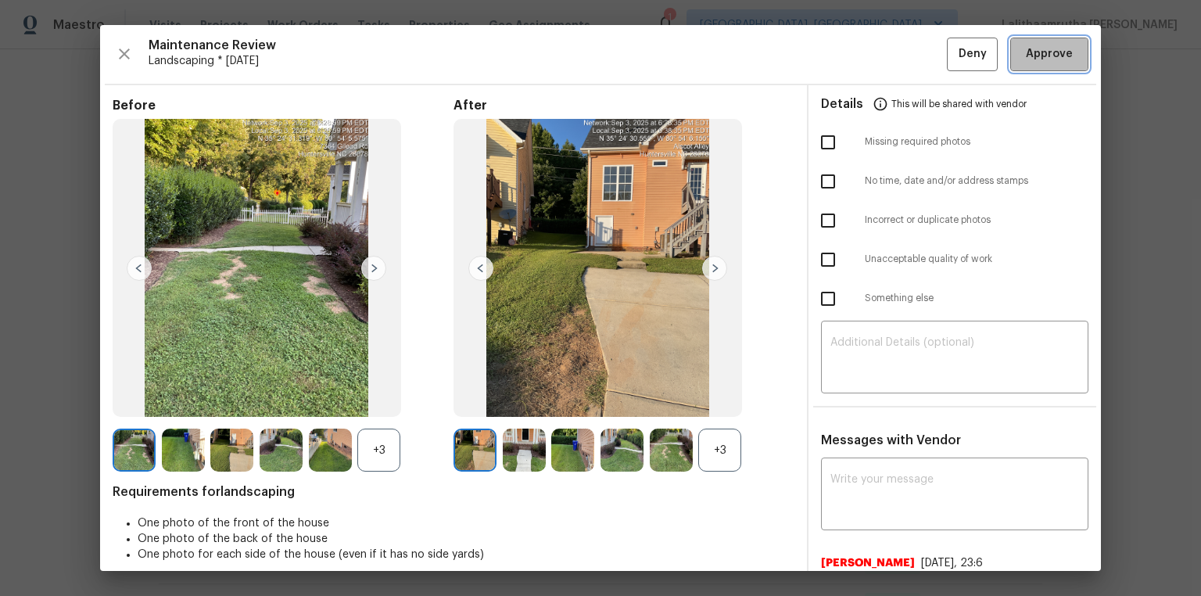
click at [854, 41] on button "Approve" at bounding box center [1050, 55] width 78 height 34
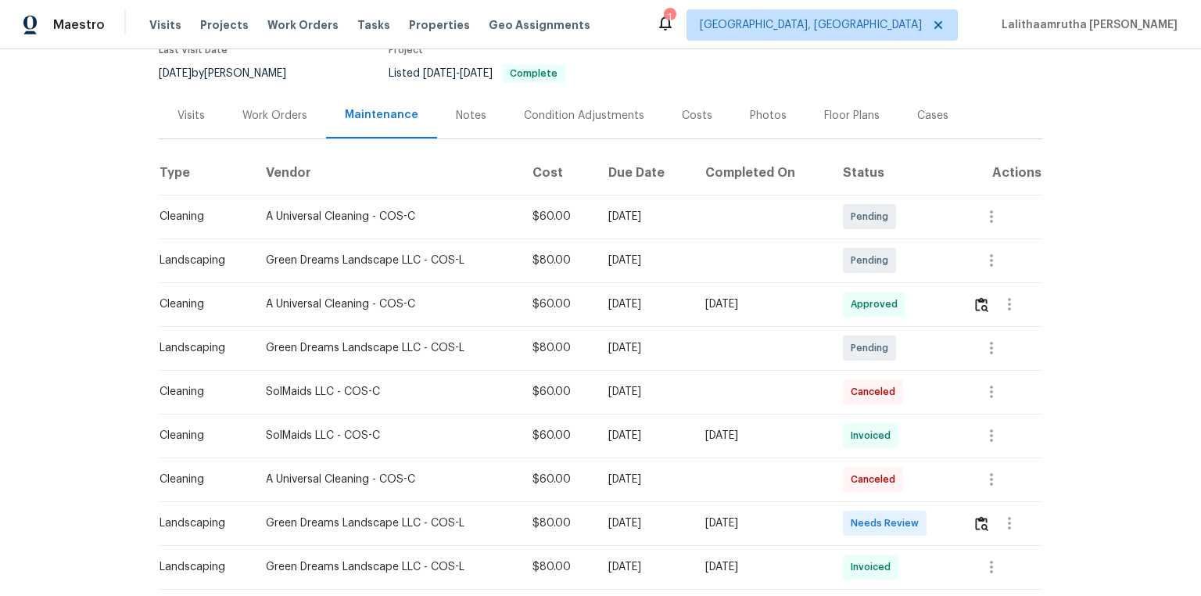
scroll to position [188, 0]
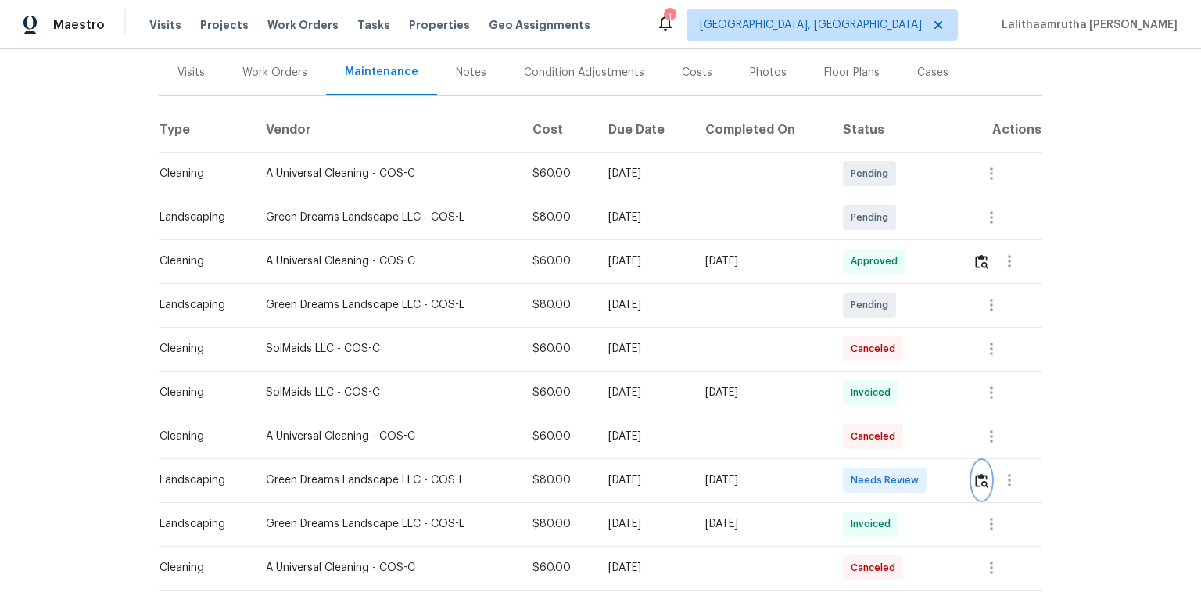
click at [854, 400] on img "button" at bounding box center [981, 480] width 13 height 15
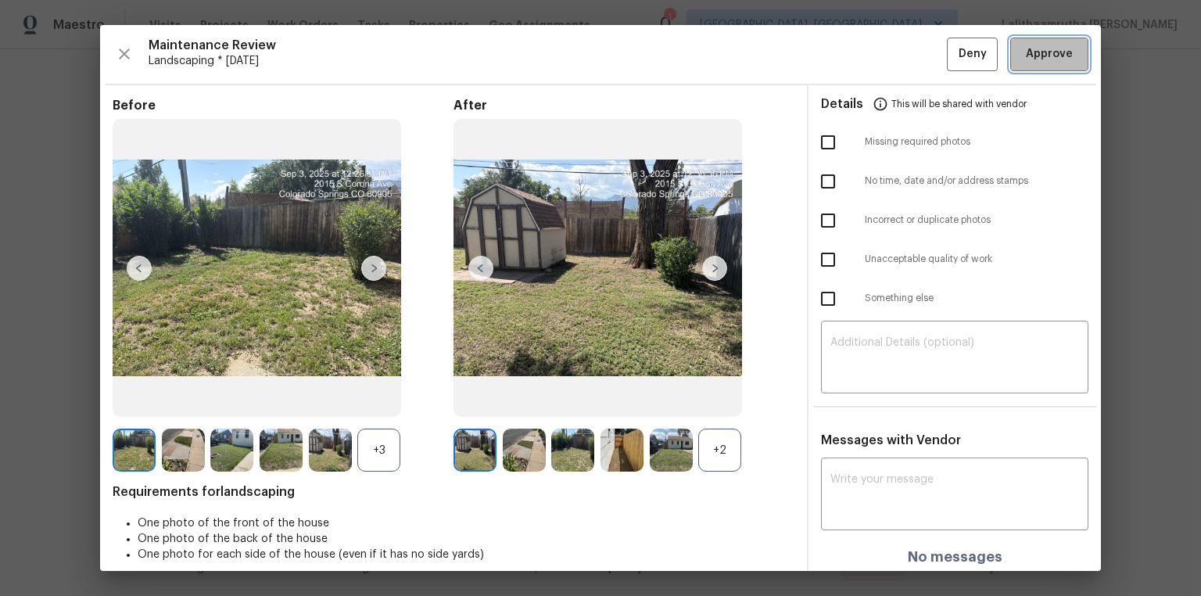
click at [854, 57] on button "Approve" at bounding box center [1050, 55] width 78 height 34
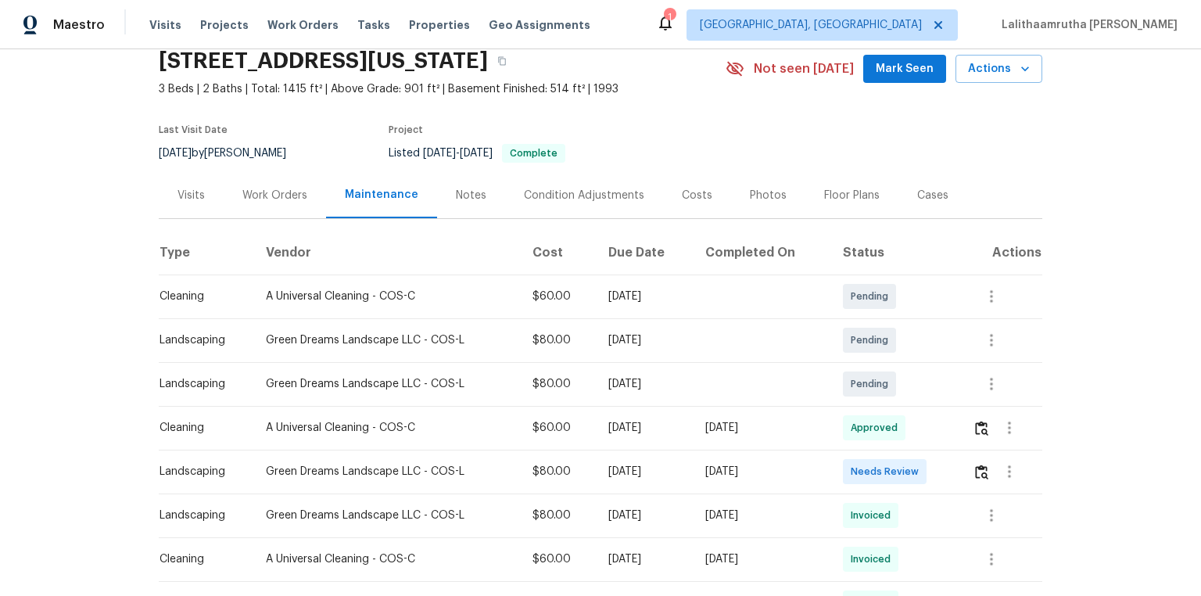
scroll to position [125, 0]
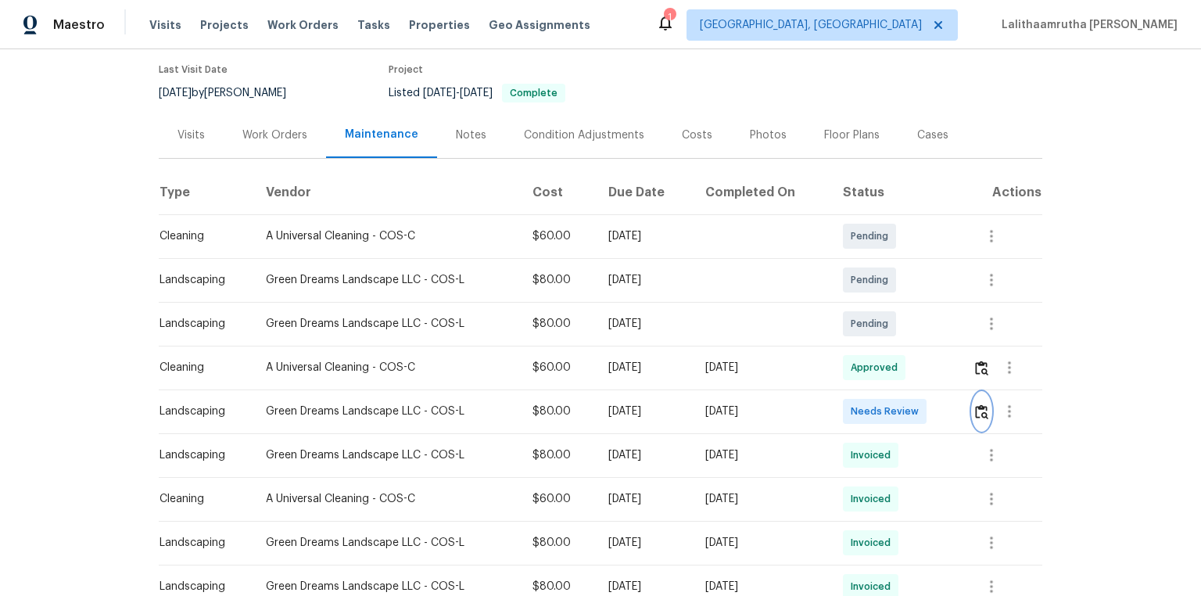
click at [854, 400] on img "button" at bounding box center [981, 411] width 13 height 15
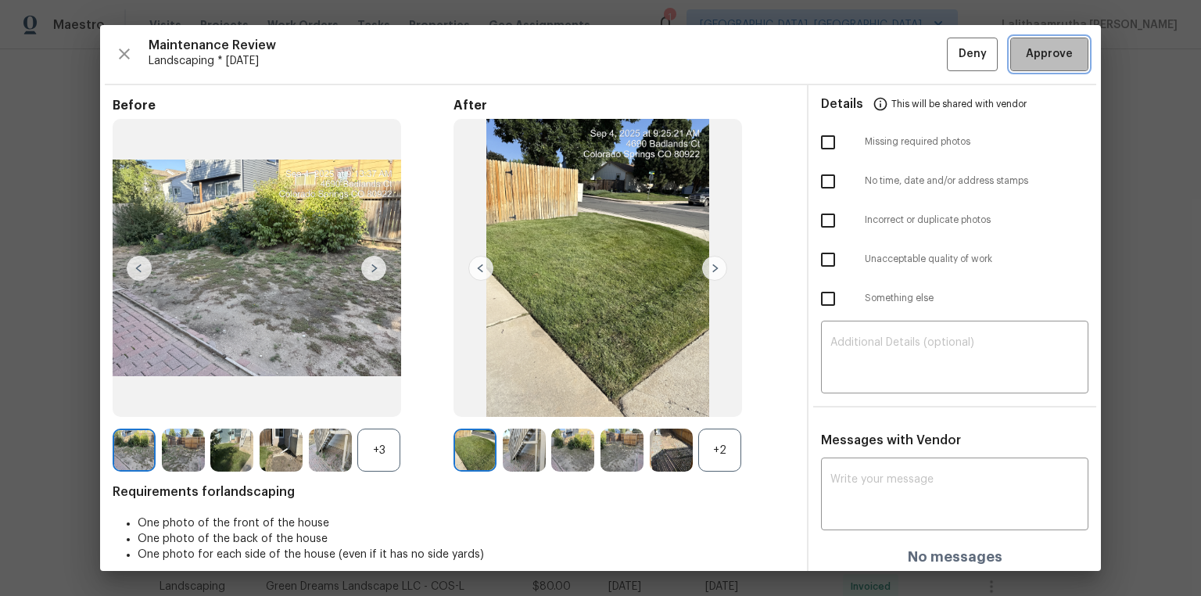
click at [854, 58] on span "Approve" at bounding box center [1049, 55] width 47 height 20
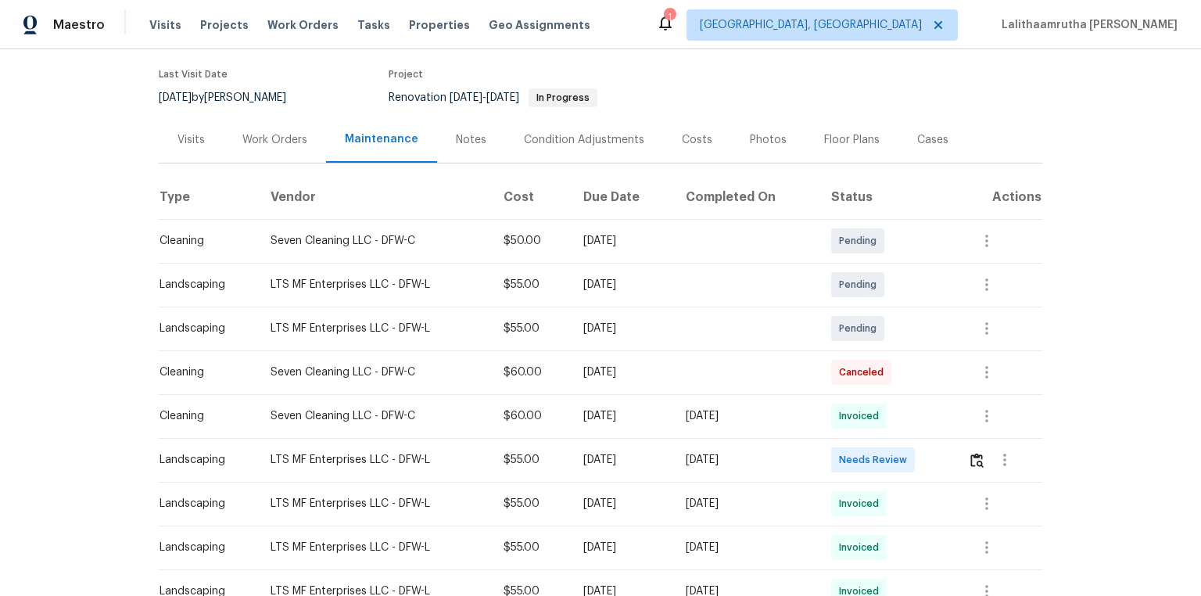
scroll to position [188, 0]
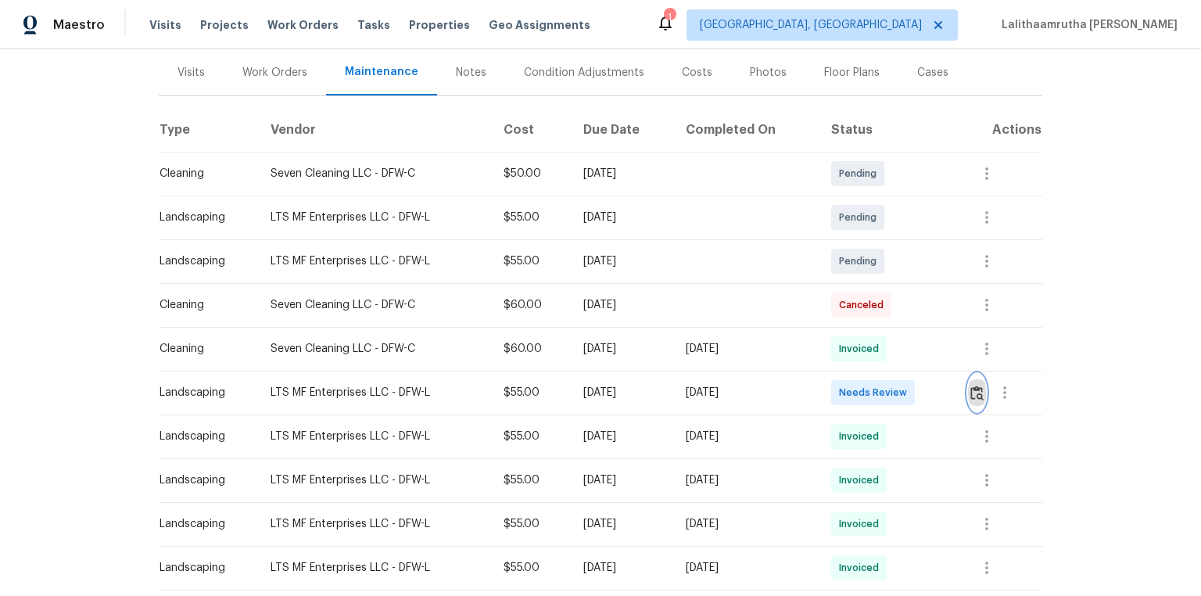
click at [854, 397] on img "button" at bounding box center [977, 393] width 13 height 15
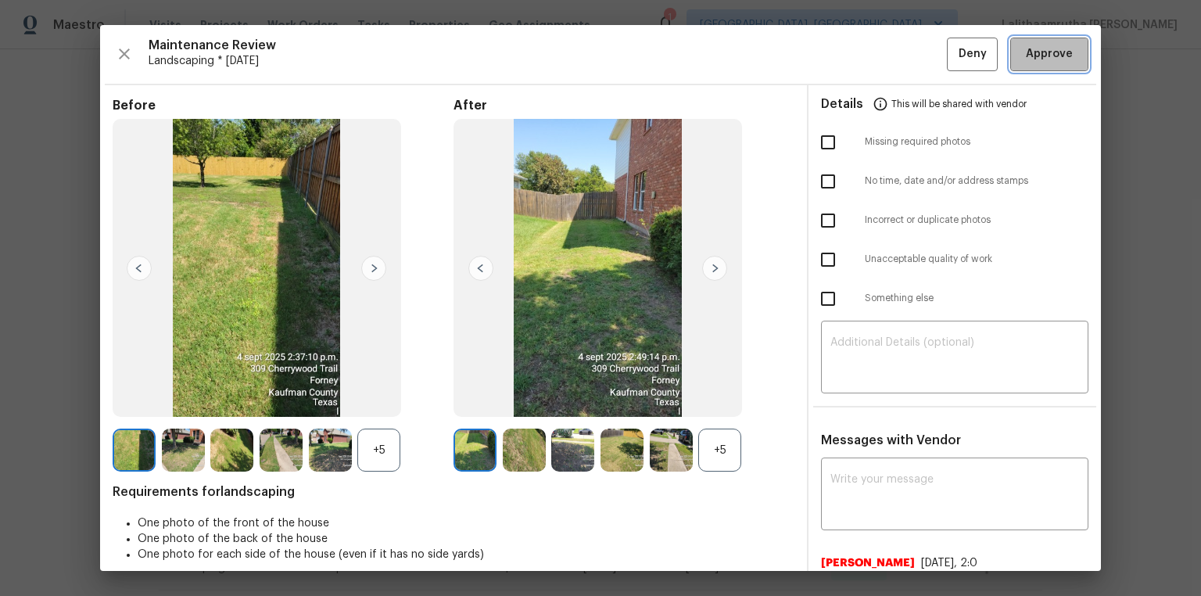
click at [854, 59] on span "Approve" at bounding box center [1049, 55] width 47 height 20
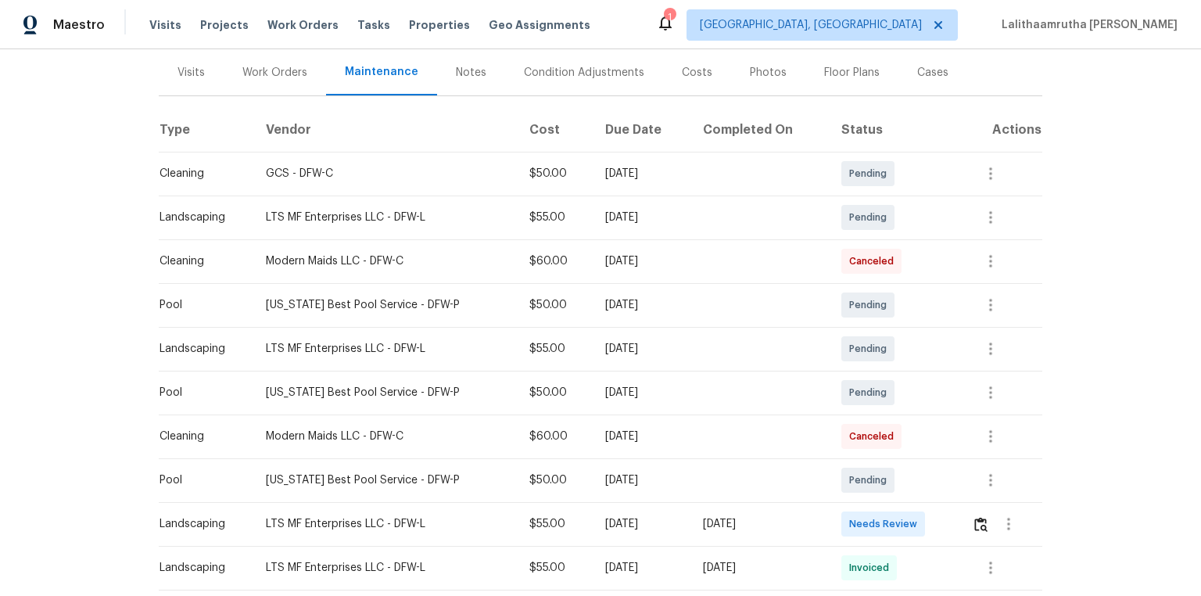
scroll to position [313, 0]
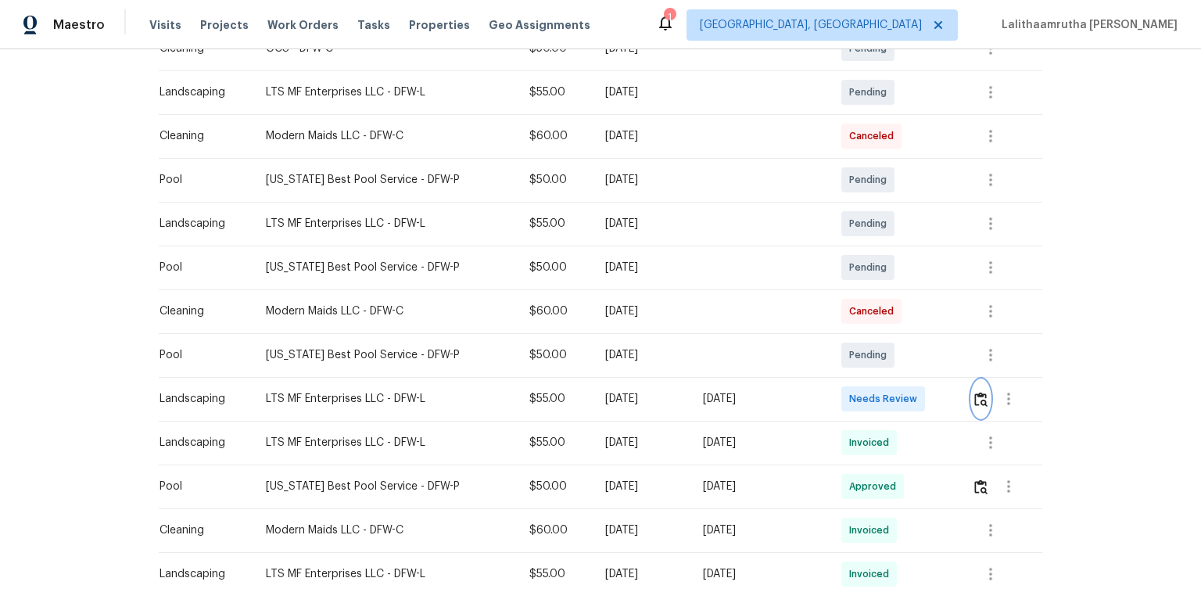
click at [854, 395] on img "button" at bounding box center [981, 399] width 13 height 15
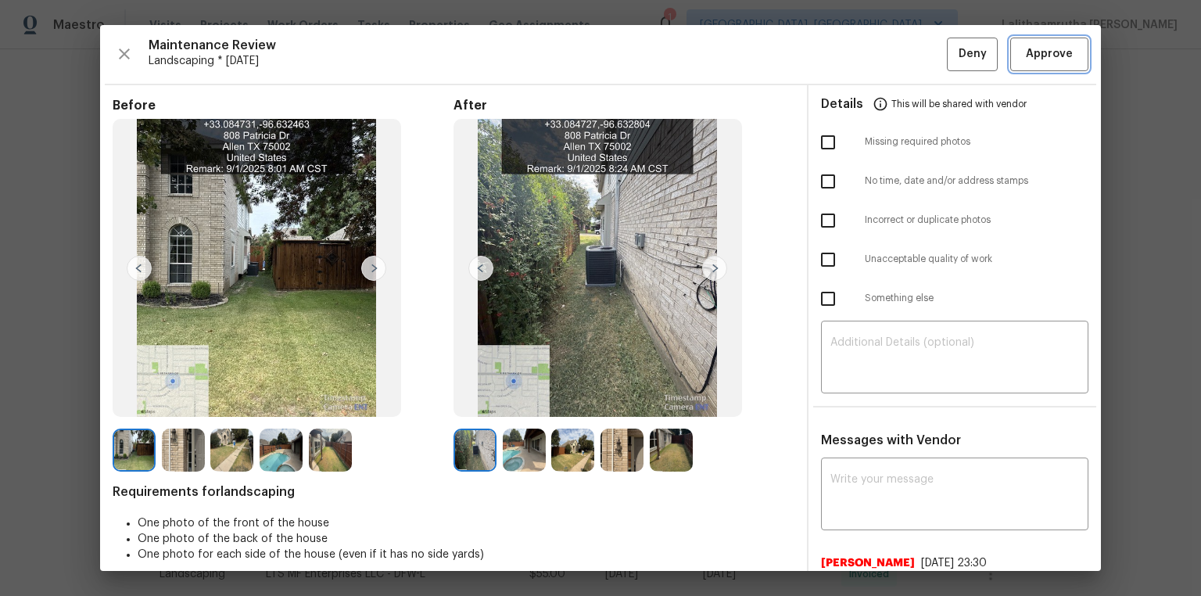
click at [854, 61] on span "Approve" at bounding box center [1049, 55] width 47 height 20
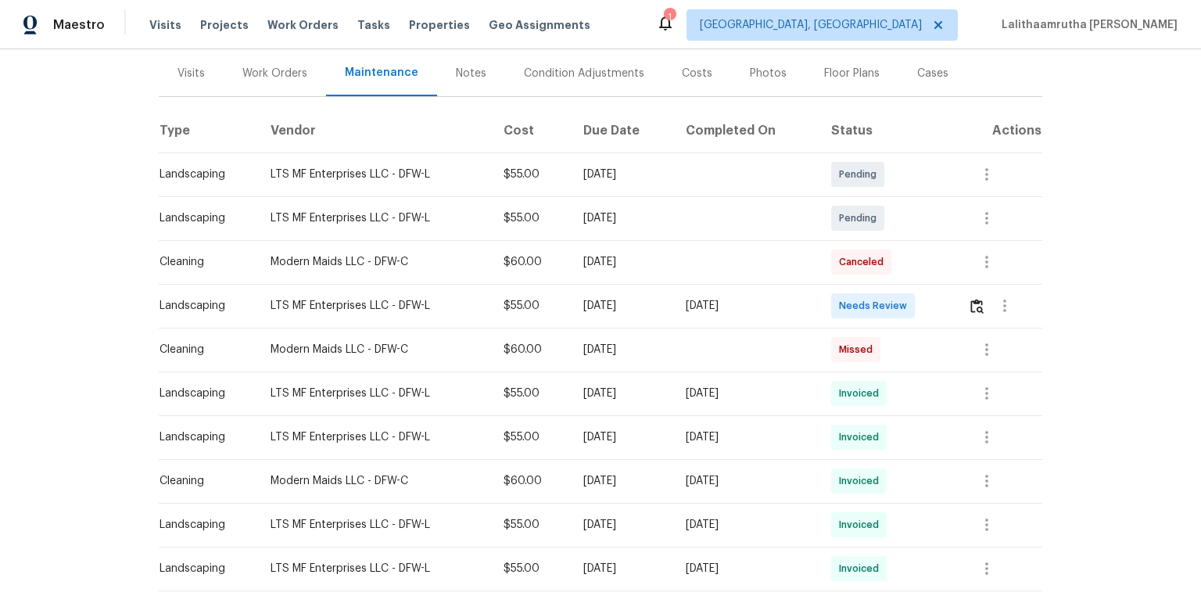
scroll to position [188, 0]
click at [854, 300] on img "button" at bounding box center [977, 305] width 13 height 15
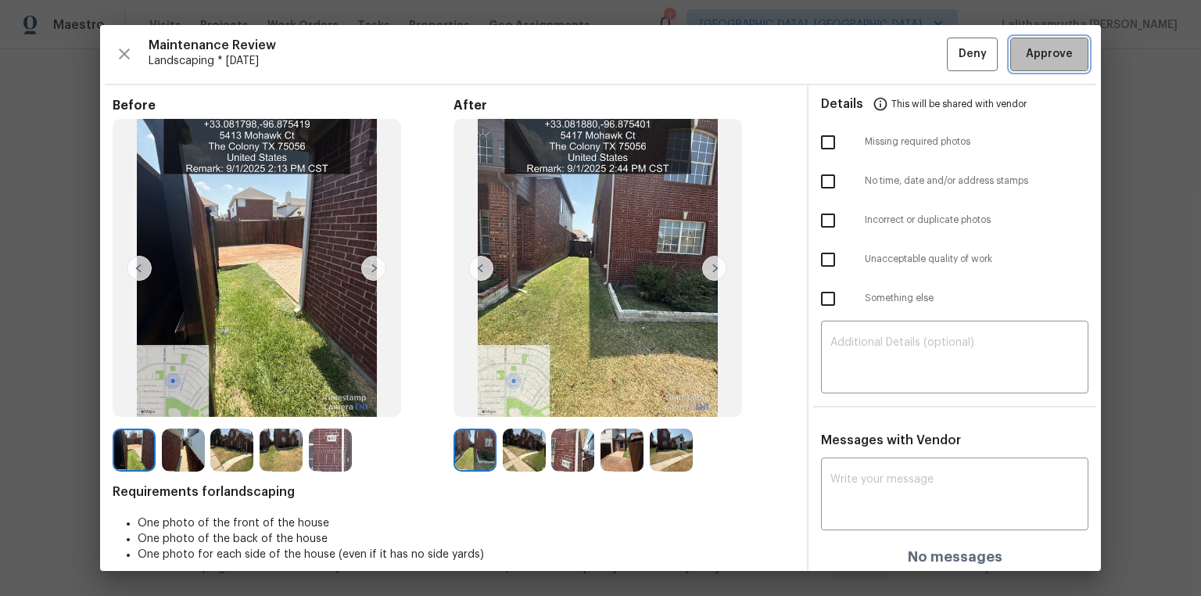
click at [854, 47] on span "Approve" at bounding box center [1049, 55] width 53 height 20
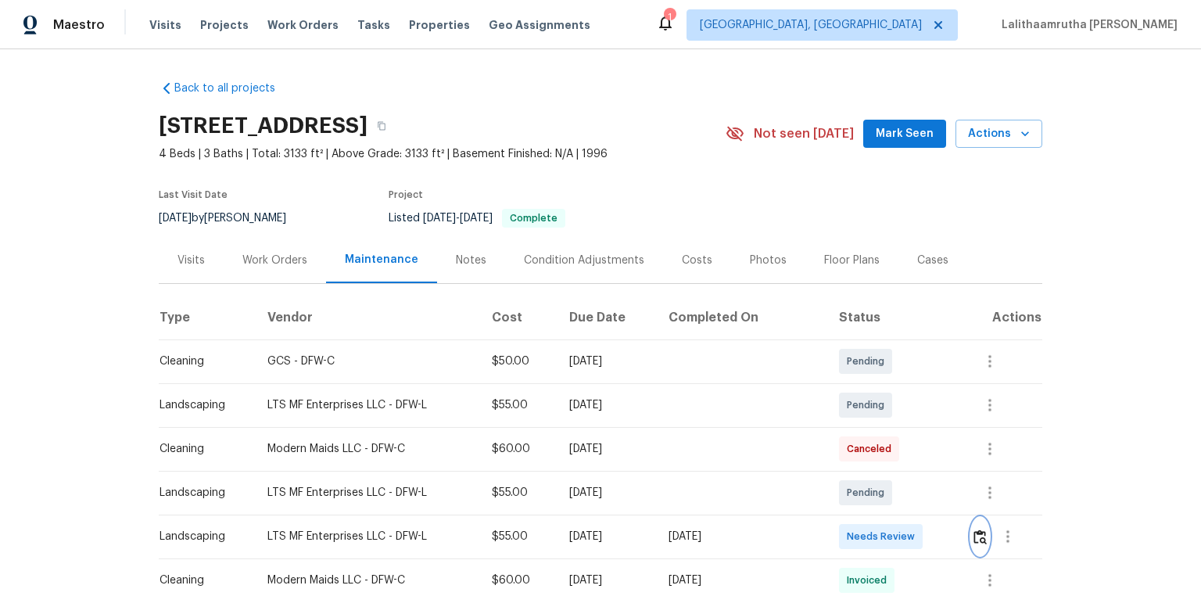
click at [854, 400] on img "button" at bounding box center [980, 537] width 13 height 15
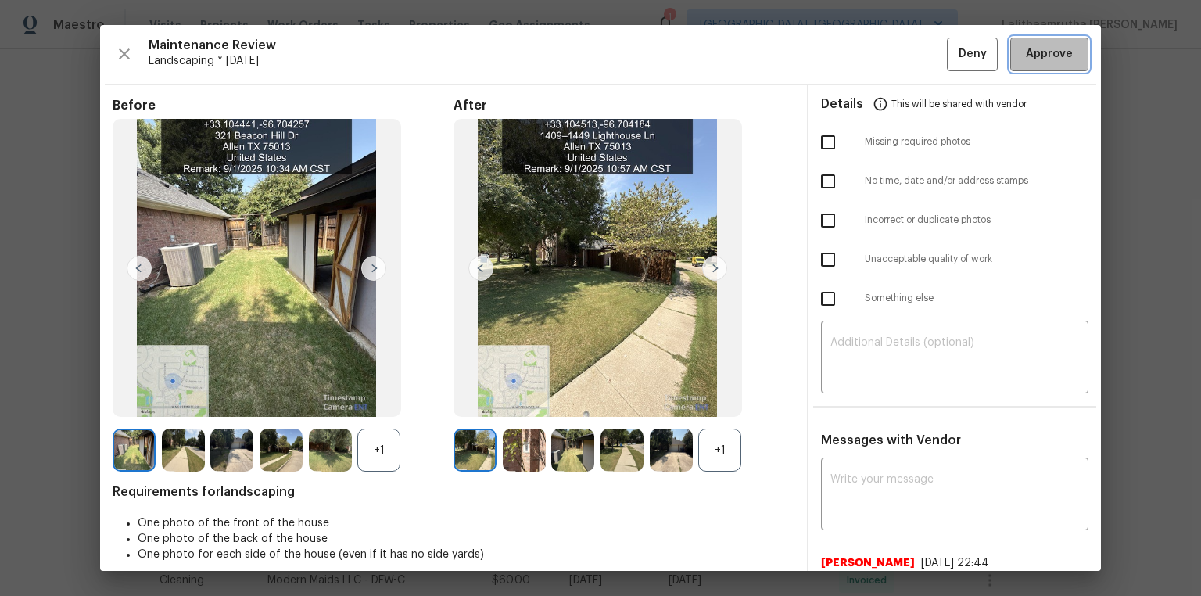
click at [854, 63] on span "Approve" at bounding box center [1049, 55] width 47 height 20
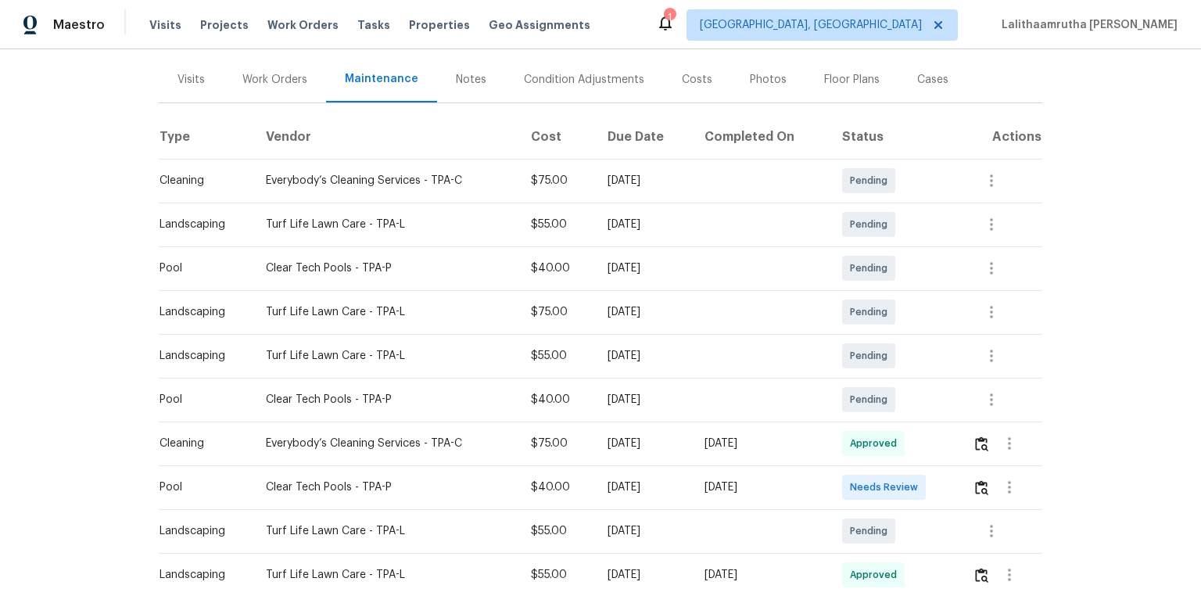
scroll to position [188, 0]
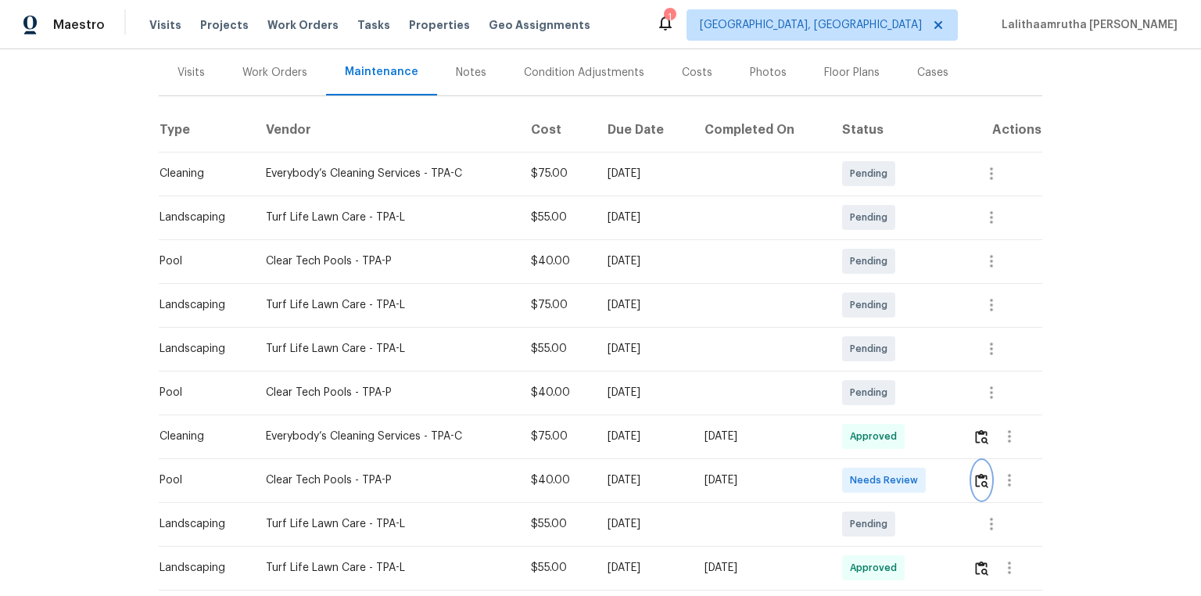
click at [854, 400] on img "button" at bounding box center [981, 480] width 13 height 15
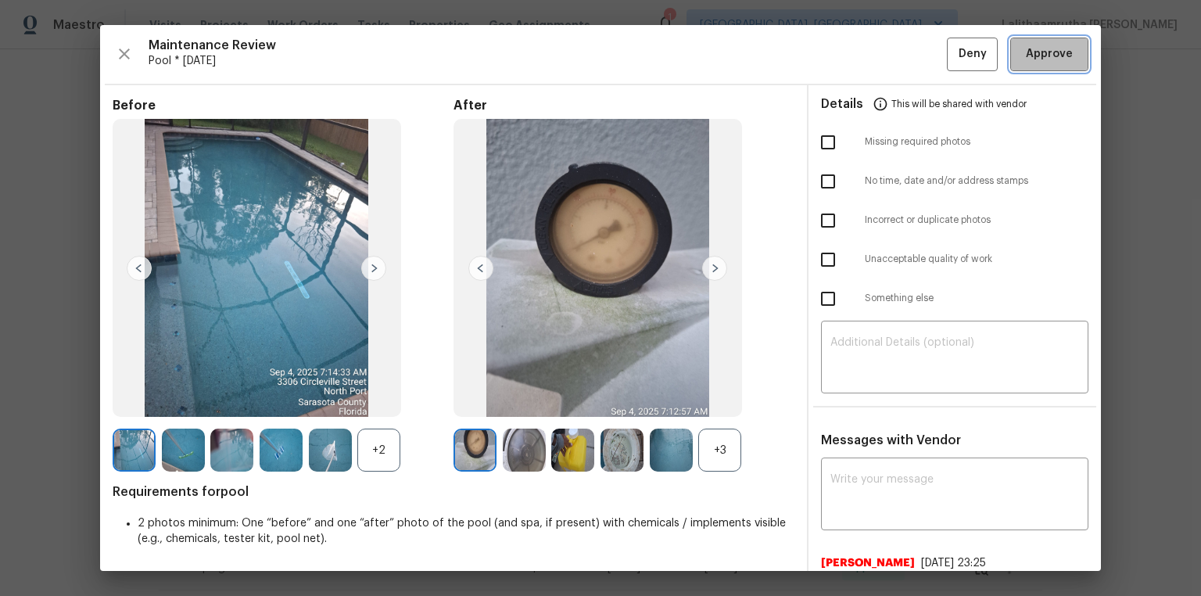
click at [854, 48] on span "Approve" at bounding box center [1049, 55] width 53 height 20
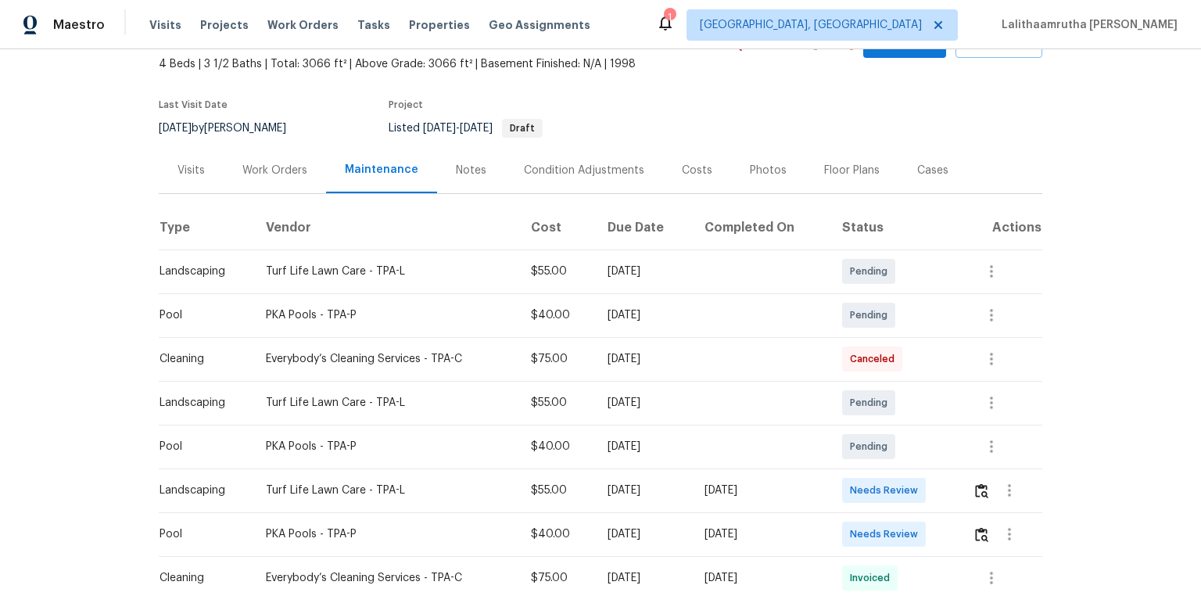
scroll to position [250, 0]
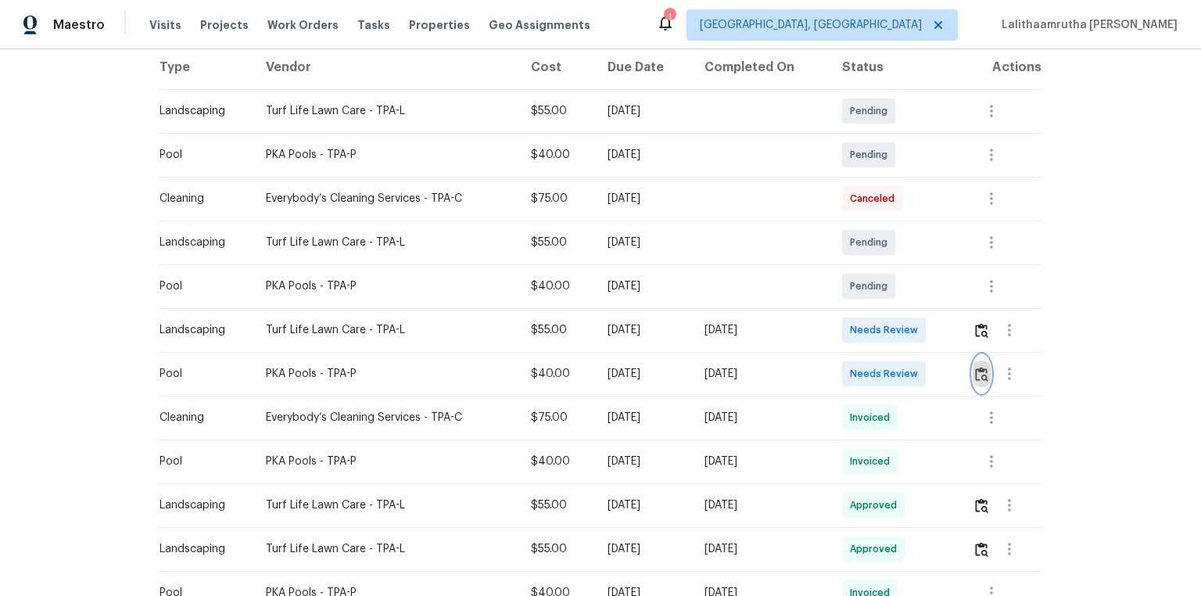
click at [854, 379] on img "button" at bounding box center [981, 374] width 13 height 15
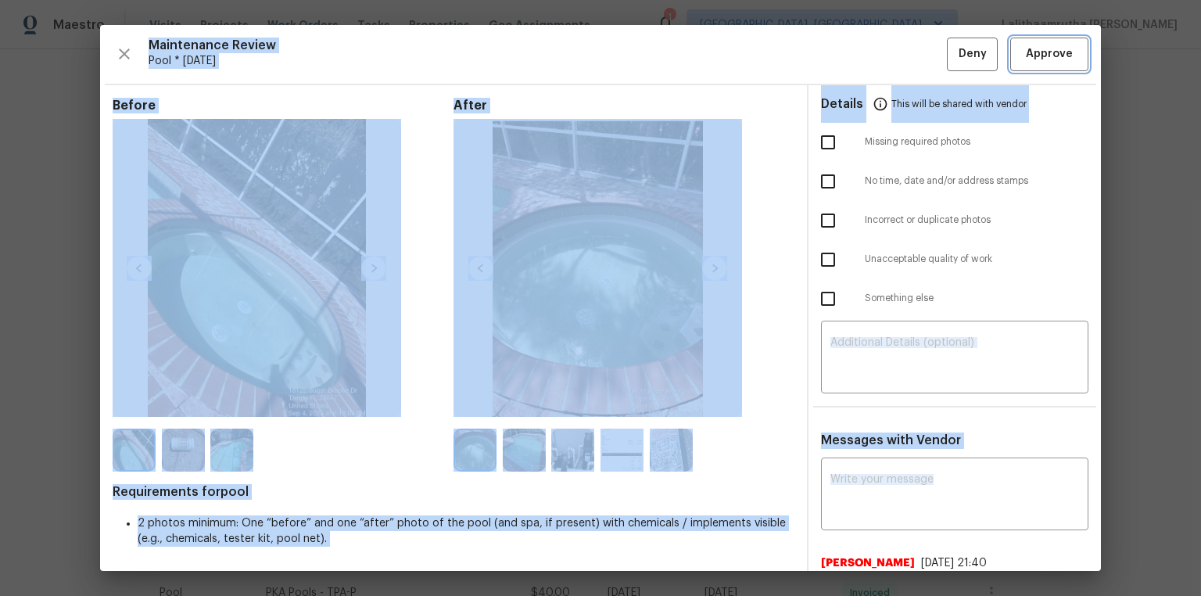
click at [854, 52] on span "Approve" at bounding box center [1049, 55] width 47 height 20
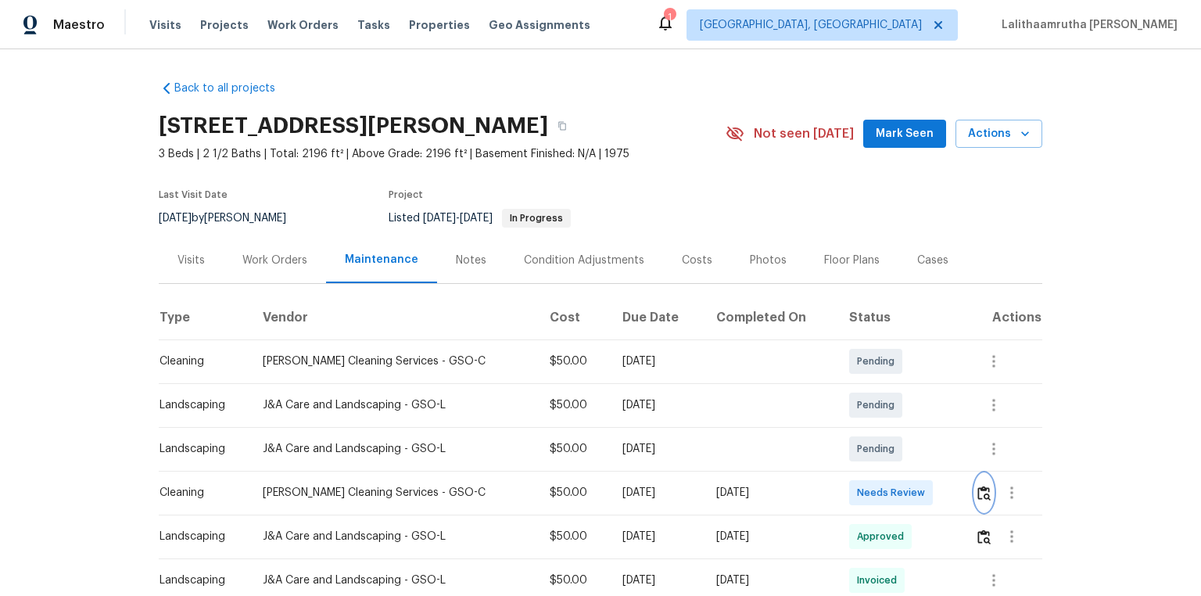
click at [979, 489] on img "button" at bounding box center [984, 493] width 13 height 15
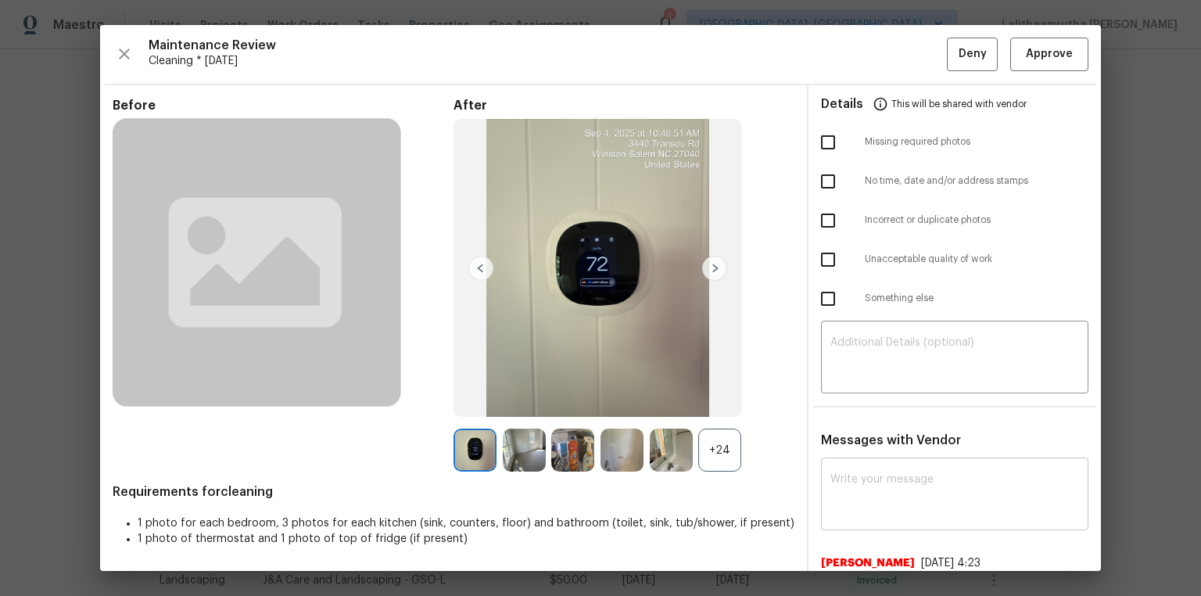
click at [904, 478] on textarea at bounding box center [955, 496] width 249 height 44
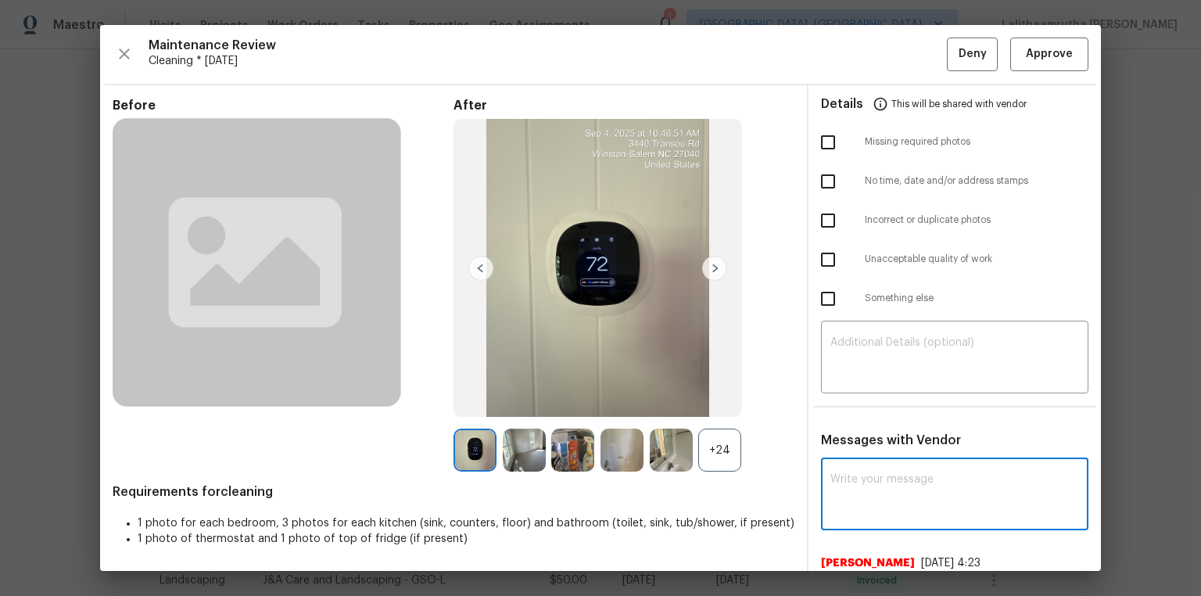
paste textarea "Maintenance Audit Team: Hello! Unfortunately, this cleaning visit completed on …"
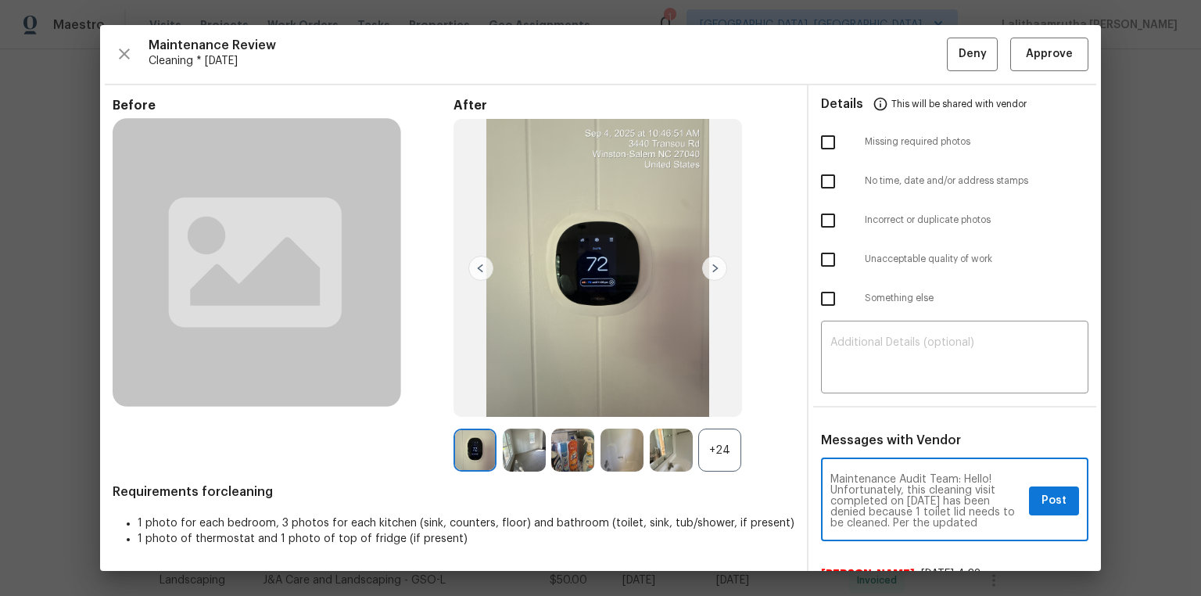
scroll to position [163, 0]
type textarea "Maintenance Audit Team: Hello! Unfortunately, this cleaning visit completed on …"
click at [892, 341] on textarea at bounding box center [955, 359] width 249 height 44
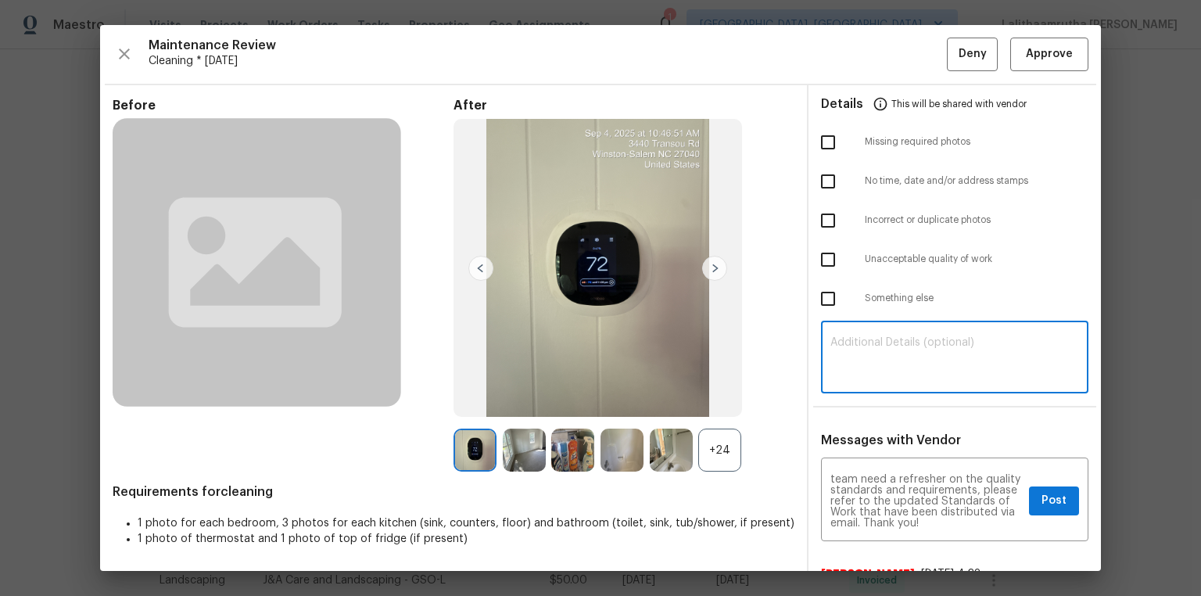
paste textarea "Maintenance Audit Team: Hello! Unfortunately, this cleaning visit completed on …"
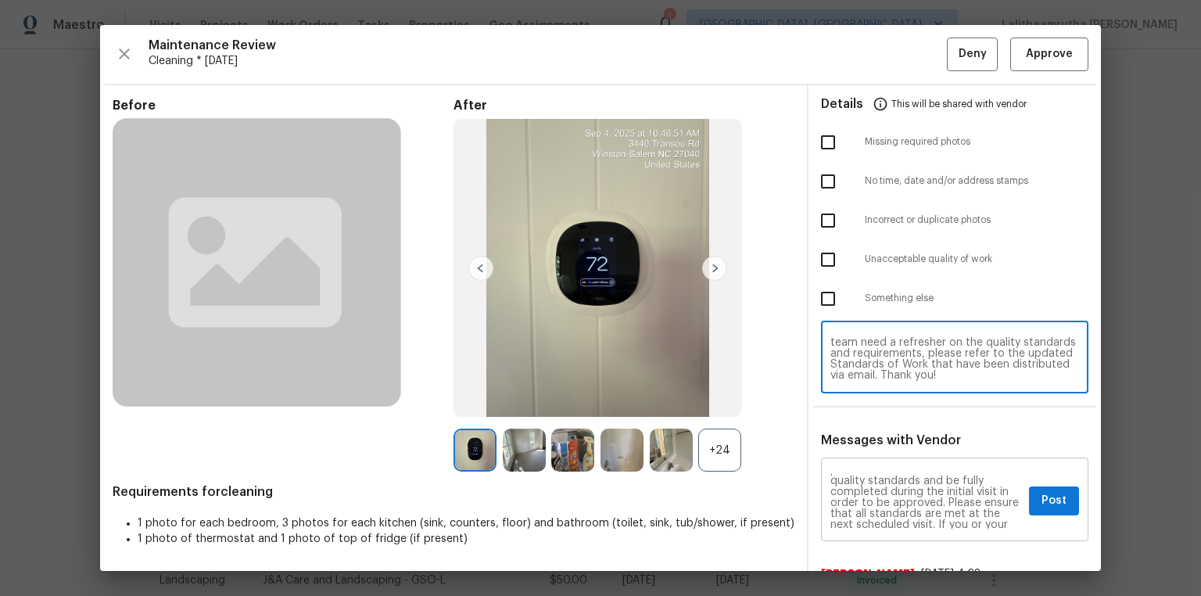
scroll to position [0, 0]
type textarea "Maintenance Audit Team: Hello! Unfortunately, this cleaning visit completed on …"
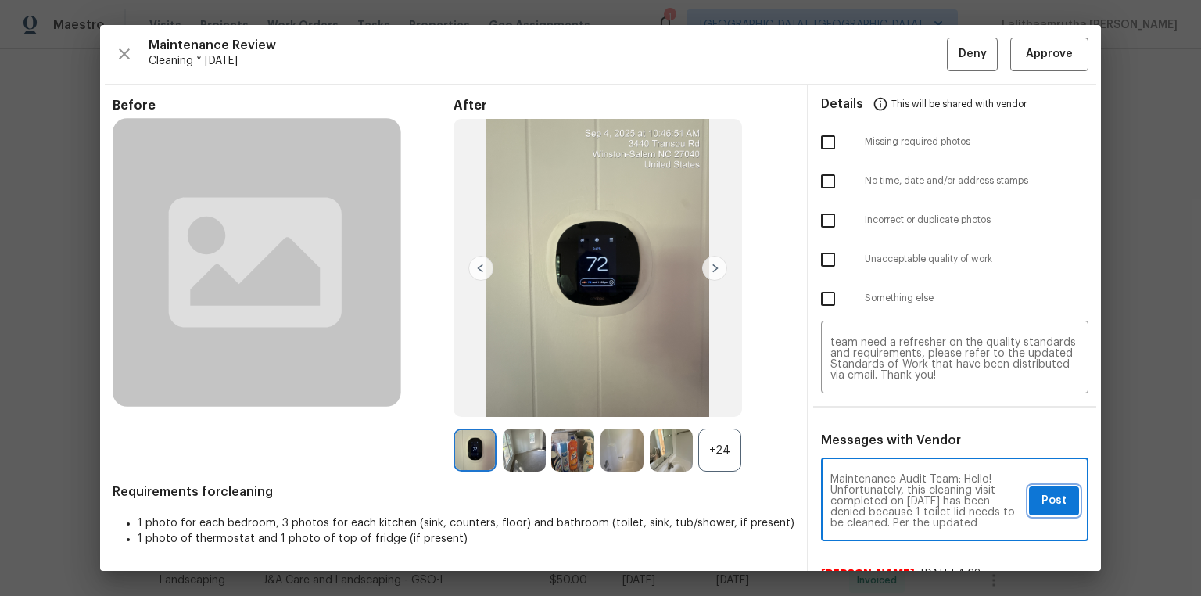
click at [1045, 502] on span "Post" at bounding box center [1054, 501] width 25 height 20
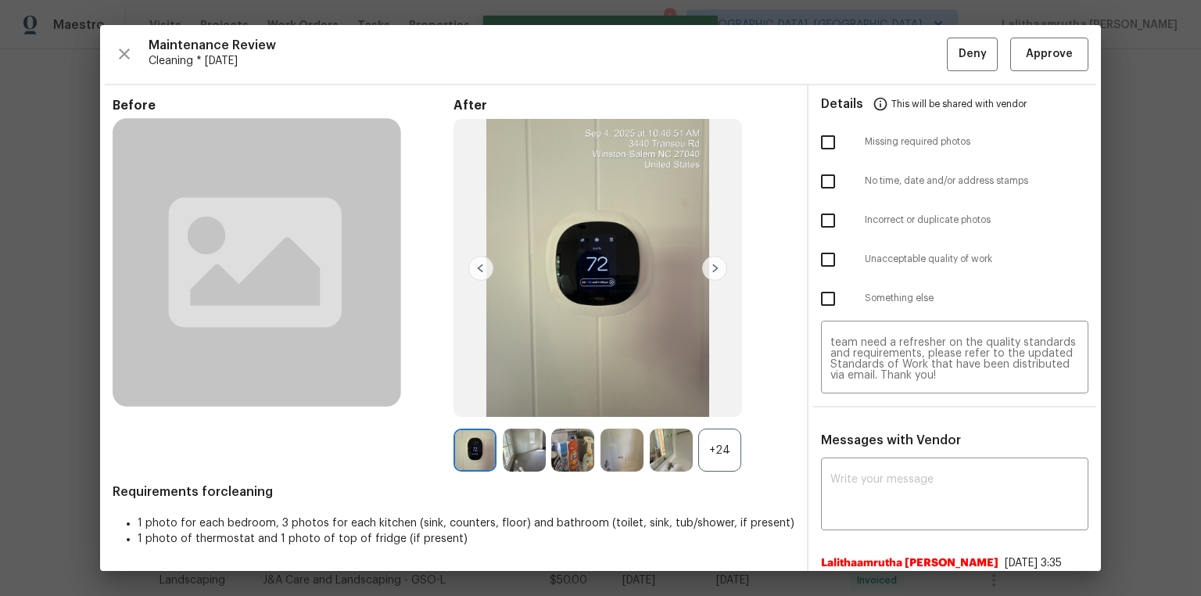
click at [820, 252] on input "checkbox" at bounding box center [828, 259] width 33 height 33
checkbox input "true"
click at [964, 54] on span "Deny" at bounding box center [973, 55] width 28 height 20
